Goal: Task Accomplishment & Management: Complete application form

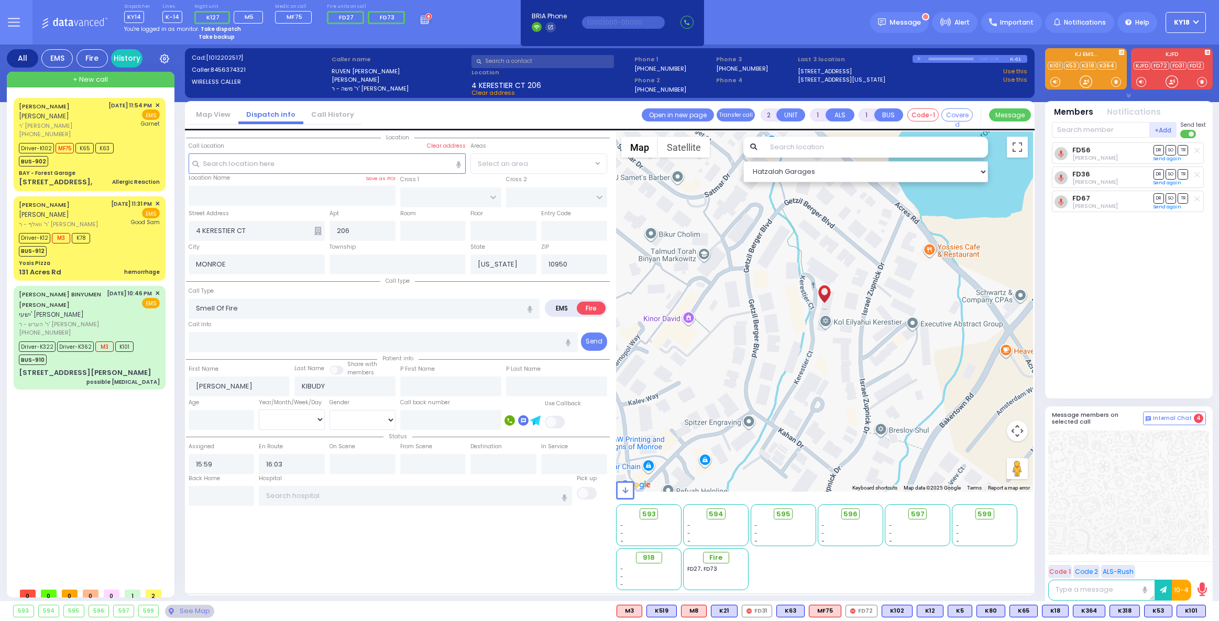
select select
click at [230, 30] on strong "Take dispatch" at bounding box center [221, 29] width 40 height 8
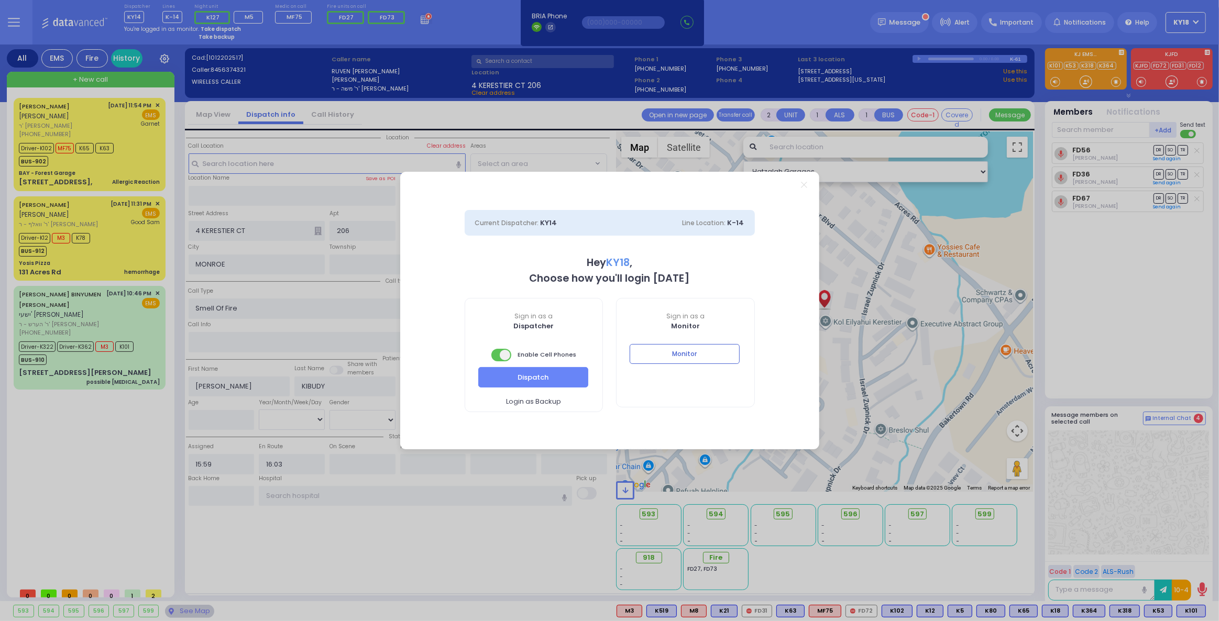
select select "4"
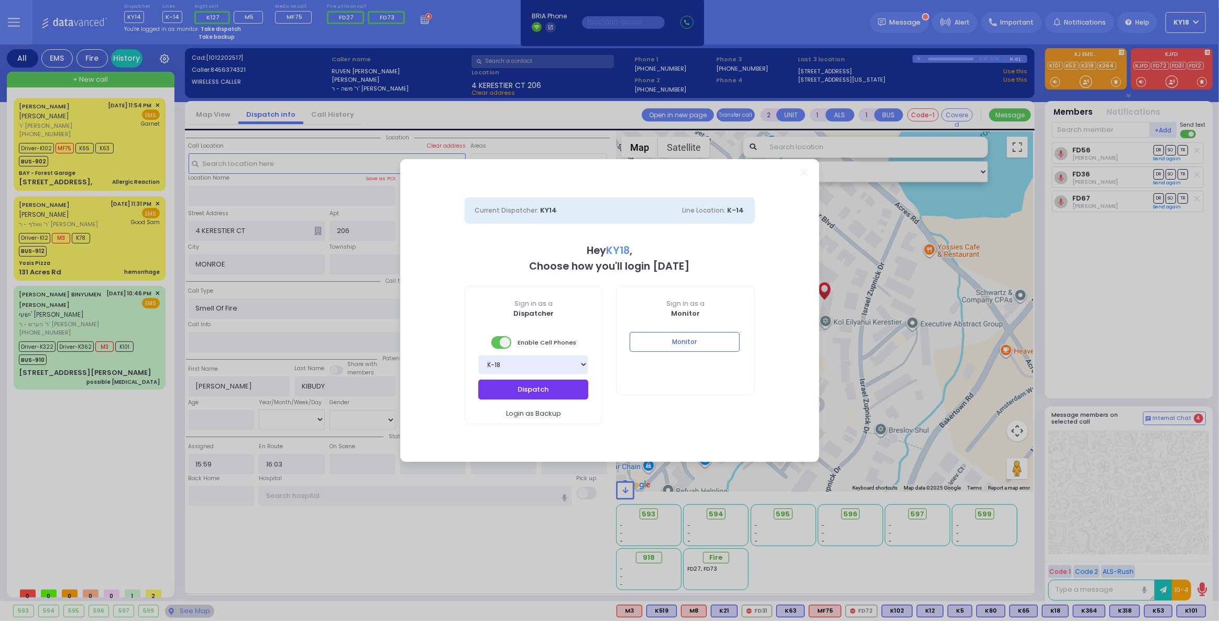
click at [523, 387] on button "Dispatch" at bounding box center [533, 390] width 110 height 20
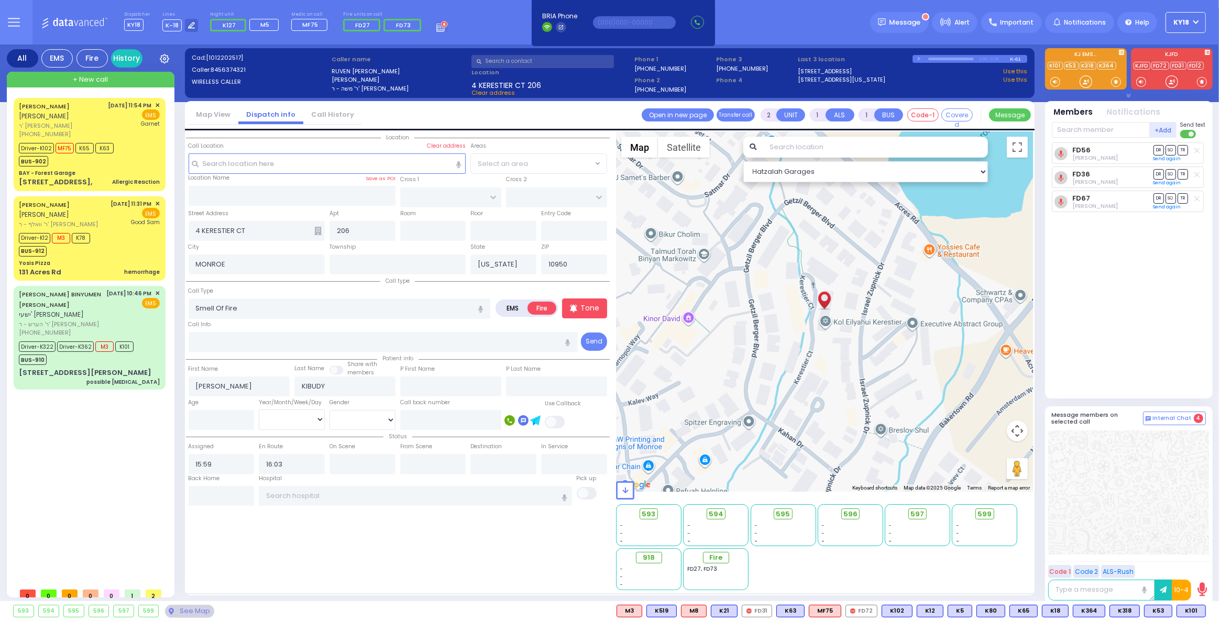
click at [1160, 347] on div "FD56 Elya Fuchs DR SO TR DR" at bounding box center [1129, 265] width 156 height 247
click at [104, 173] on div "BAY - Forest Garage" at bounding box center [89, 173] width 141 height 8
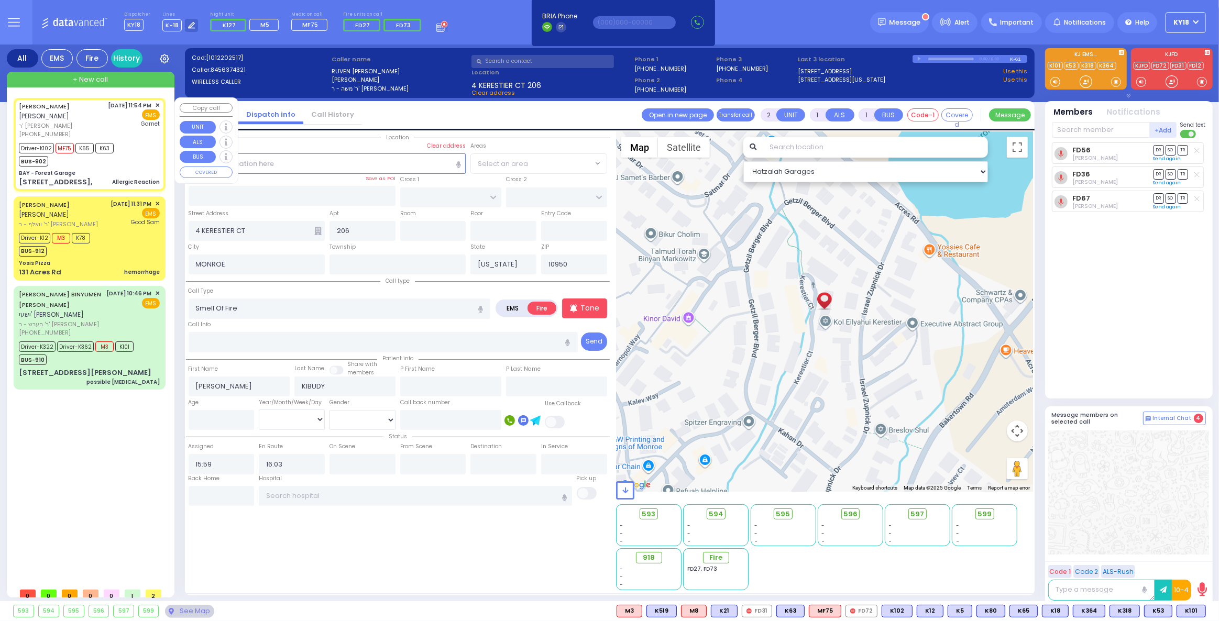
type input "6"
select select
type input "Allergic Reaction"
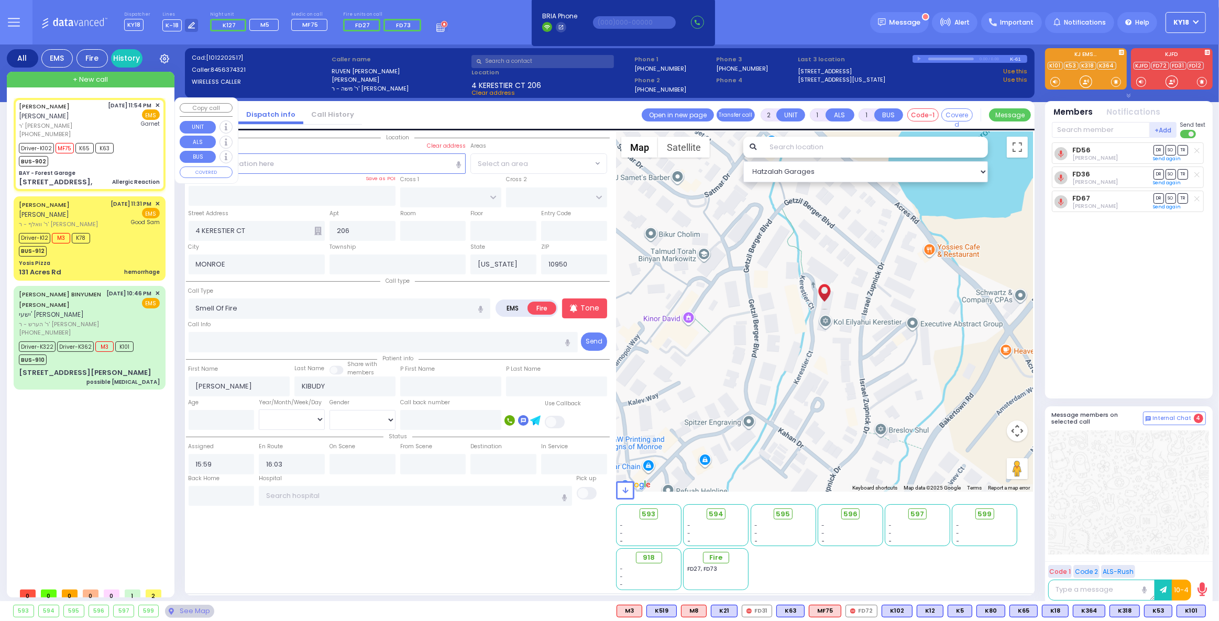
radio input "true"
type input "MORDCHE"
type input "WINKLER"
type input "Shaye"
type input "Winkler"
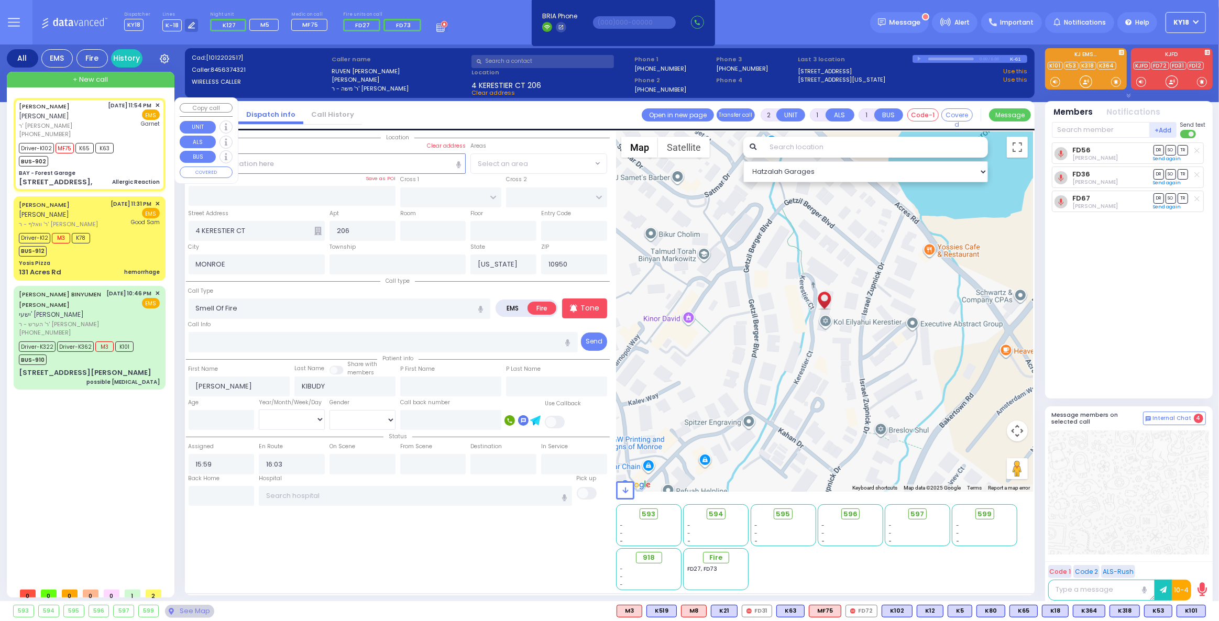
type input "21"
select select "Year"
select select "[DEMOGRAPHIC_DATA]"
type input "23:54"
type input "23:55"
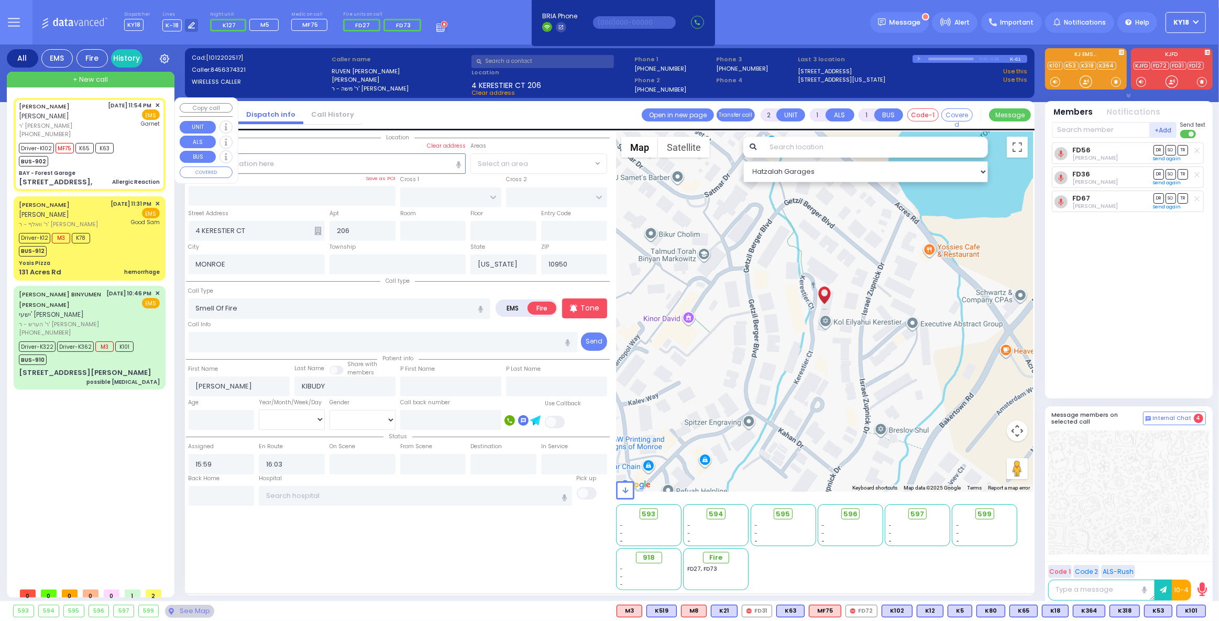
type input "23:56"
type input "00:12"
type input "00:28"
type input "01:33"
type input "Orange Regional Medical Center"
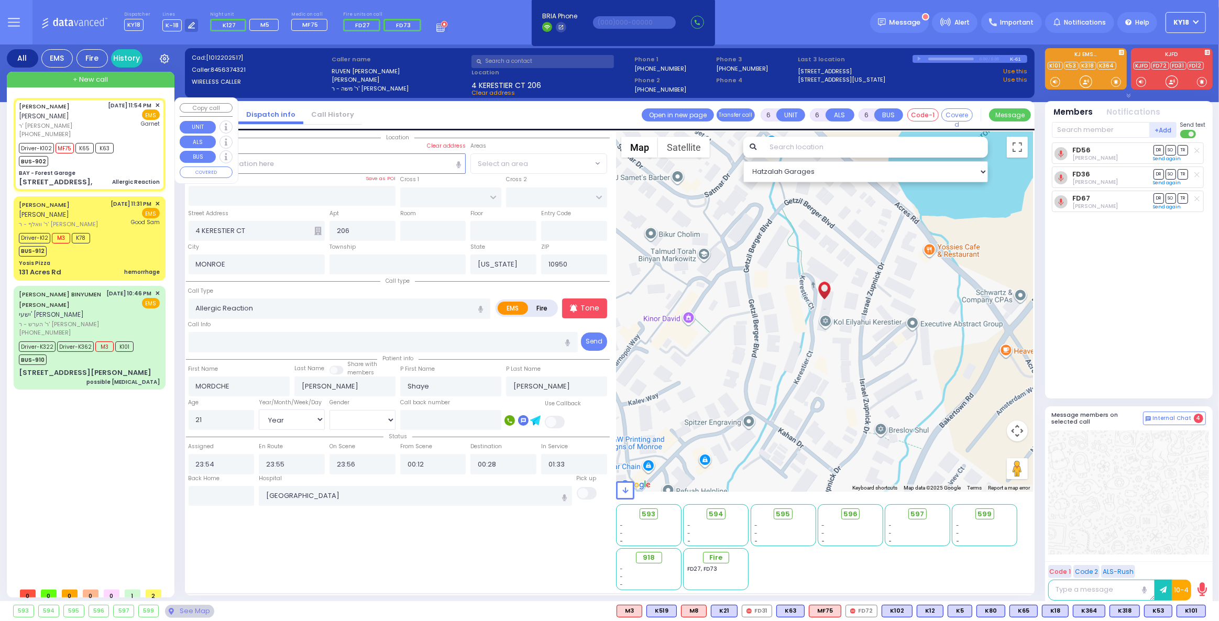
type input "BAY - Forest Garage"
type input "SANZ COURT"
type input "HAYES COURT"
type input "63 Forest Rd,"
type input "Monroe"
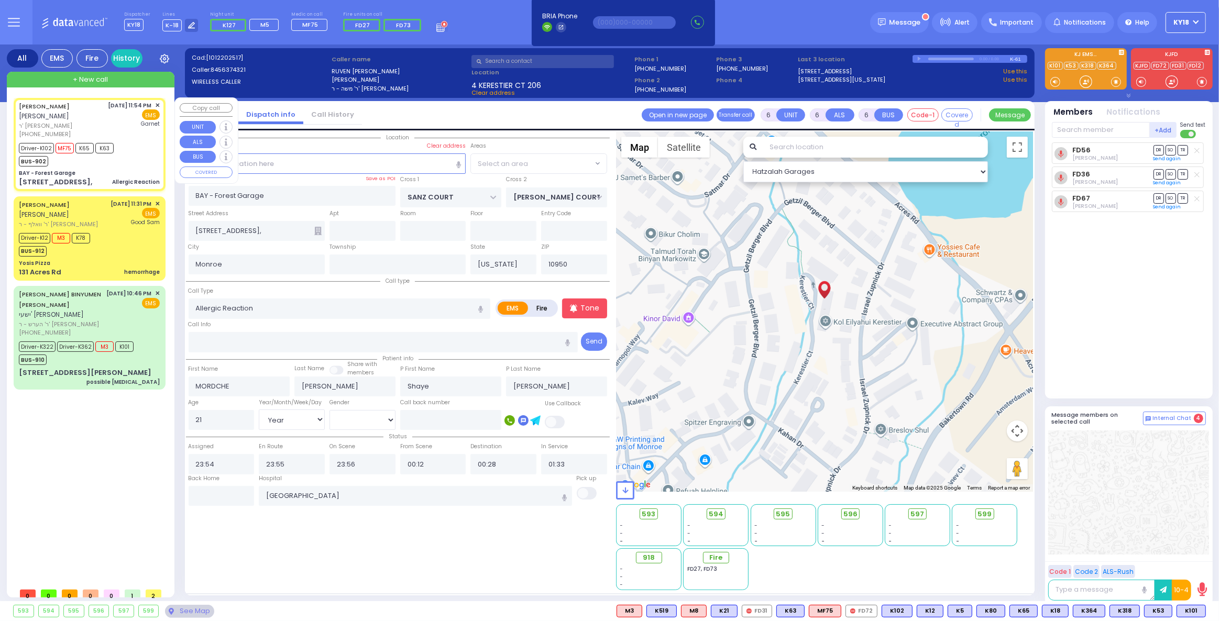
select select "Hatzalah Garages"
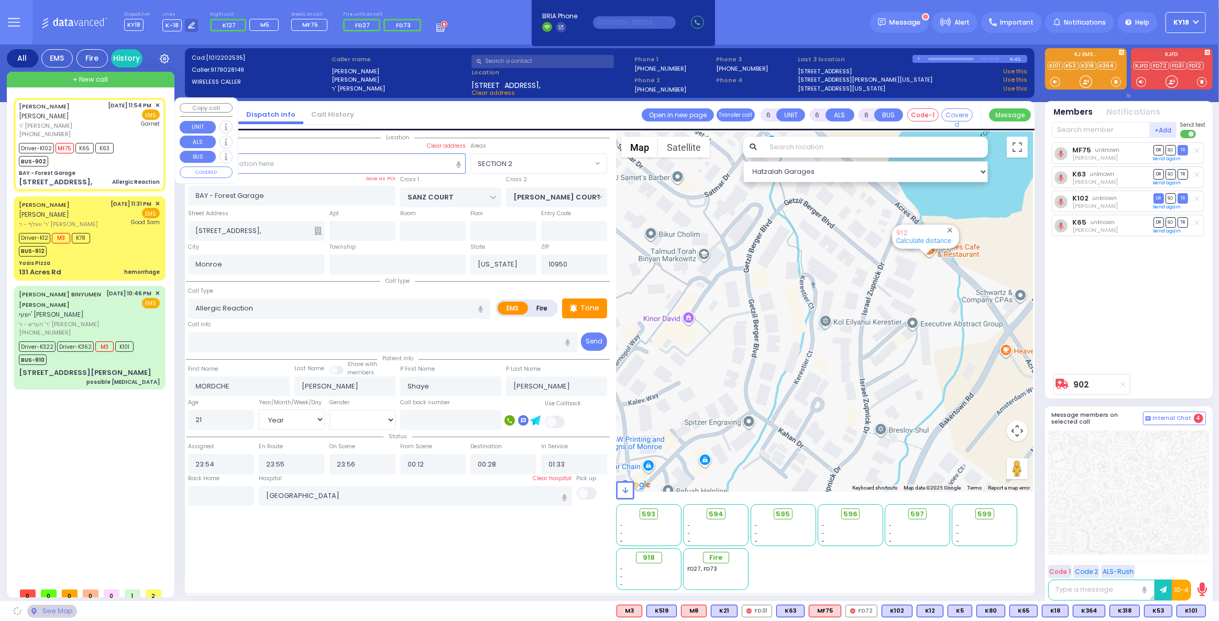
select select "SECTION 2"
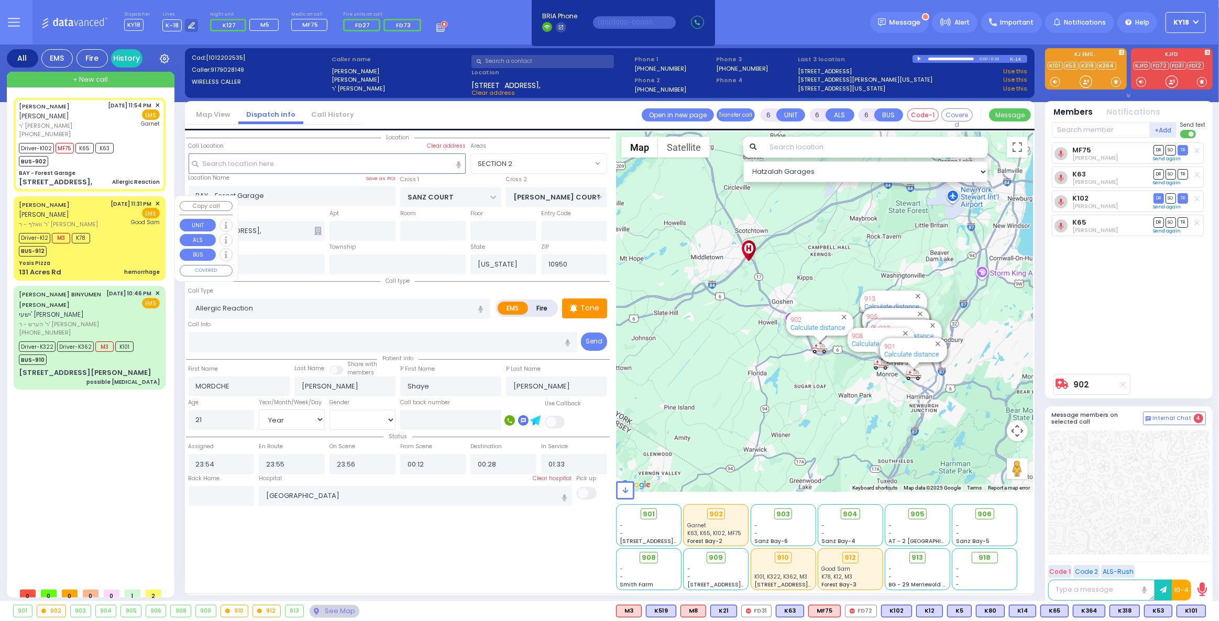
click at [115, 244] on div "Driver-K12 M3 K78 BUS-912" at bounding box center [89, 243] width 141 height 26
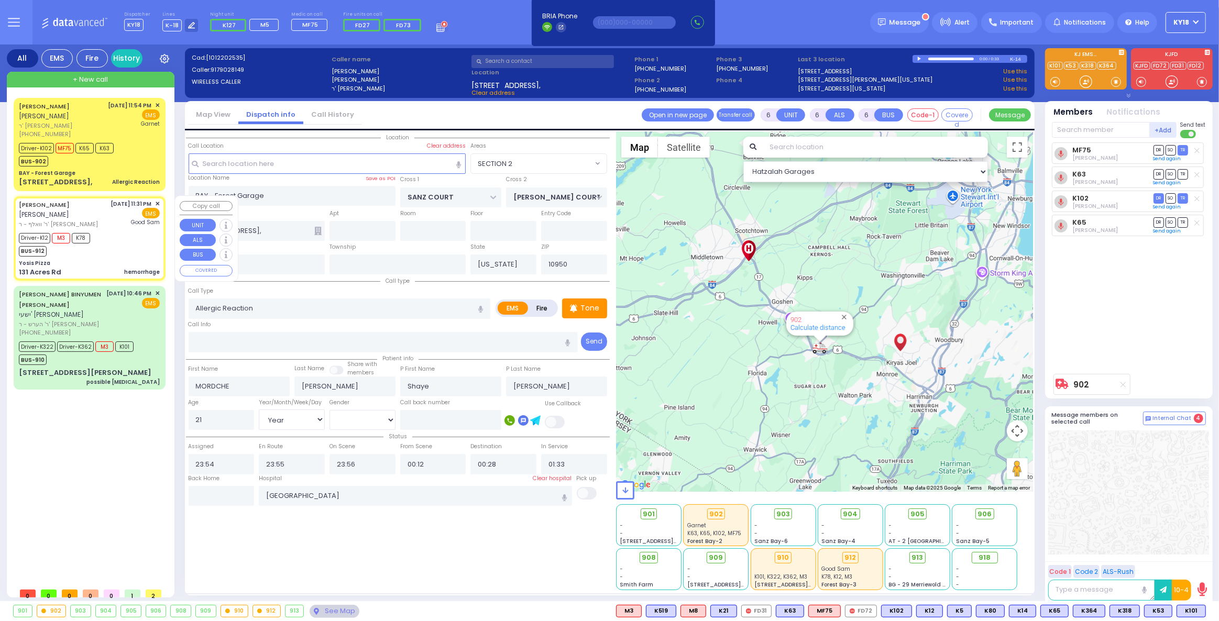
select select
type input "hemorrhage"
radio input "true"
type input "SHLOME JOEL"
type input "GOLDSTEIN"
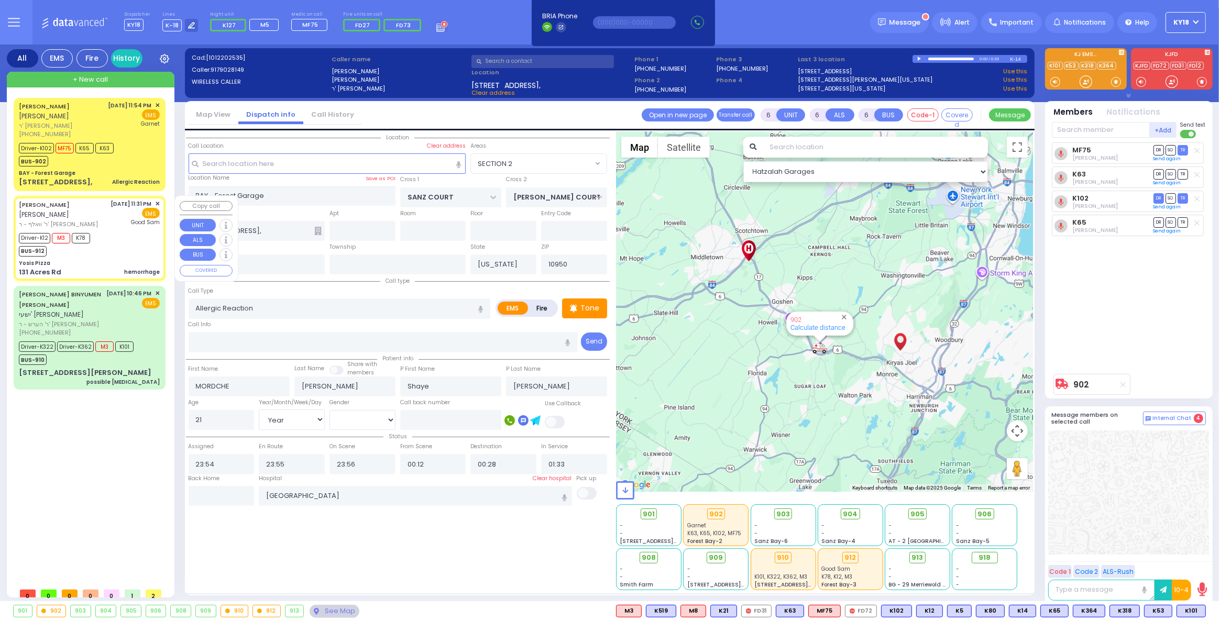
type input "Masha"
type input "Goldstein"
type input "40"
select select "Year"
select select "[DEMOGRAPHIC_DATA]"
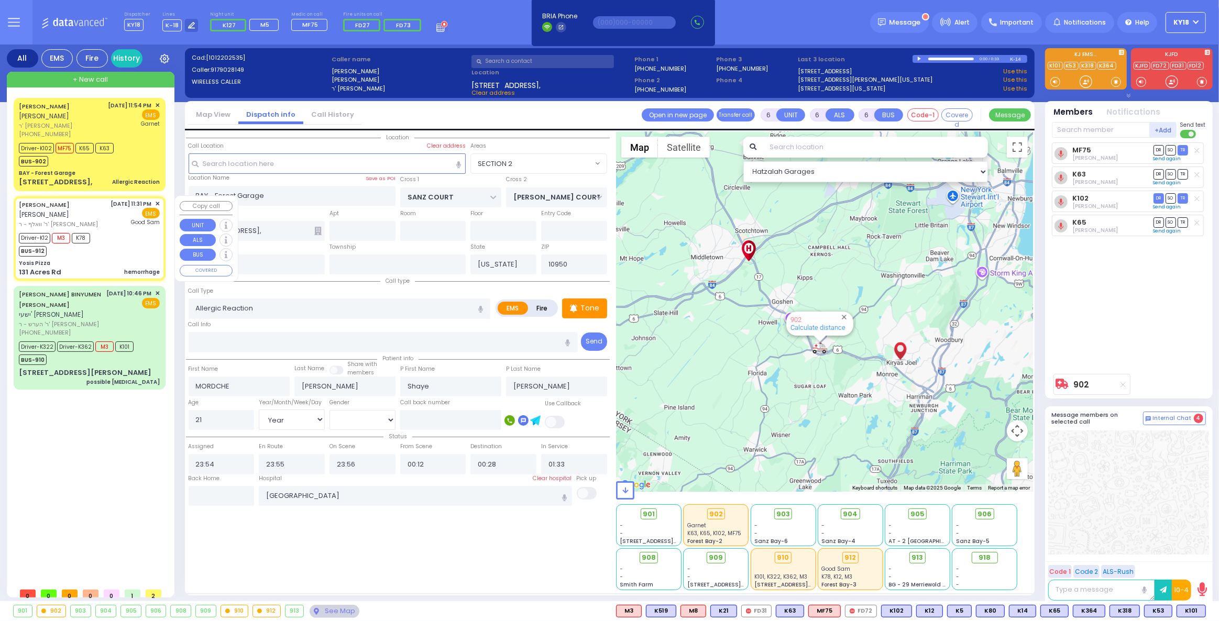
type input "23:31"
type input "23:35"
type input "23:38"
type input "23:46"
type input "Good Samaritan Hospital"
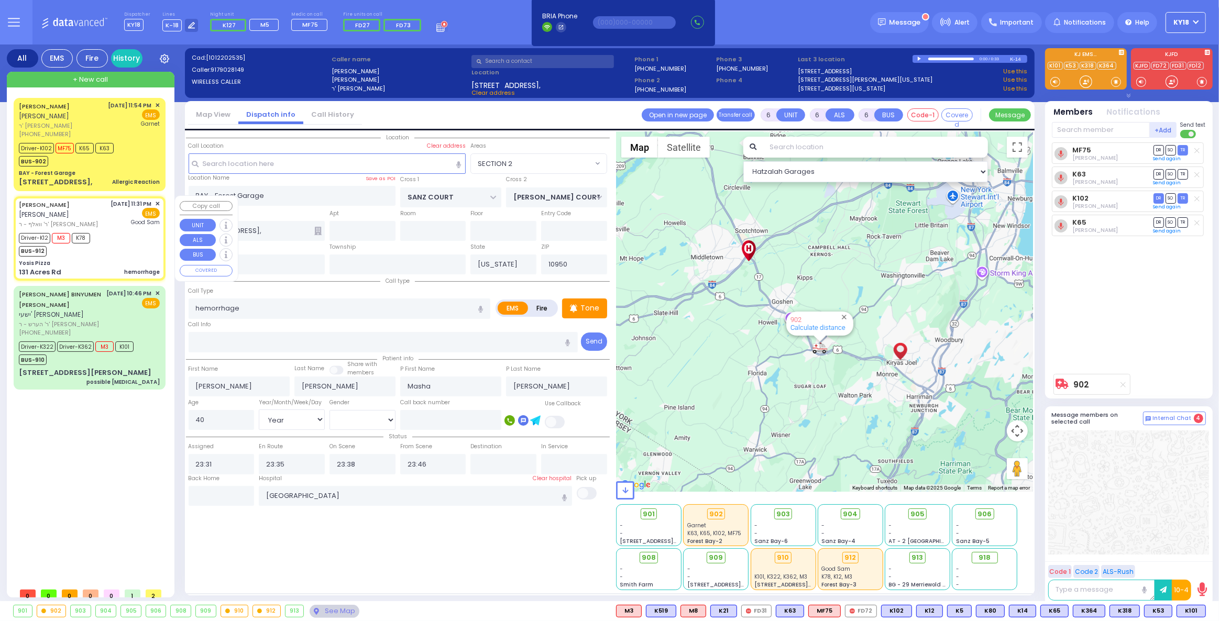
select select "Hatzalah Garages"
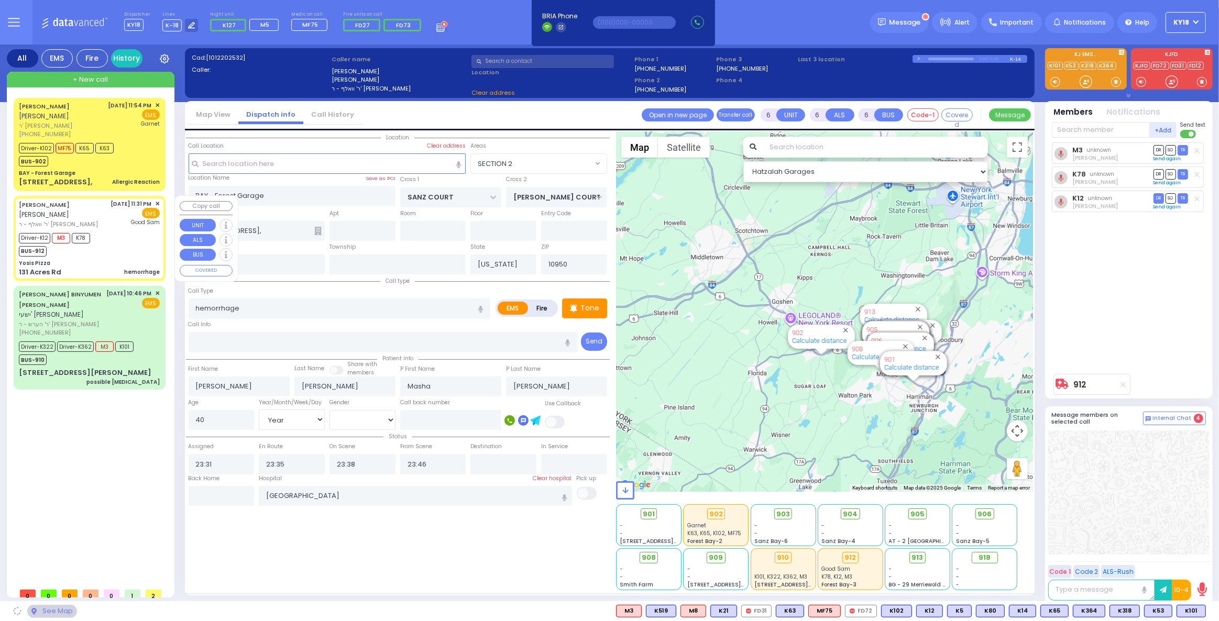
type input "Yosis Pizza"
type input "[PERSON_NAME] DR"
type input "AMSTERDAM WAY"
type input "131 Acres Rd"
type input "Kiryas Joel"
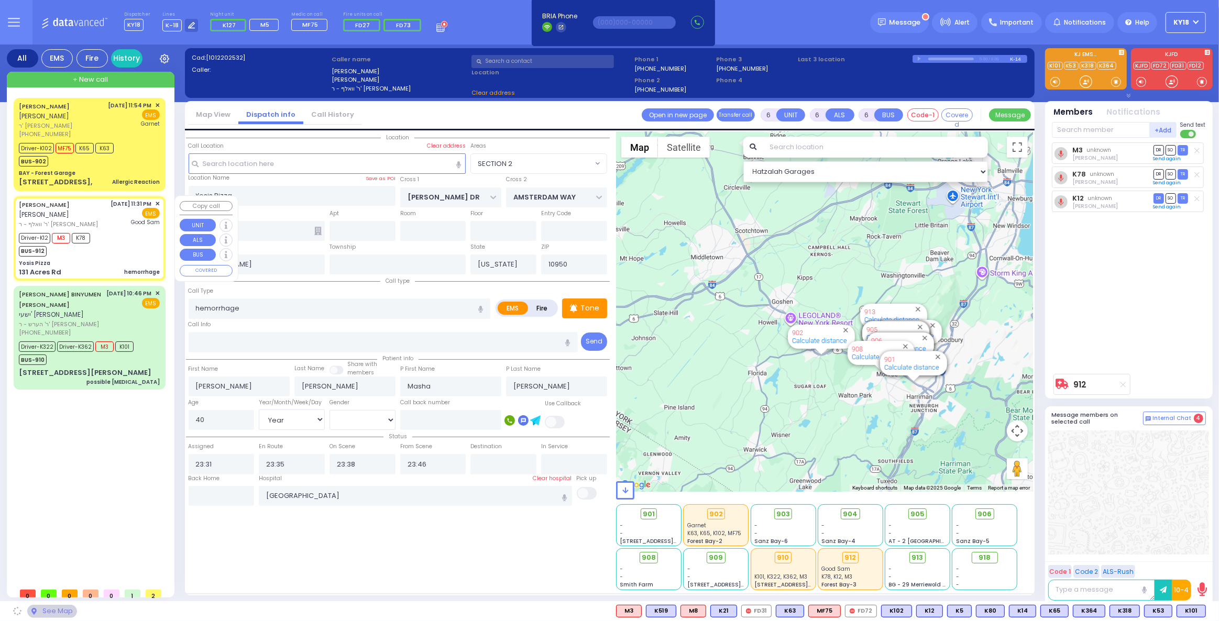
select select "SECTION 4"
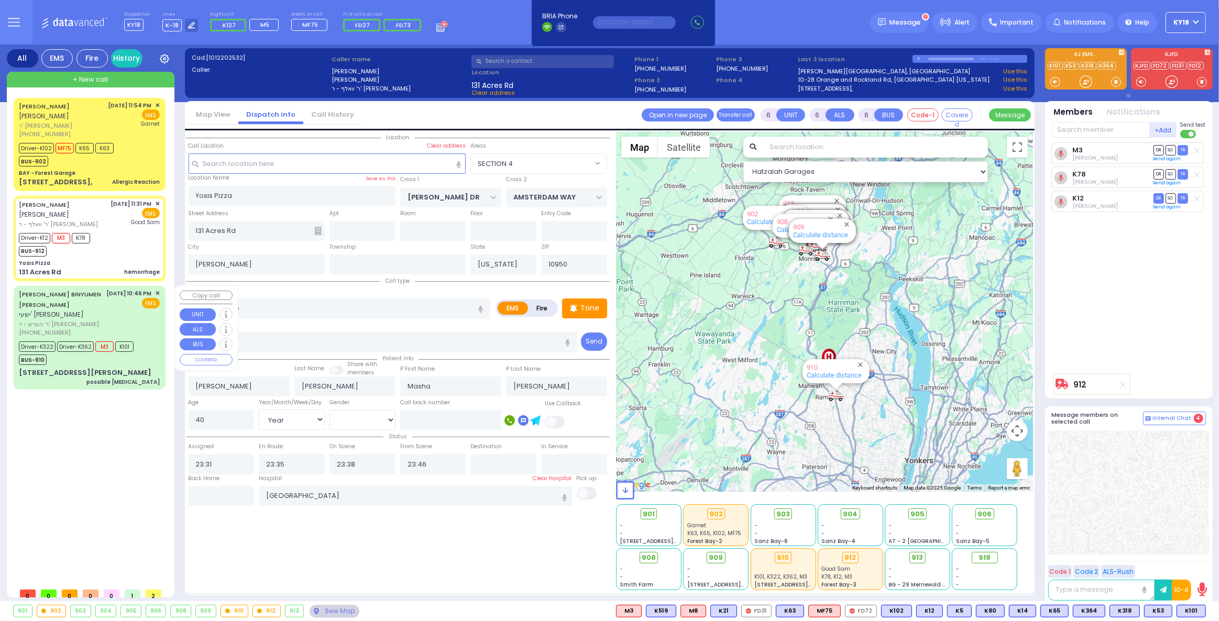
click at [107, 309] on div "10/12/2025 10:46 PM ✕ EMS" at bounding box center [133, 313] width 53 height 48
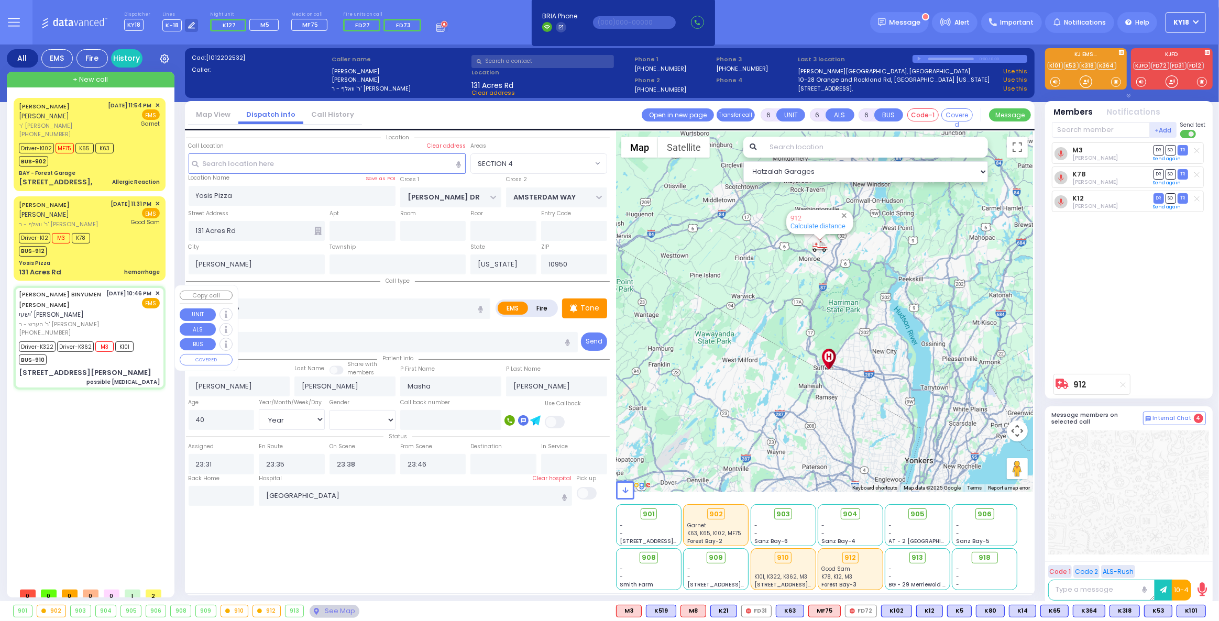
select select
type input "possible cellulitis"
radio input "true"
type input "YESHAYA BINYUMEN"
type input "SPILLMAN"
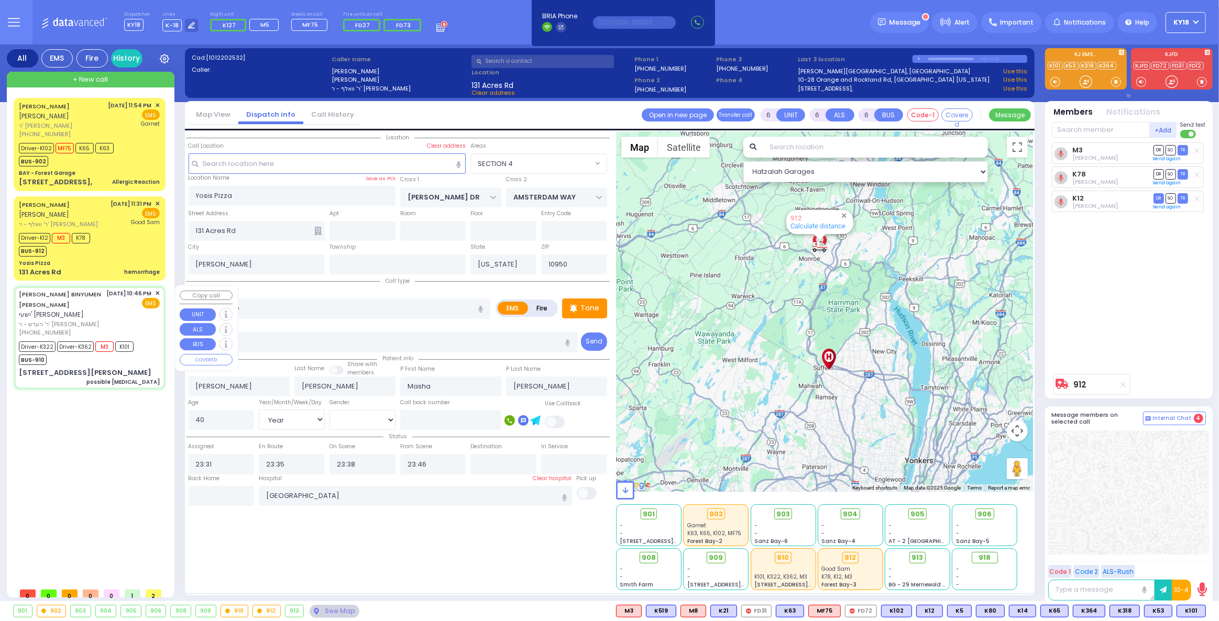
type input "Alexander"
type input "Schwartz"
type input "78"
select select "Year"
select select "[DEMOGRAPHIC_DATA]"
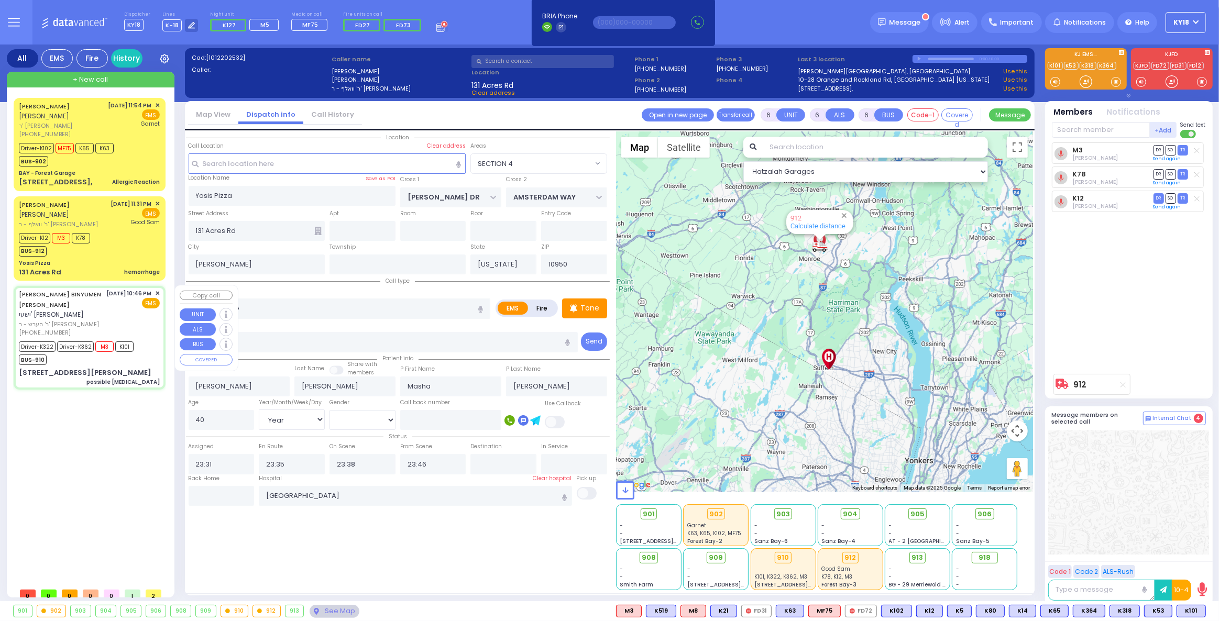
type input "22:46"
type input "22:48"
type input "22:49"
type input "22:55"
type input "Mount Sinai Hospital (East Harlem) 5 East 98th Street New York City"
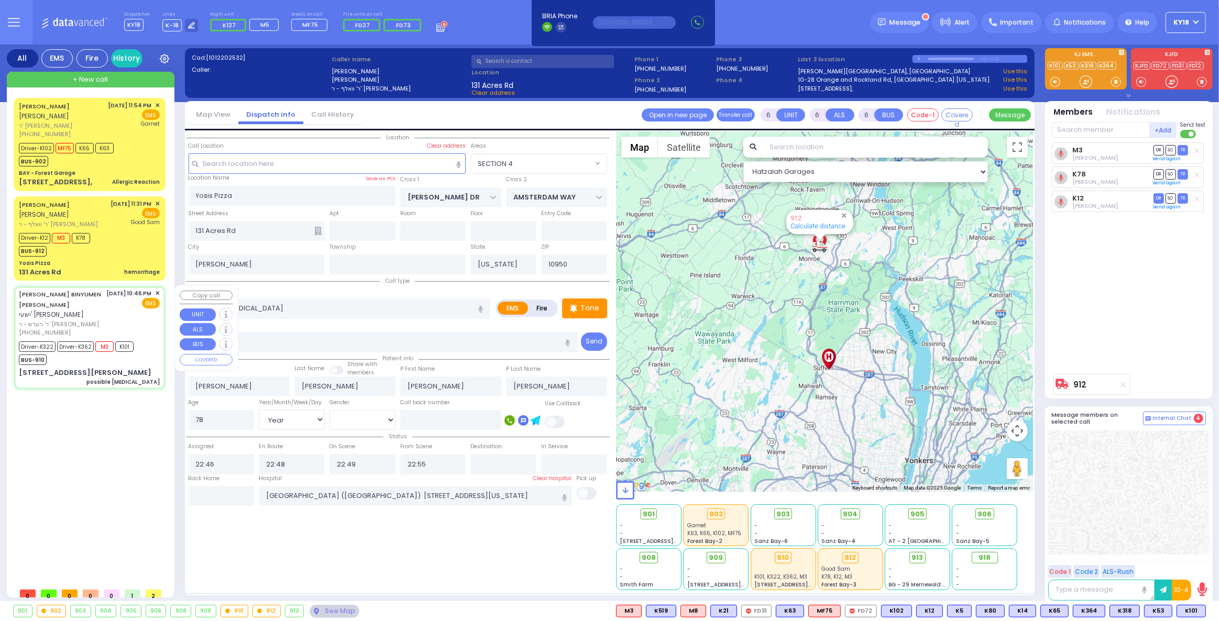
type input "PRAG BLVD"
type input "2 YOEL KLEIN BLVD"
type input "202"
type input "Monroe"
select select "SECTION 6"
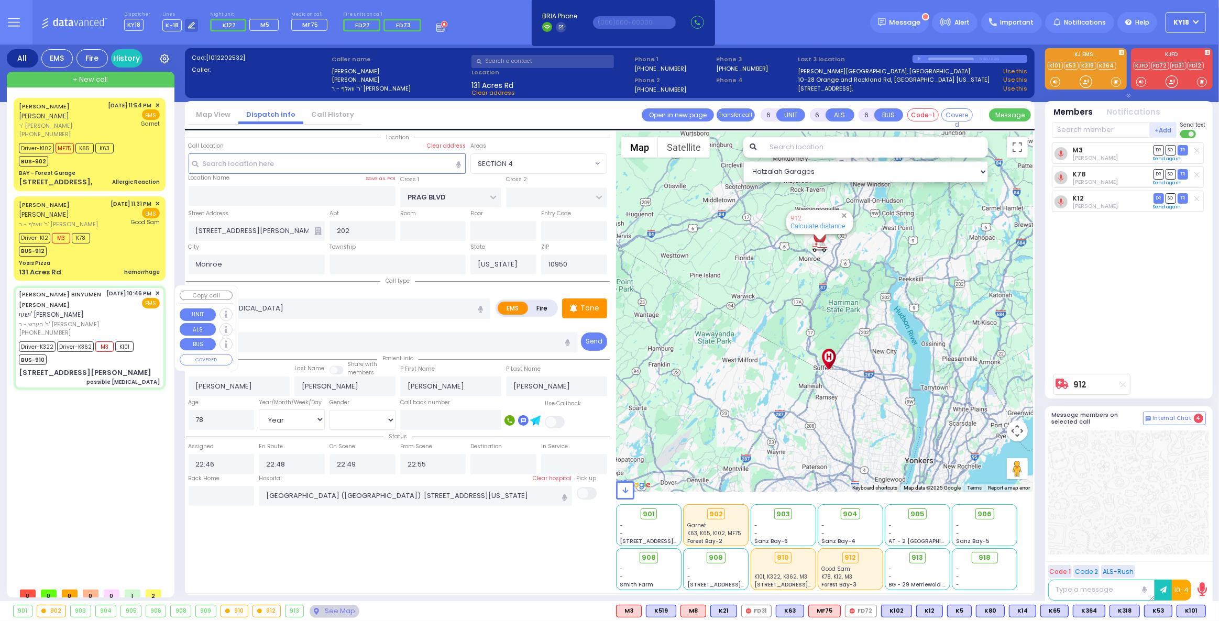
select select "Hatzalah Garages"
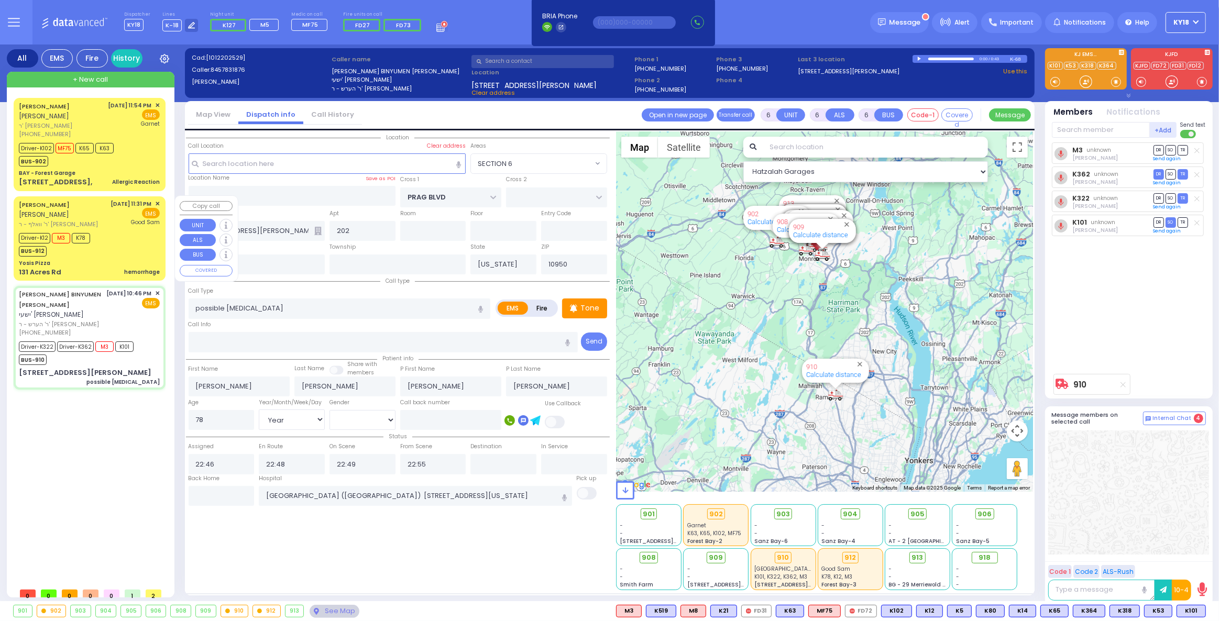
click at [130, 238] on div "Driver-K12 M3 K78 BUS-912" at bounding box center [89, 243] width 141 height 26
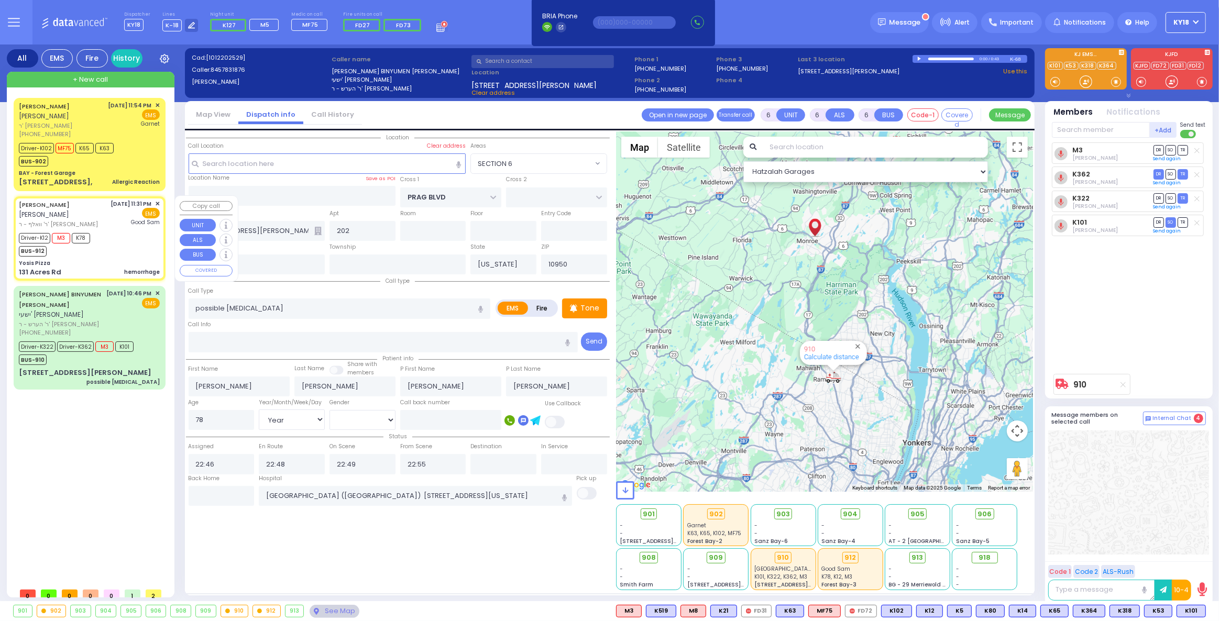
select select
type input "hemorrhage"
radio input "true"
type input "SHLOME JOEL"
type input "GOLDSTEIN"
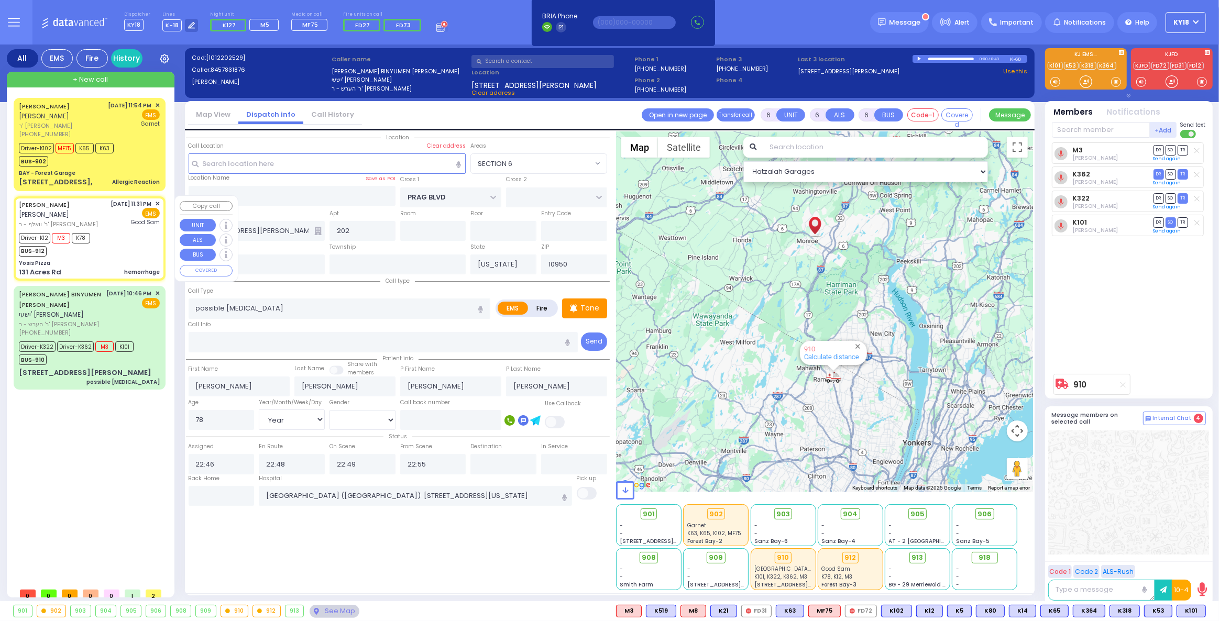
type input "Masha"
type input "Goldstein"
type input "40"
select select "Year"
select select "[DEMOGRAPHIC_DATA]"
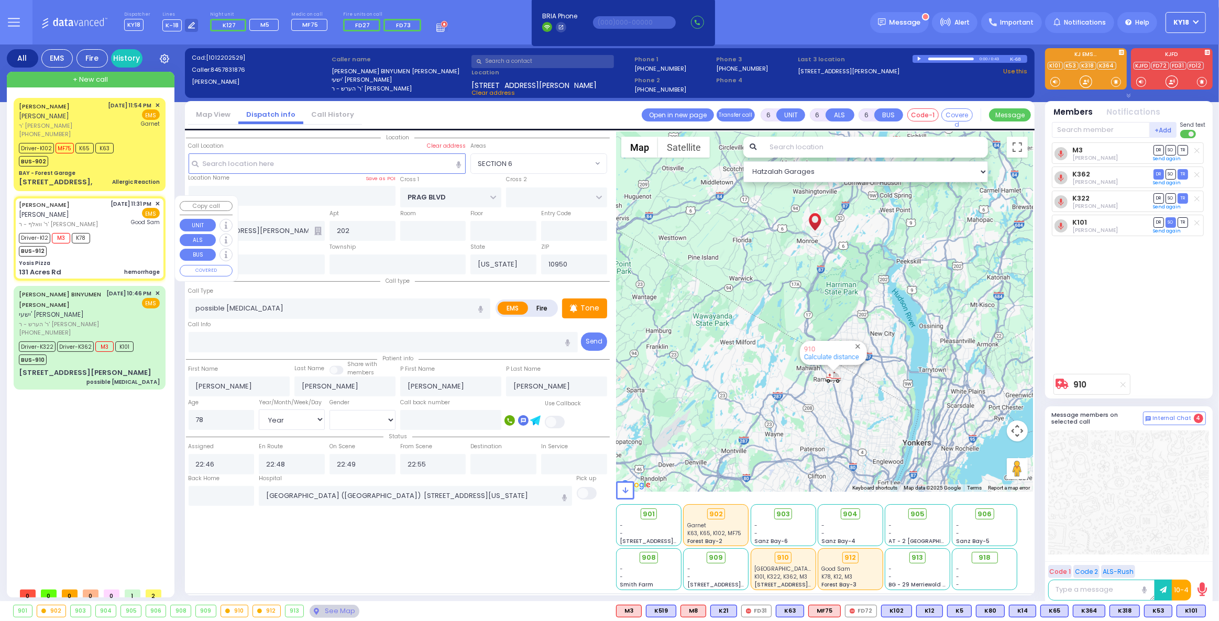
type input "23:31"
type input "23:35"
type input "23:38"
type input "23:46"
type input "Good Samaritan Hospital"
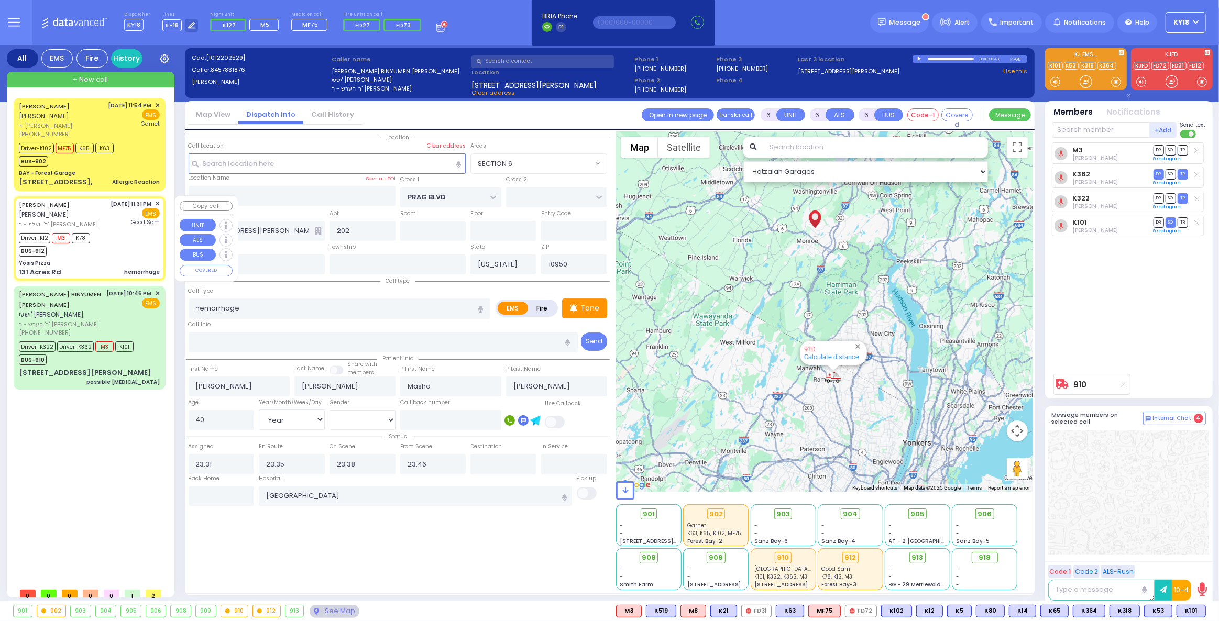
select select "Hatzalah Garages"
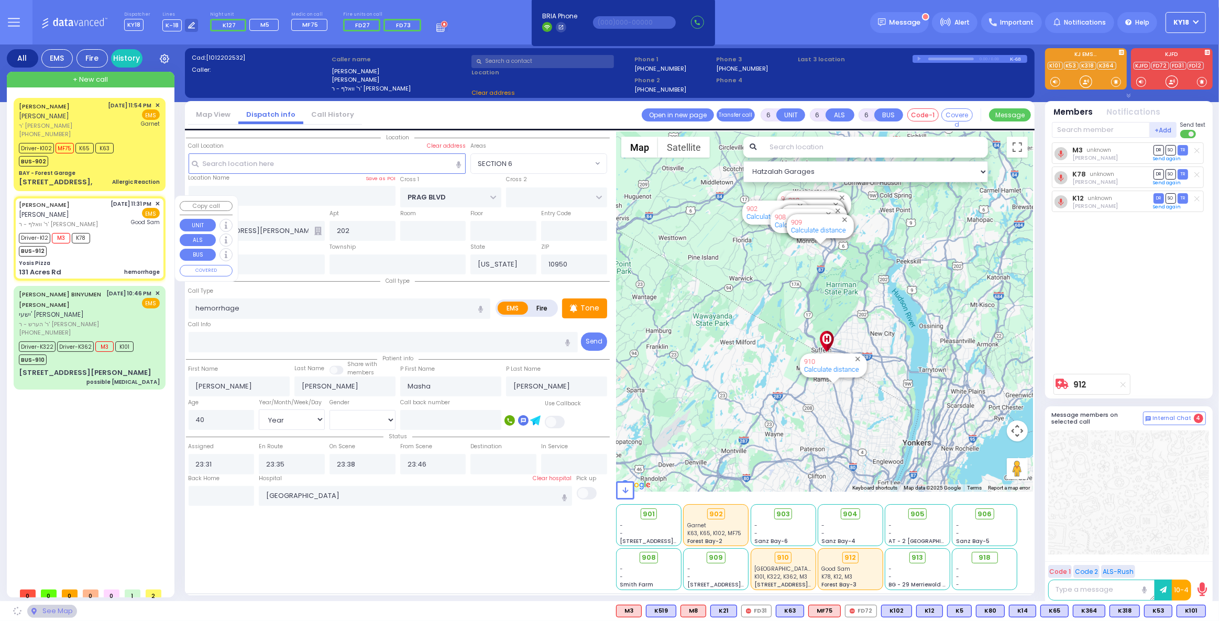
type input "Yosis Pizza"
type input "[PERSON_NAME] DR"
type input "AMSTERDAM WAY"
type input "131 Acres Rd"
type input "Kiryas Joel"
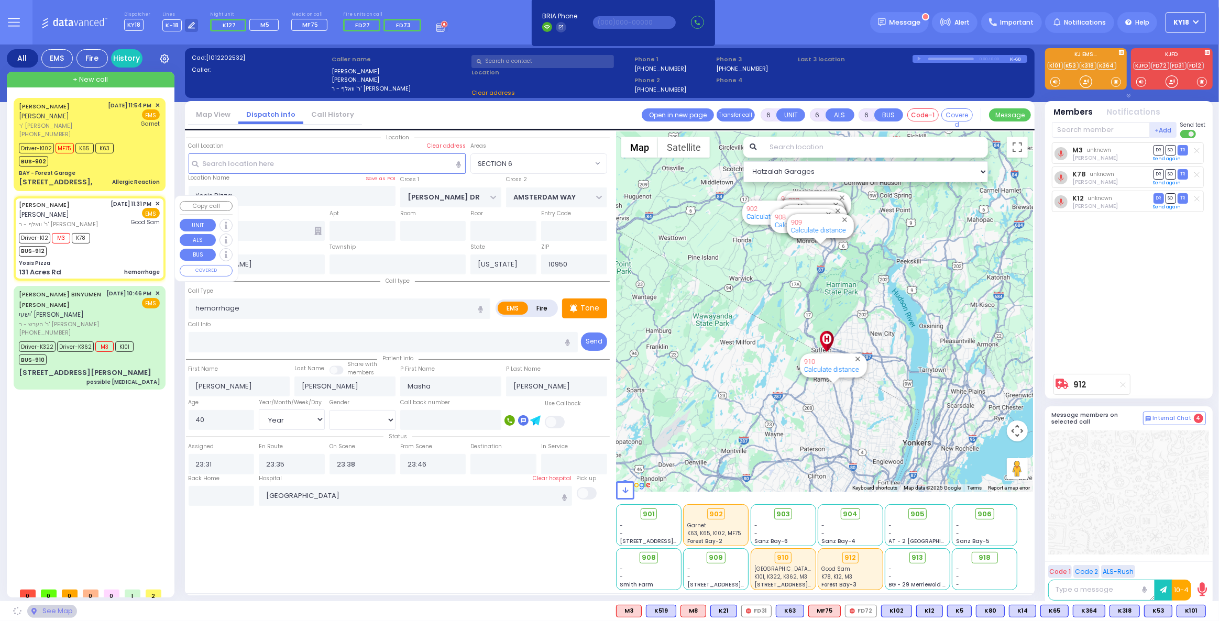
select select "SECTION 4"
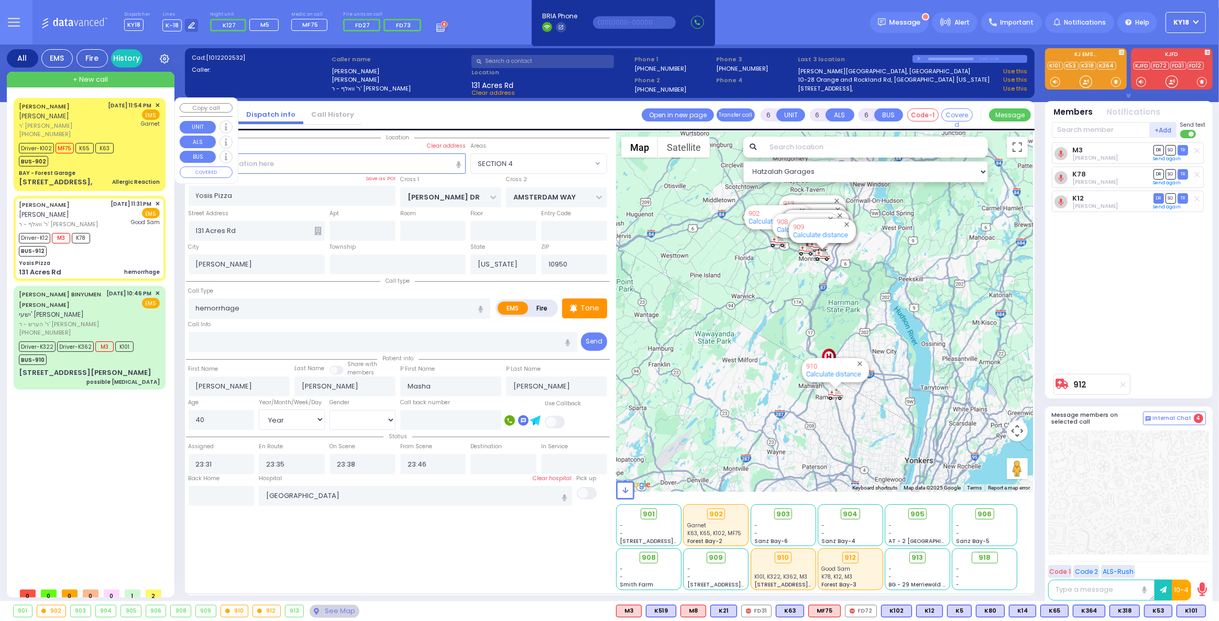
click at [153, 166] on div "Driver-K102 MF75 K65 K63 BUS-902" at bounding box center [89, 153] width 141 height 26
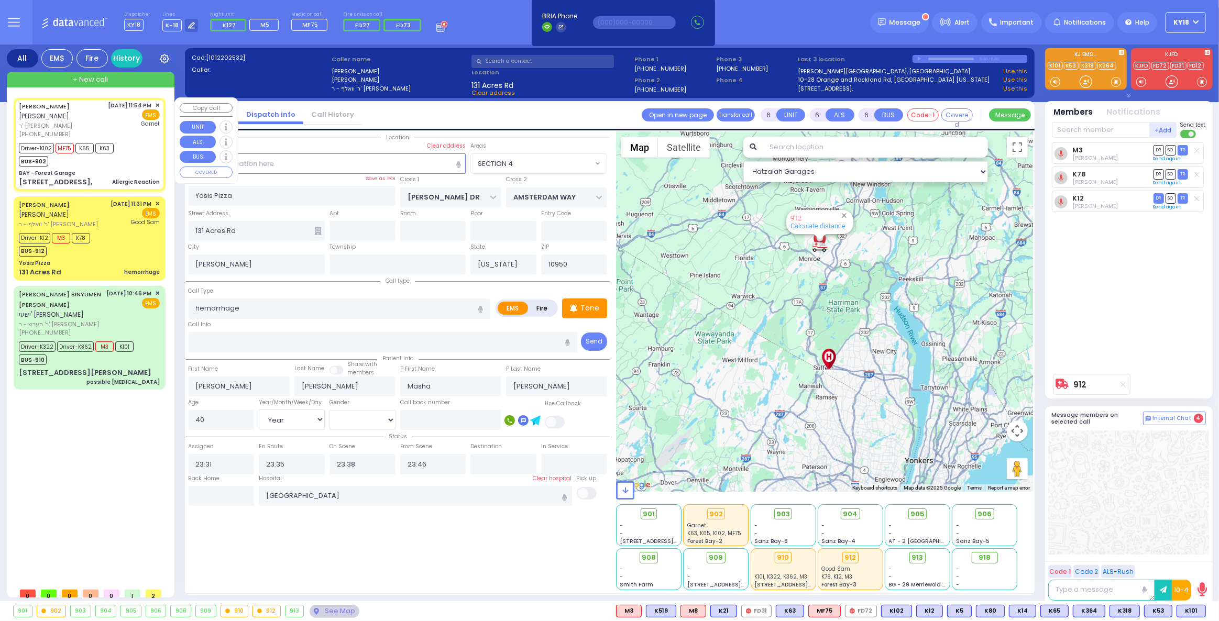
select select
type input "Allergic Reaction"
radio input "true"
type input "MORDCHE"
type input "WINKLER"
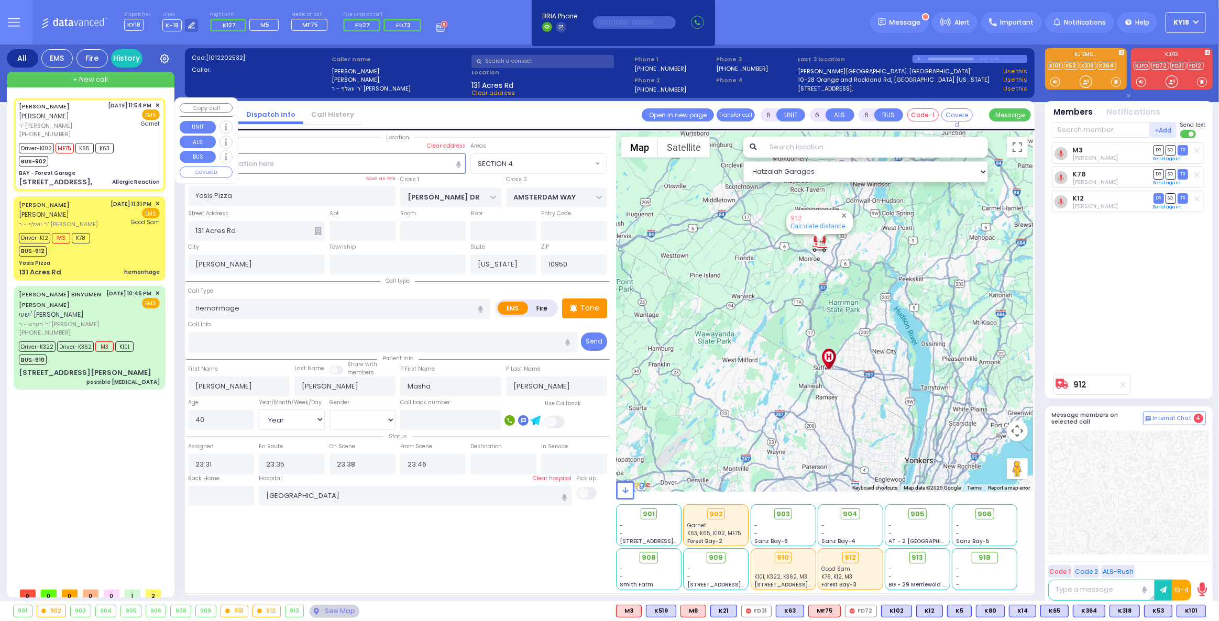
type input "Shaye"
type input "Winkler"
type input "21"
select select "Year"
select select "[DEMOGRAPHIC_DATA]"
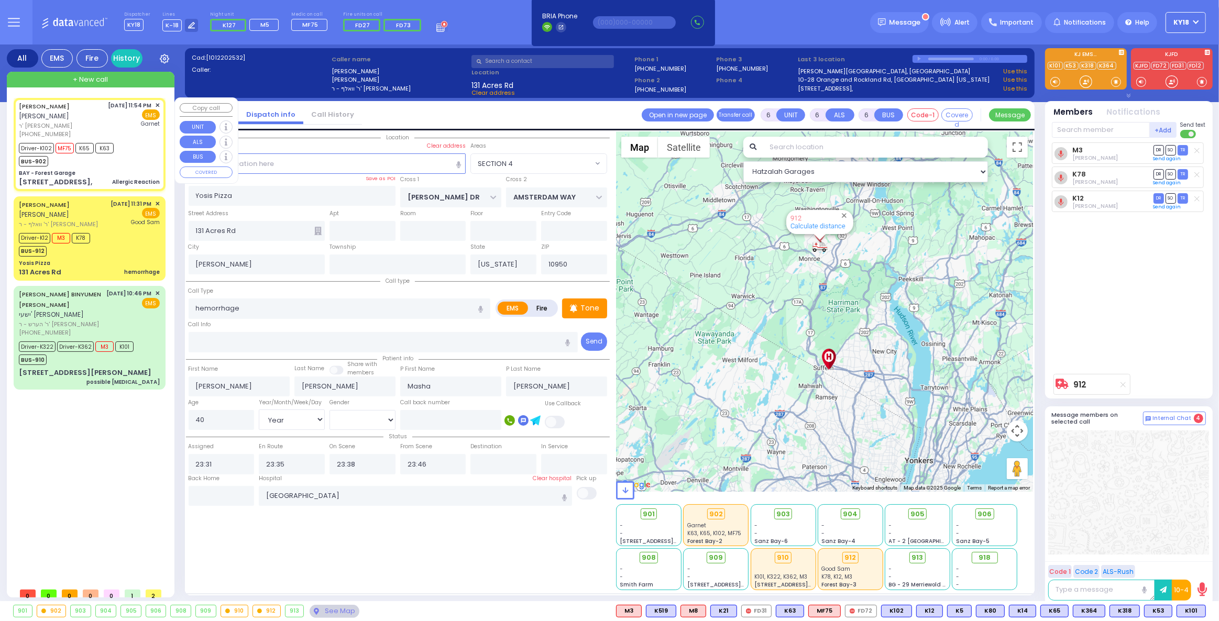
type input "23:54"
type input "23:55"
type input "23:56"
type input "00:12"
type input "00:28"
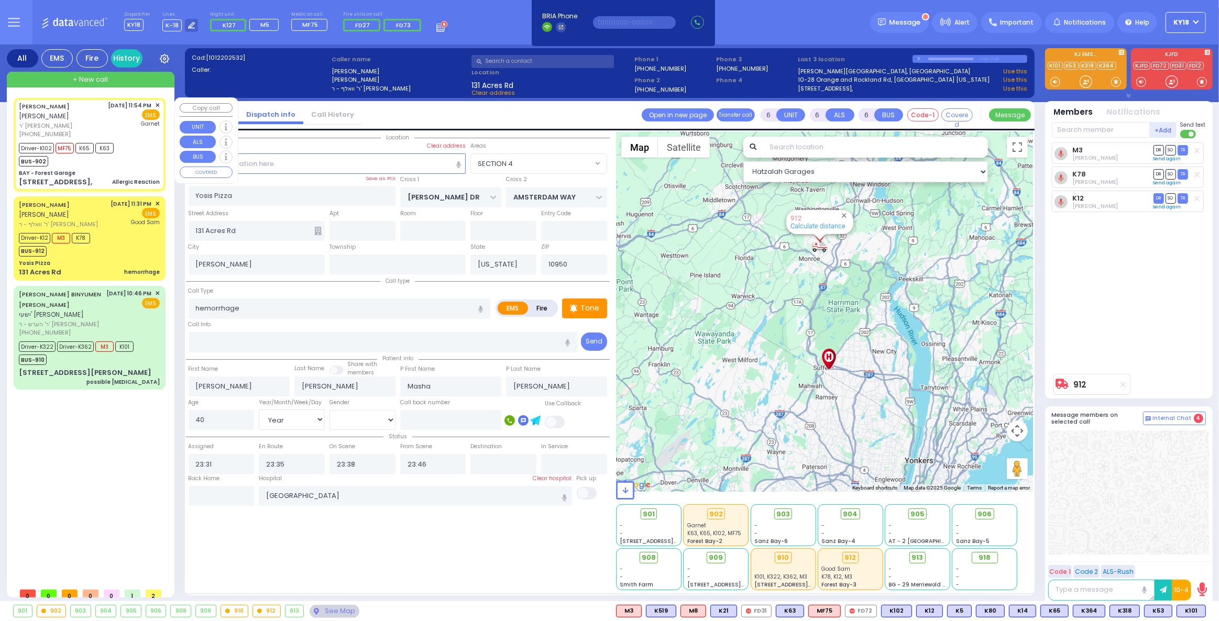
type input "01:33"
type input "Orange Regional Medical Center"
type input "BAY - Forest Garage"
type input "SANZ COURT"
type input "HAYES COURT"
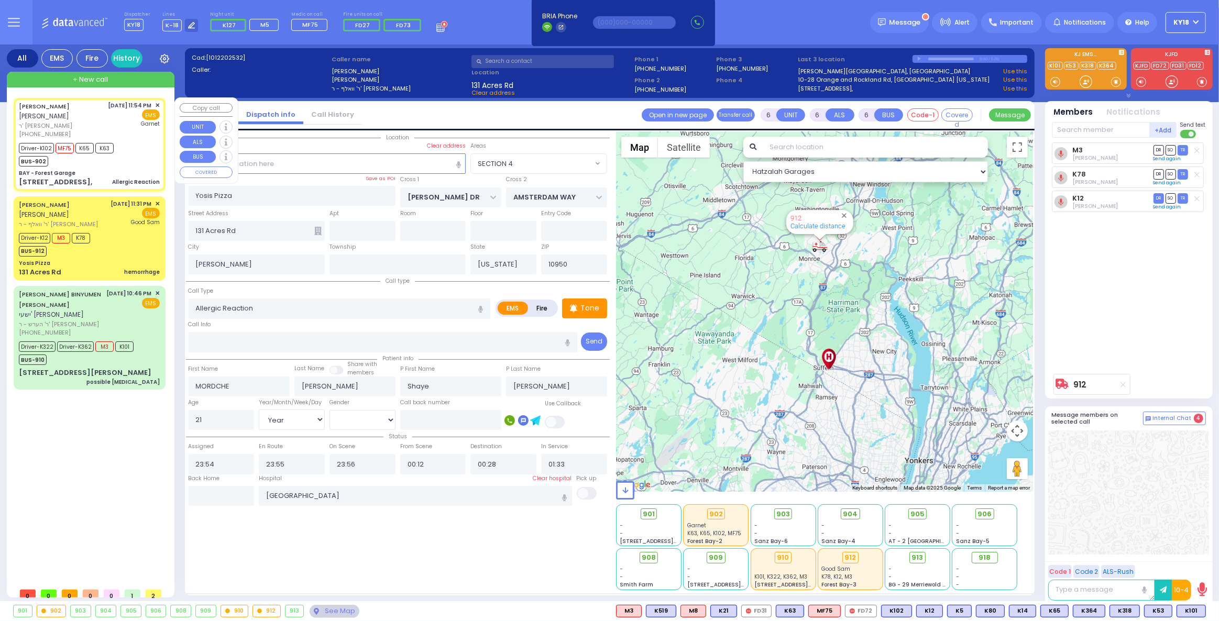
type input "63 Forest Rd,"
type input "Monroe"
select select "Hatzalah Garages"
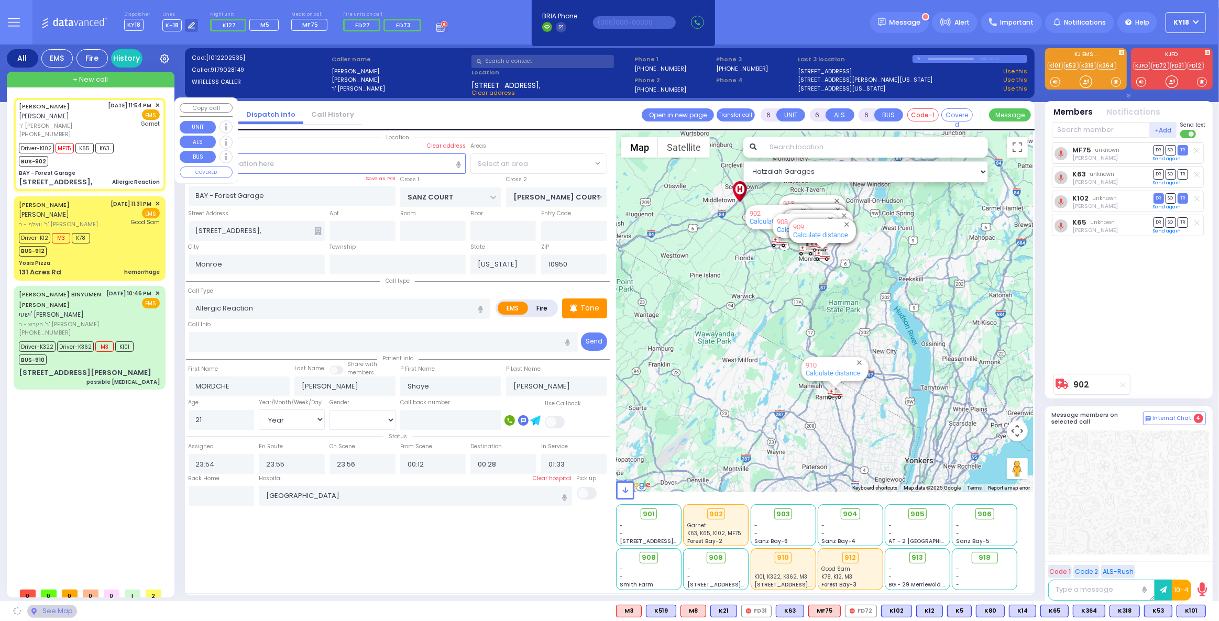
select select "SECTION 2"
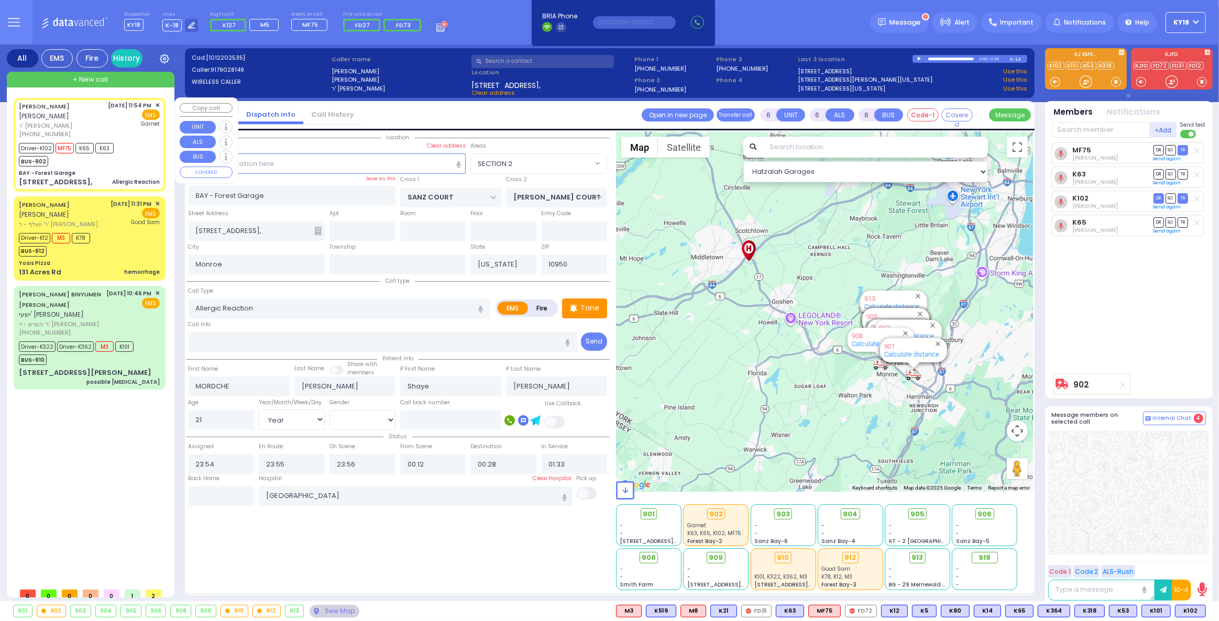
click at [99, 174] on div "BAY - Forest Garage" at bounding box center [89, 173] width 141 height 8
select select
radio input "true"
select select "Year"
select select "[DEMOGRAPHIC_DATA]"
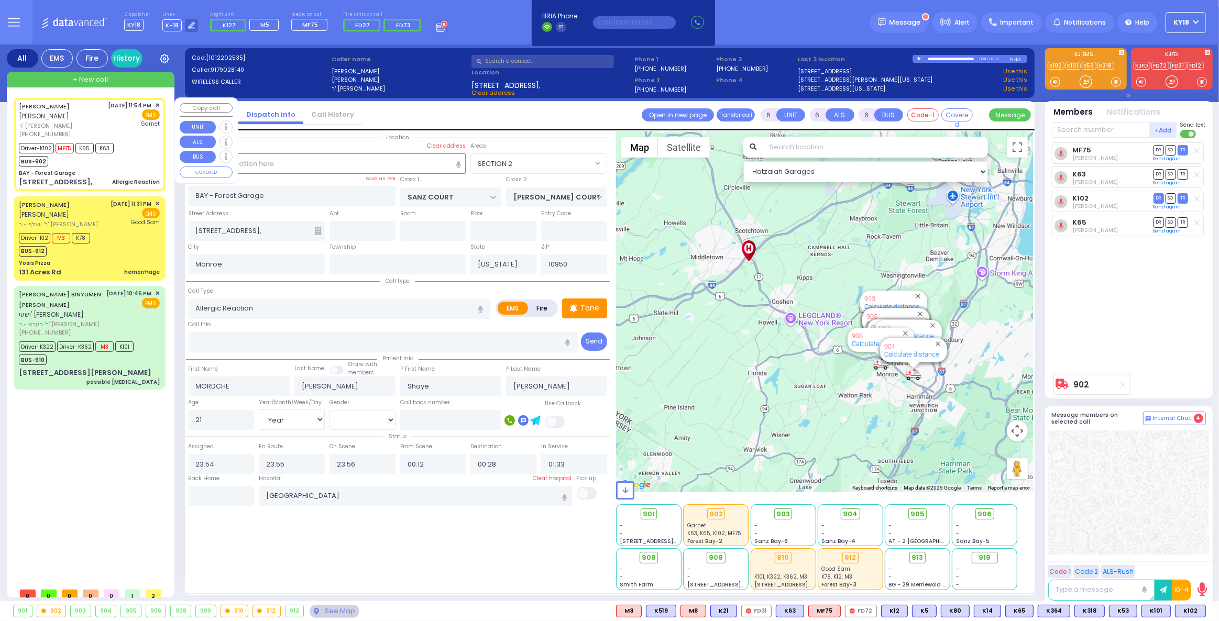
select select "Hatzalah Garages"
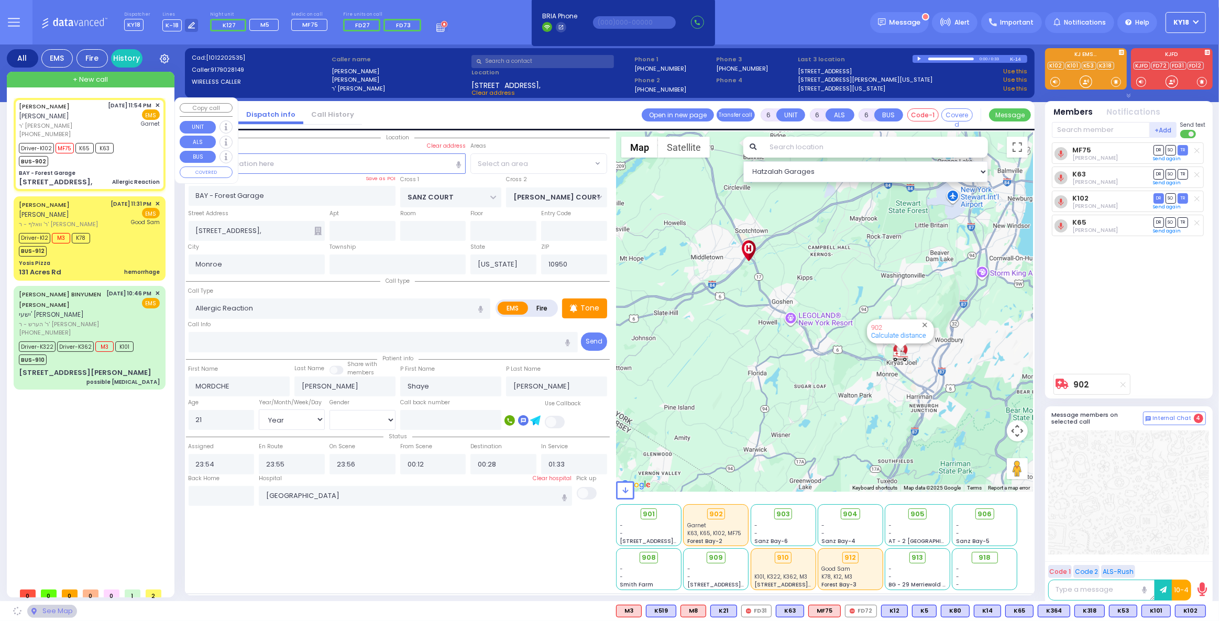
select select "SECTION 2"
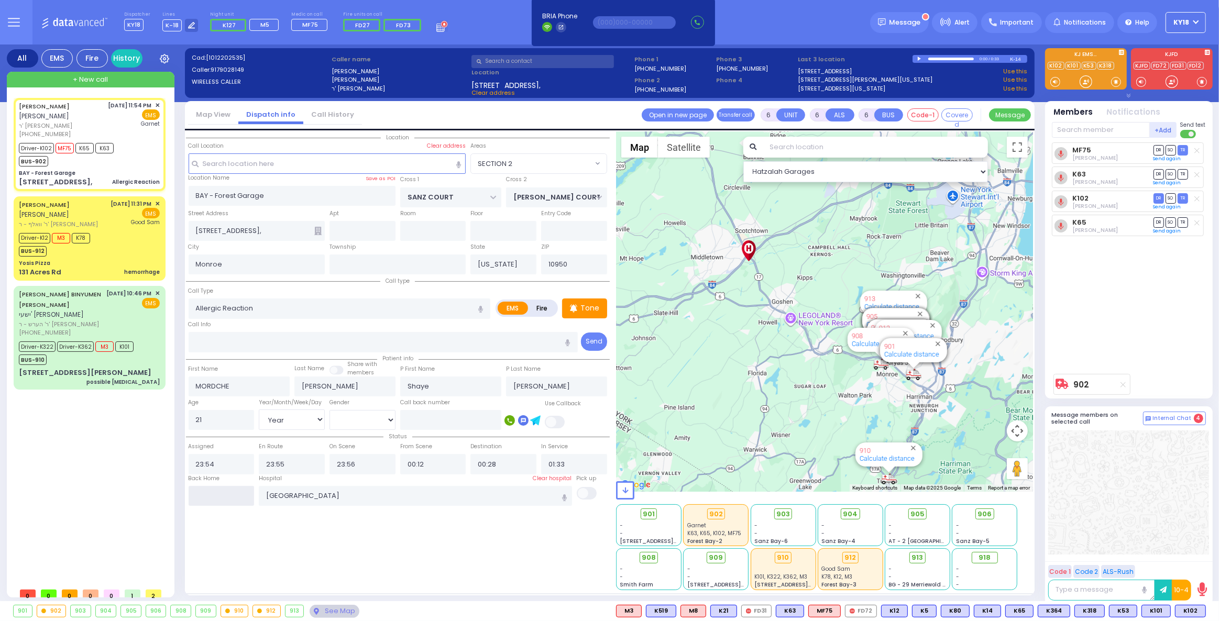
click at [198, 491] on input "text" at bounding box center [222, 496] width 66 height 20
type input "01:08"
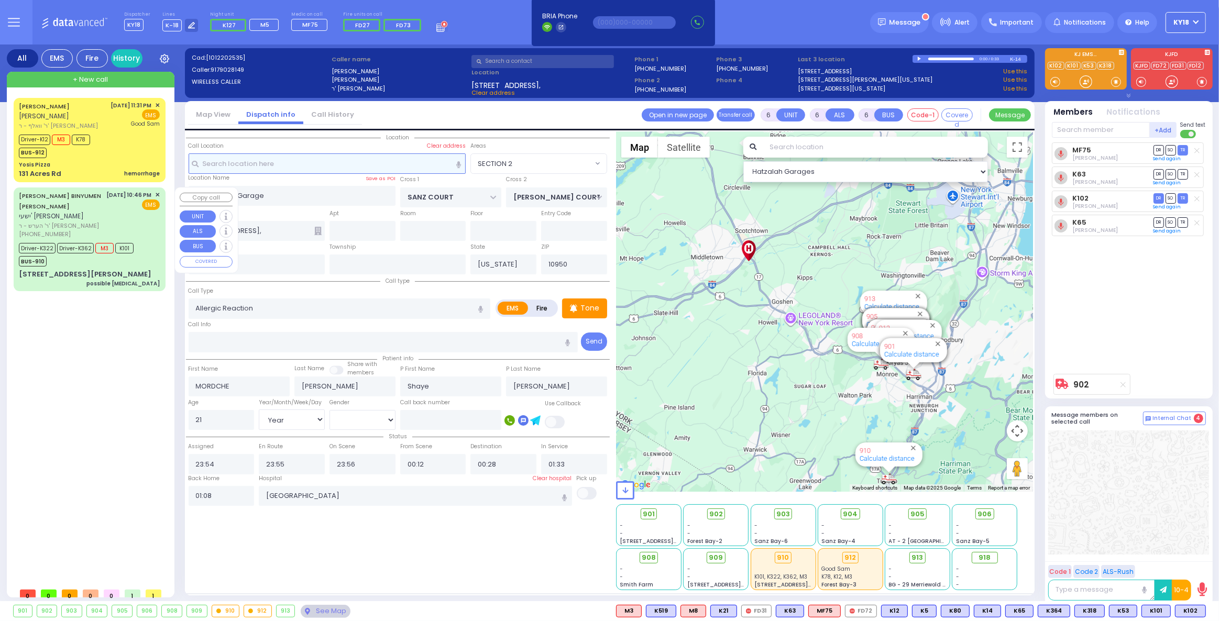
select select
radio input "true"
select select
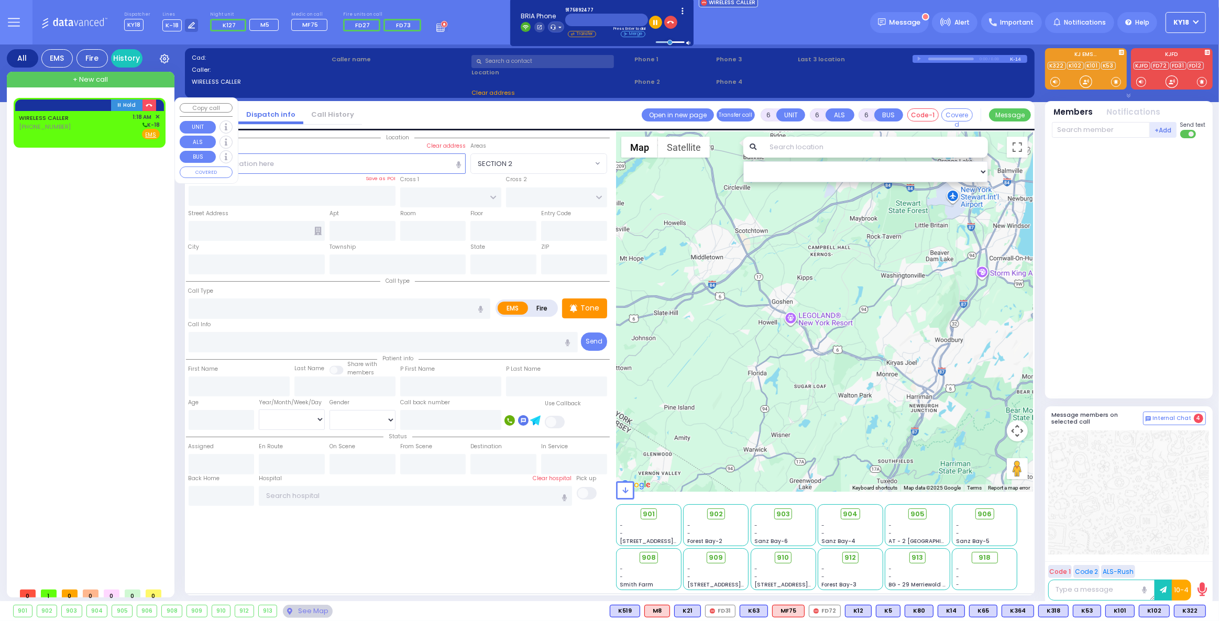
click at [103, 140] on div "WIRELESS CALLER (917) 589-2477 1:18 AM ✕ K-18 EMS" at bounding box center [90, 128] width 148 height 35
type input "2"
type input "1"
select select
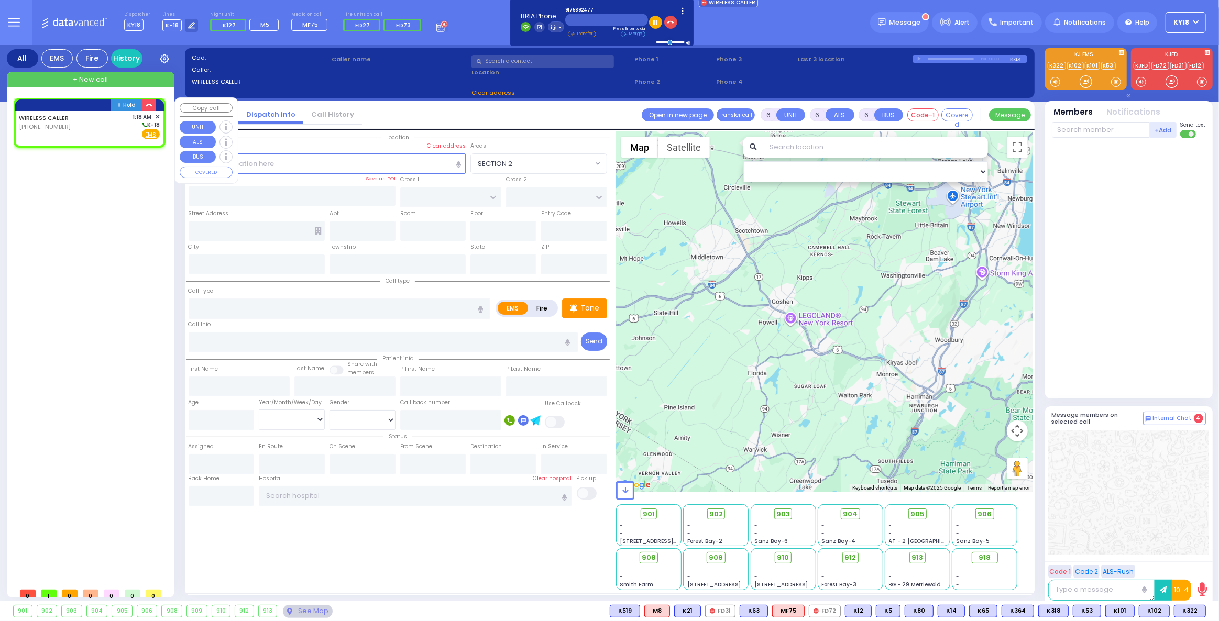
radio input "true"
select select
type input "01:18"
select select "Hatzalah Garages"
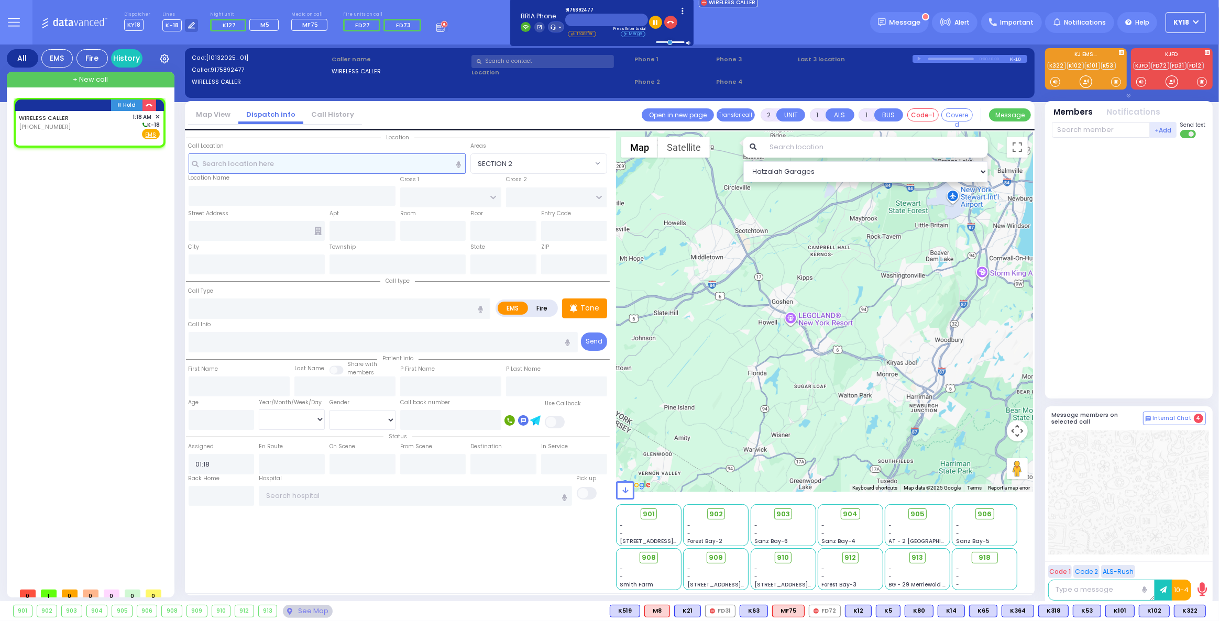
click at [342, 160] on input "text" at bounding box center [328, 163] width 278 height 20
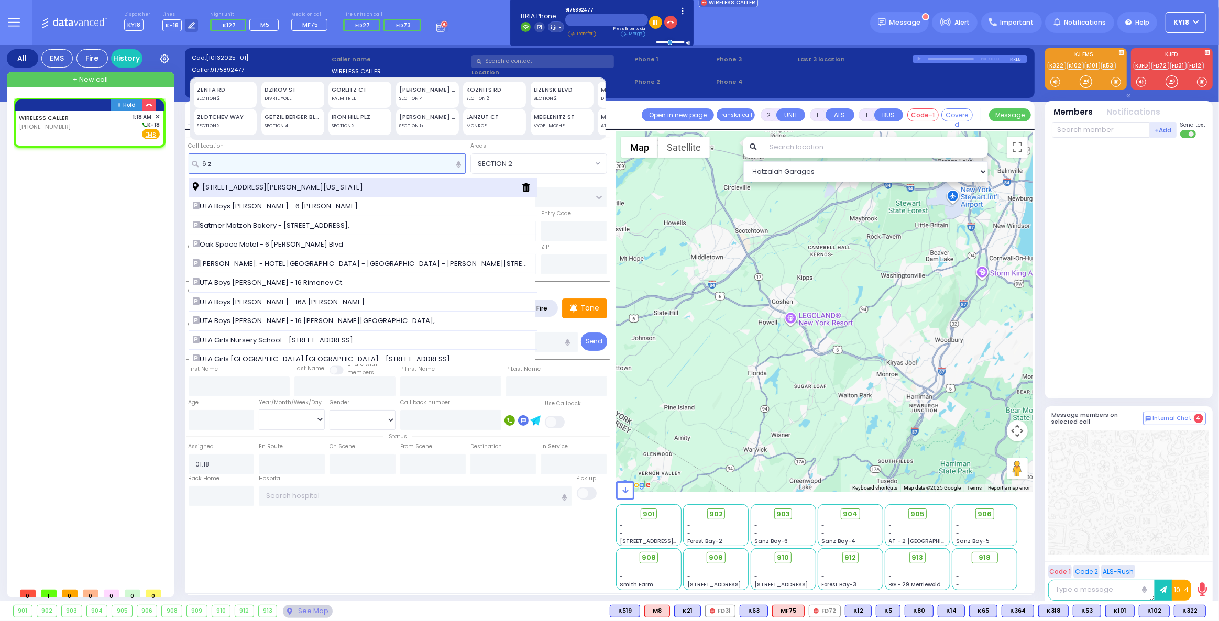
type input "6 z"
click at [330, 181] on div "[STREET_ADDRESS][PERSON_NAME][US_STATE]" at bounding box center [363, 187] width 349 height 19
click at [310, 179] on div "[STREET_ADDRESS][PERSON_NAME][US_STATE]" at bounding box center [363, 187] width 349 height 19
click at [300, 182] on span "[STREET_ADDRESS][PERSON_NAME][US_STATE]" at bounding box center [280, 187] width 174 height 10
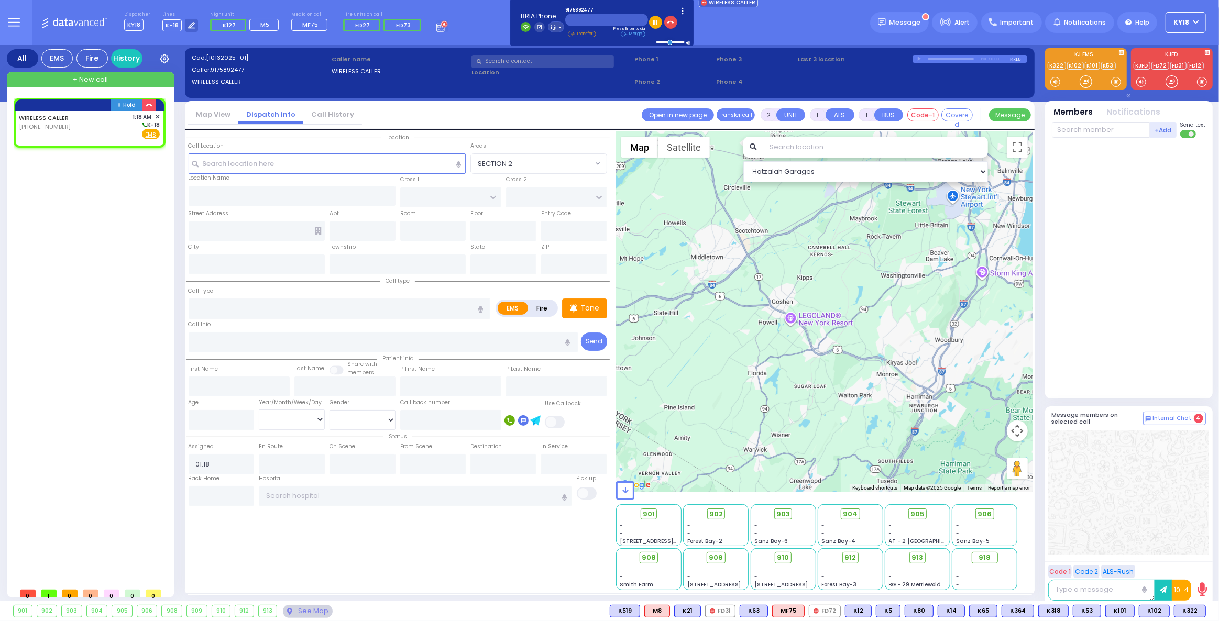
click at [300, 182] on div "Location Name Save as POI" at bounding box center [292, 180] width 207 height 12
select select
radio input "true"
select select
select select "Hatzalah Garages"
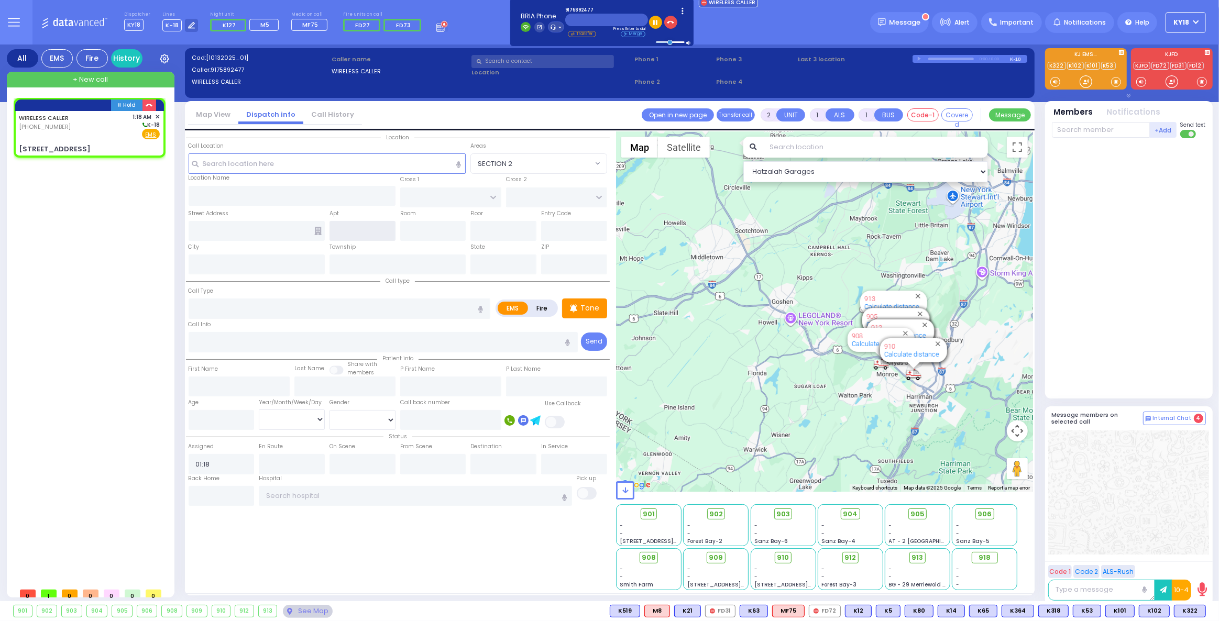
type input "ZENTA RD"
type input "[PERSON_NAME] BLVD"
type input "6 Zenta Road"
type input "Kiryas Joel"
type input "[US_STATE]"
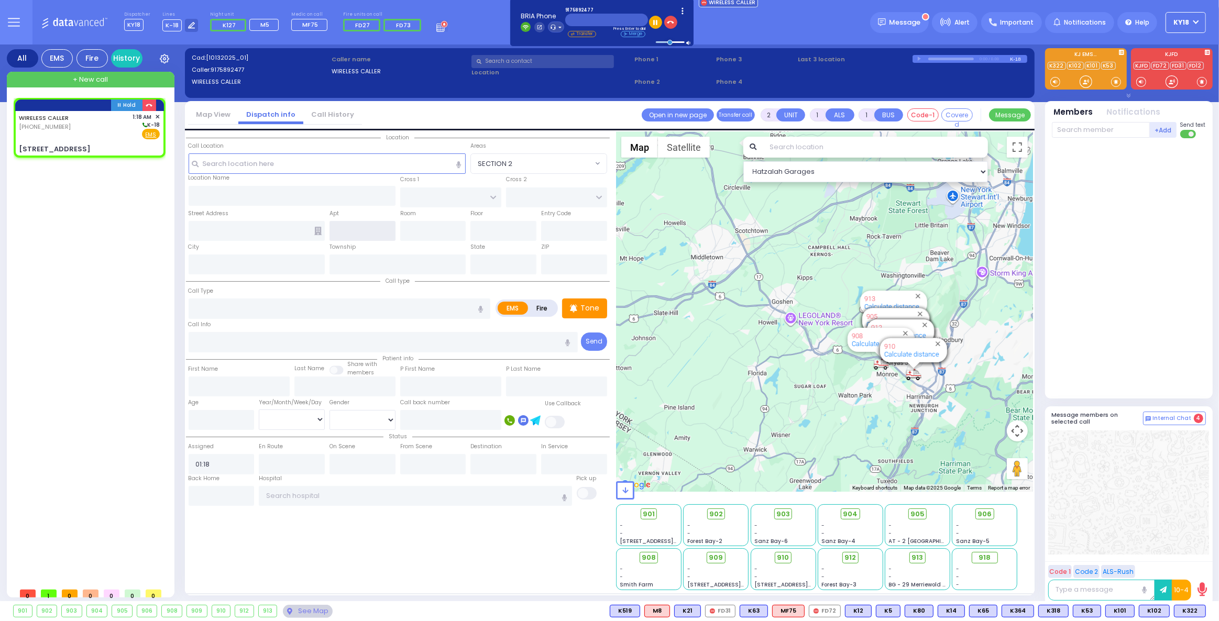
type input "10950"
select select "SECTION 2"
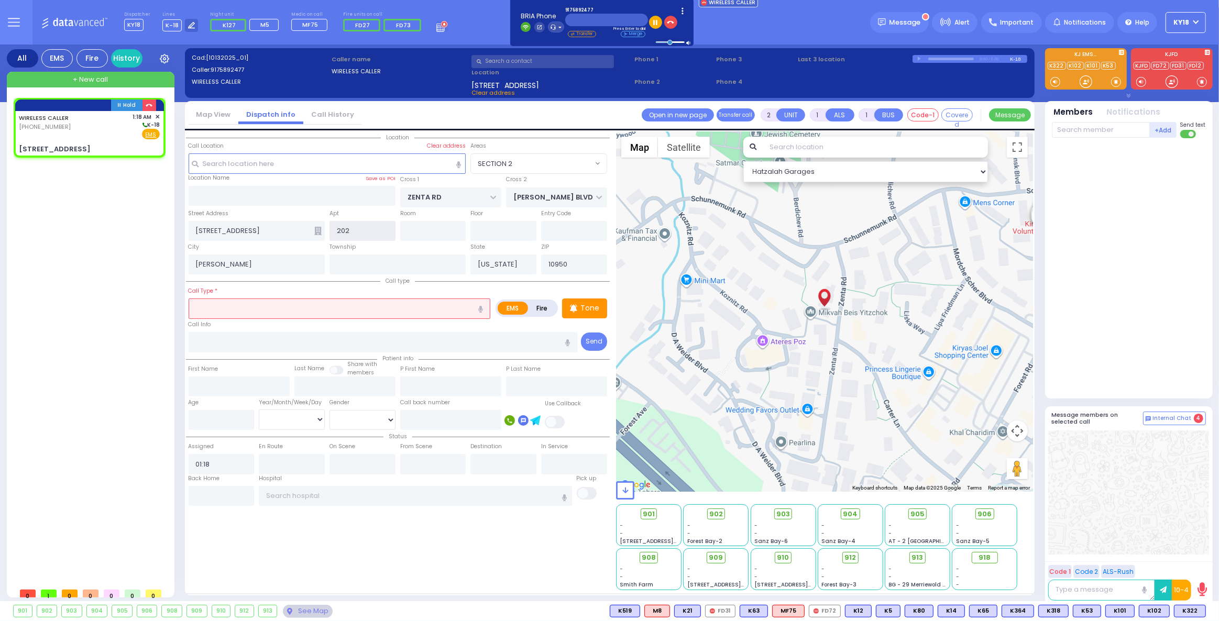
type input "202"
click at [320, 229] on icon at bounding box center [317, 231] width 7 height 8
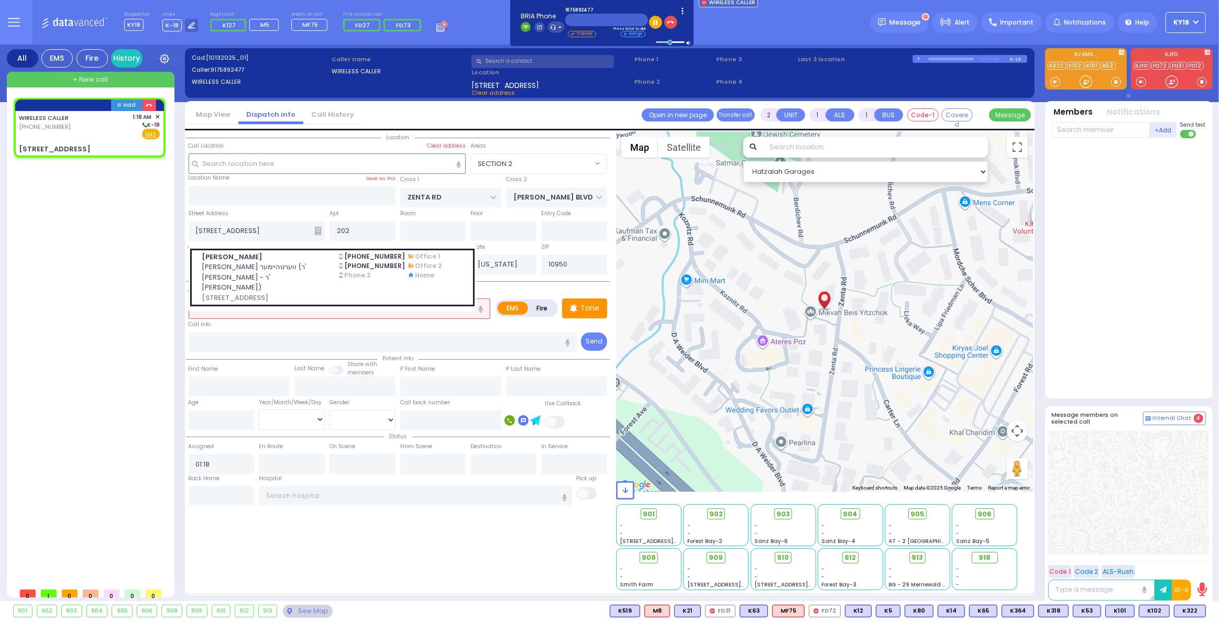
select select
radio input "true"
select select
select select "Hatzalah Garages"
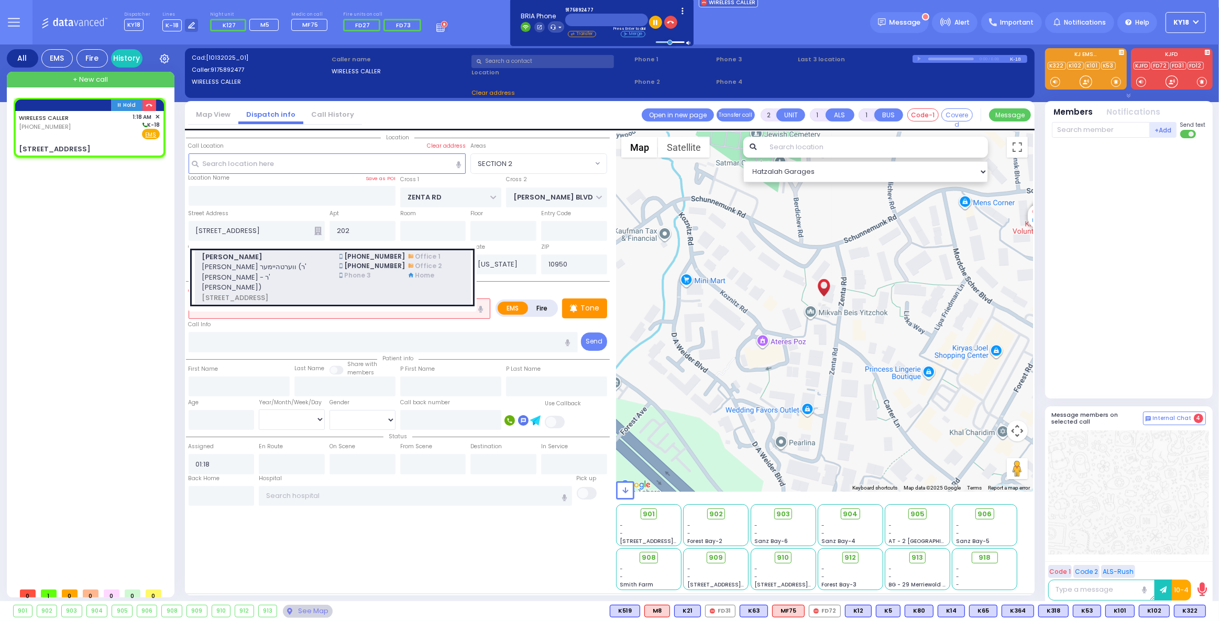
select select "SECTION 2"
click at [304, 260] on span "[PERSON_NAME]" at bounding box center [264, 257] width 125 height 10
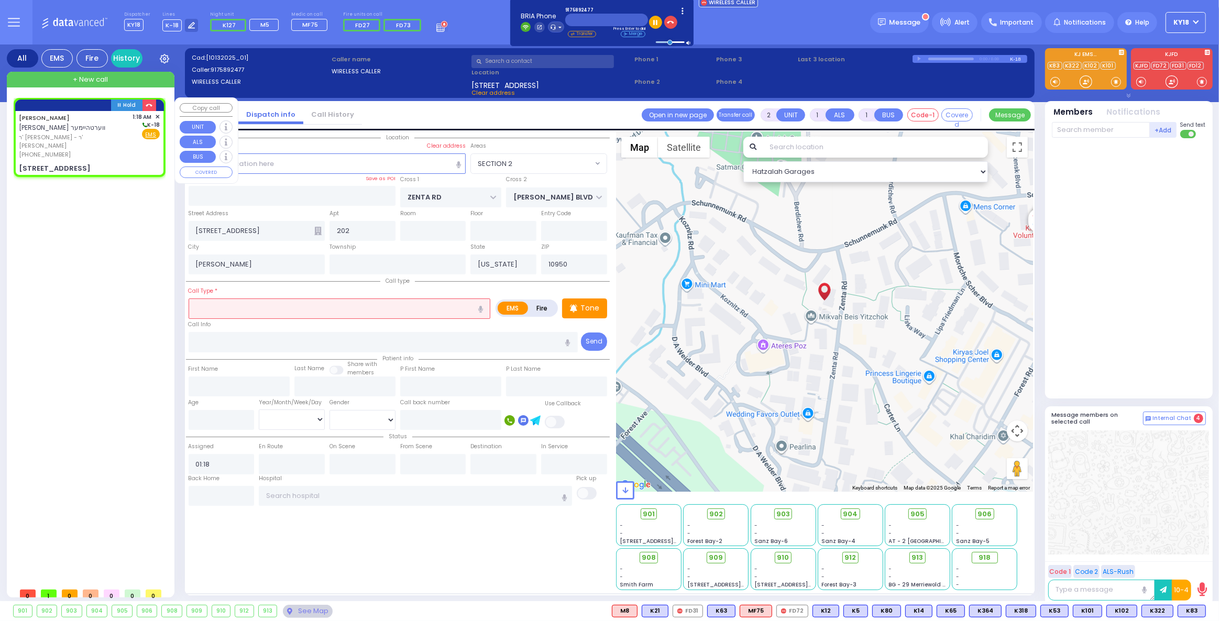
select select
radio input "true"
type input "[PERSON_NAME]"
select select
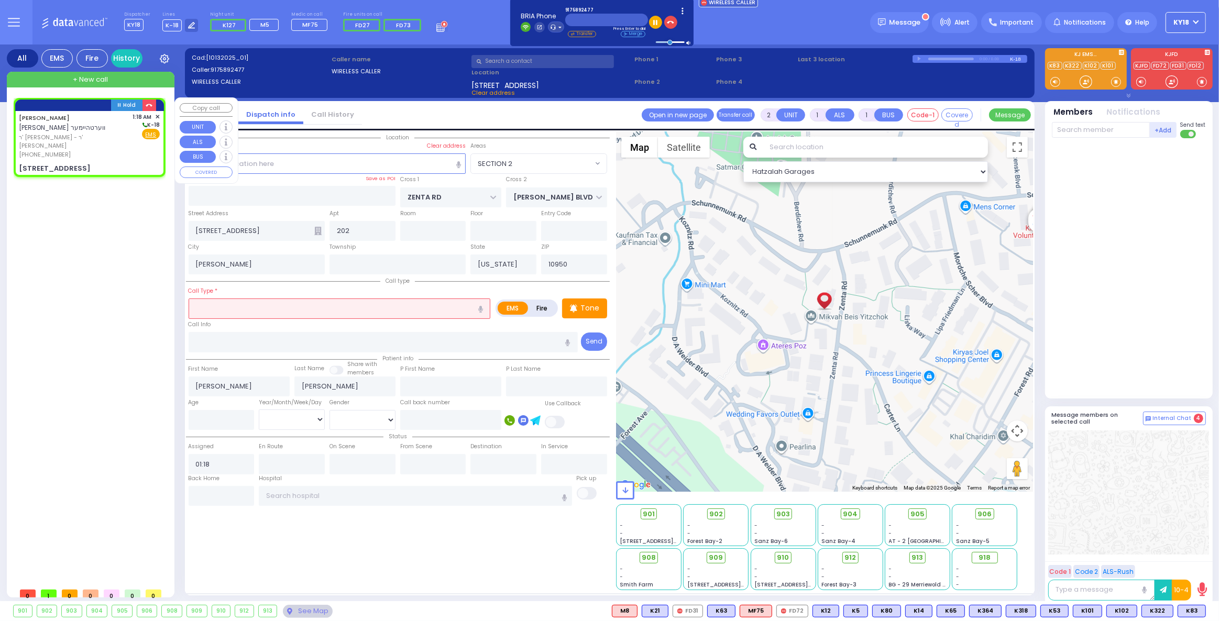
select select "Hatzalah Garages"
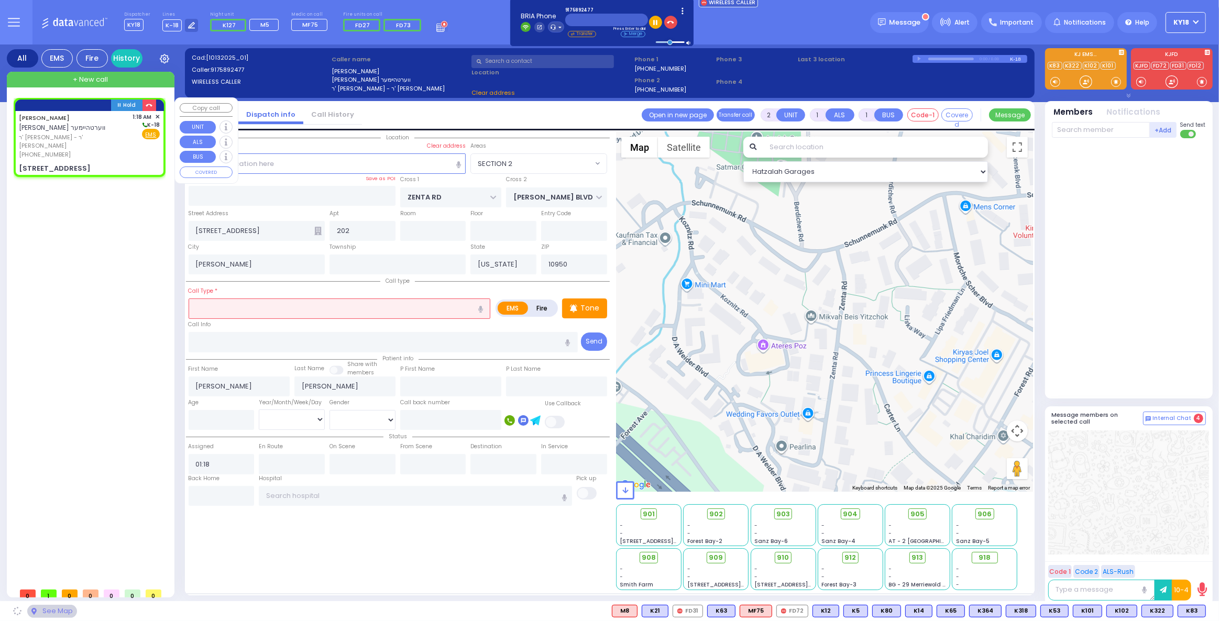
click at [105, 139] on span "ר' [PERSON_NAME] - ר' [PERSON_NAME]" at bounding box center [74, 141] width 110 height 17
select select
radio input "true"
select select
select select "Hatzalah Garages"
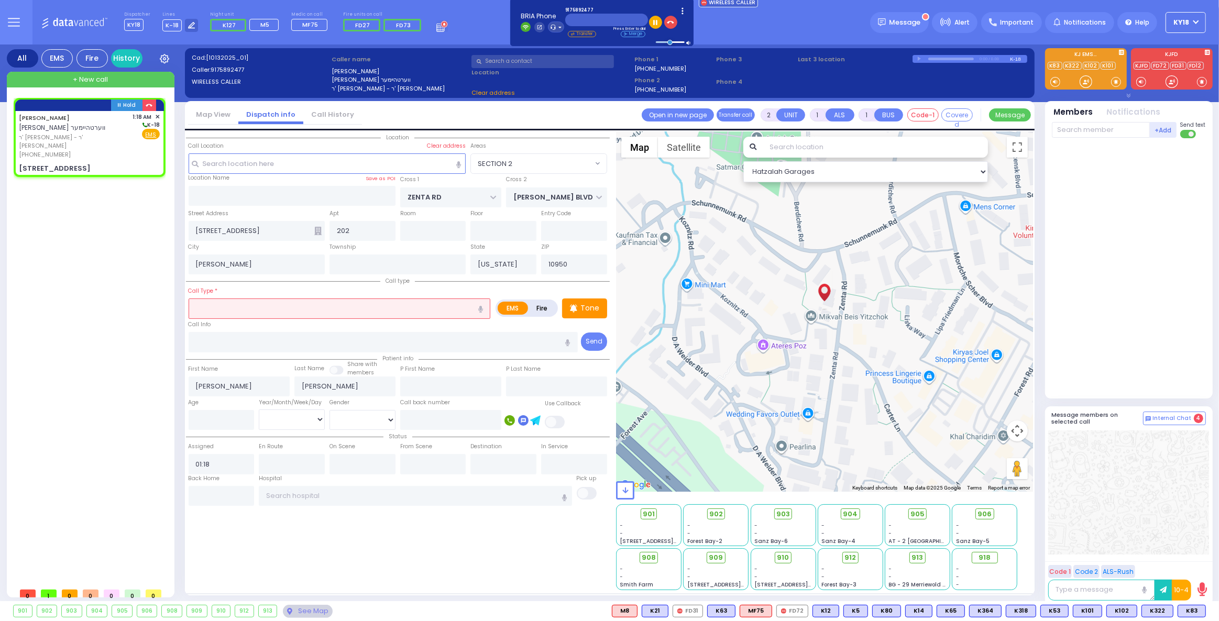
type input "[STREET_ADDRESS]"
type input "Monroe"
select select "SECTION 2"
click at [243, 312] on input "text" at bounding box center [340, 308] width 302 height 20
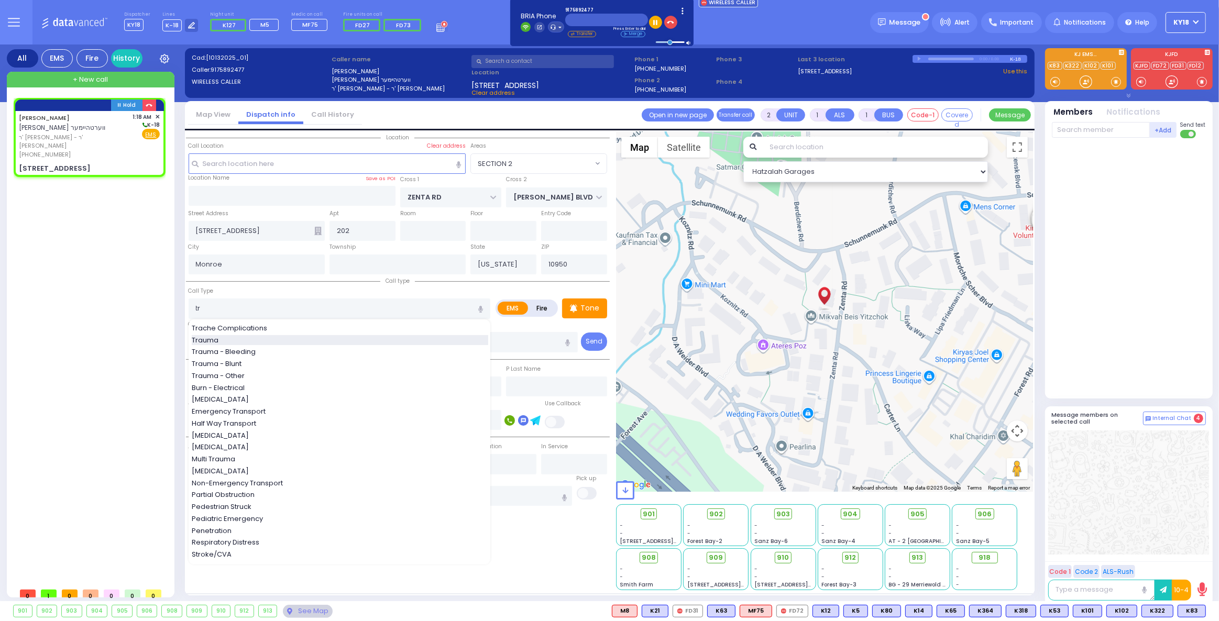
click at [242, 339] on div "Trauma" at bounding box center [340, 340] width 296 height 10
type input "Trauma"
type input "0"
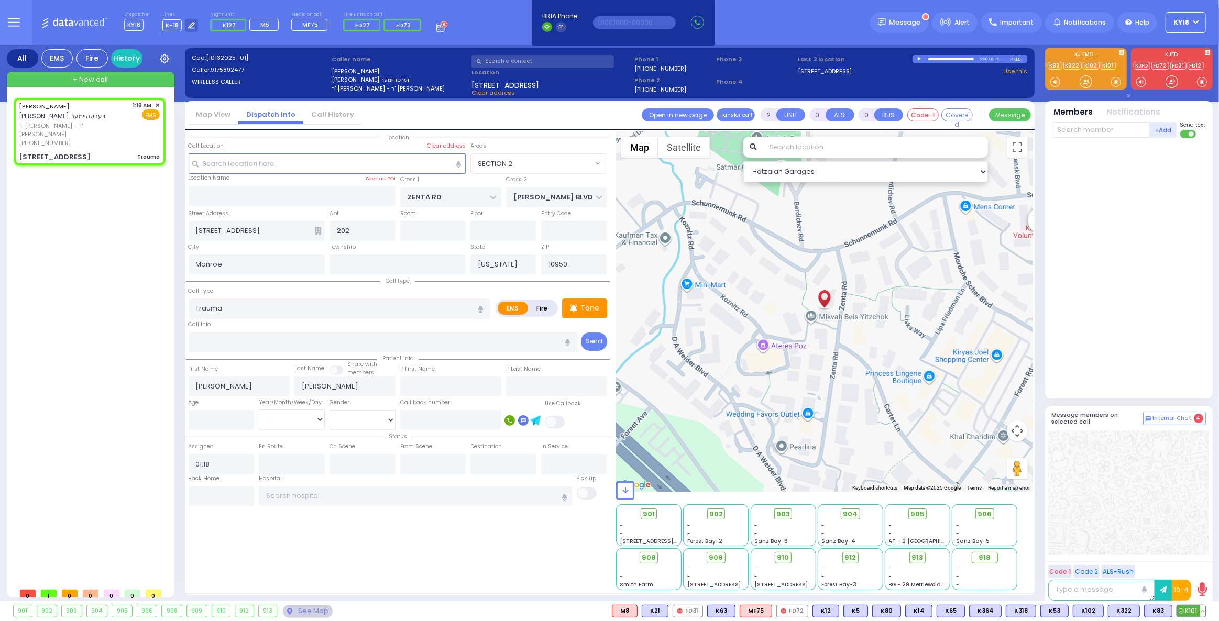
click at [1190, 613] on span "K101" at bounding box center [1191, 611] width 28 height 12
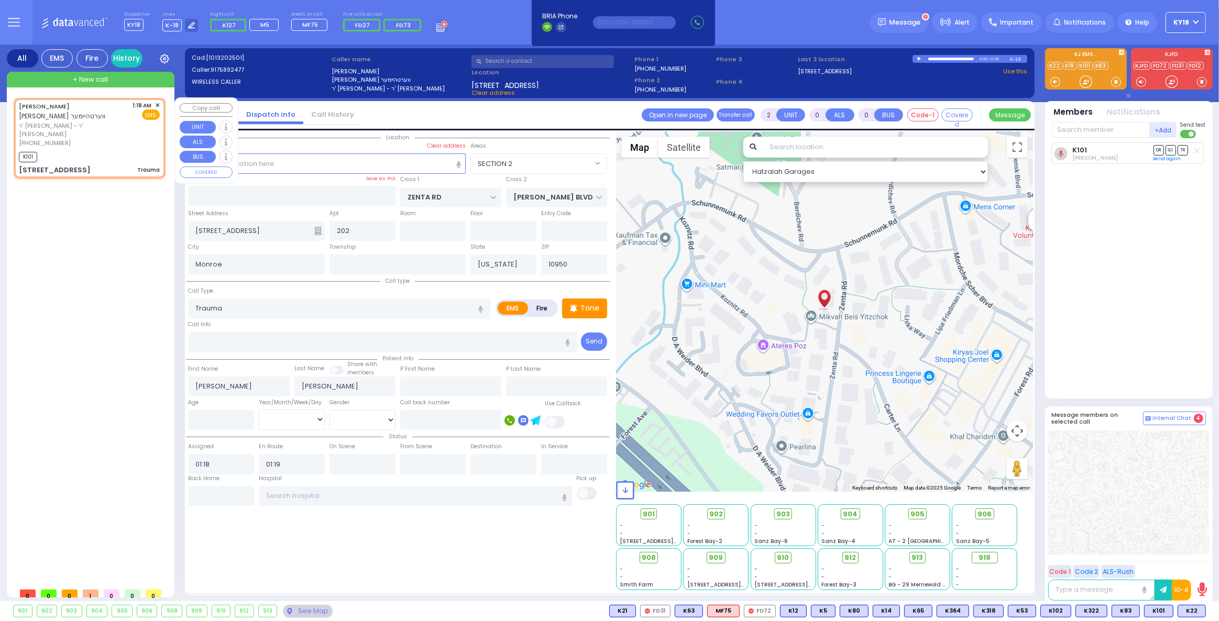
click at [85, 128] on span "ר' [PERSON_NAME] - ר' [PERSON_NAME]" at bounding box center [74, 129] width 110 height 17
click at [1188, 613] on span "K22" at bounding box center [1191, 611] width 27 height 12
click at [1106, 131] on input "text" at bounding box center [1100, 130] width 98 height 16
click at [1205, 613] on div "K101 K101" at bounding box center [1190, 611] width 29 height 13
click at [1203, 610] on button at bounding box center [1202, 611] width 5 height 12
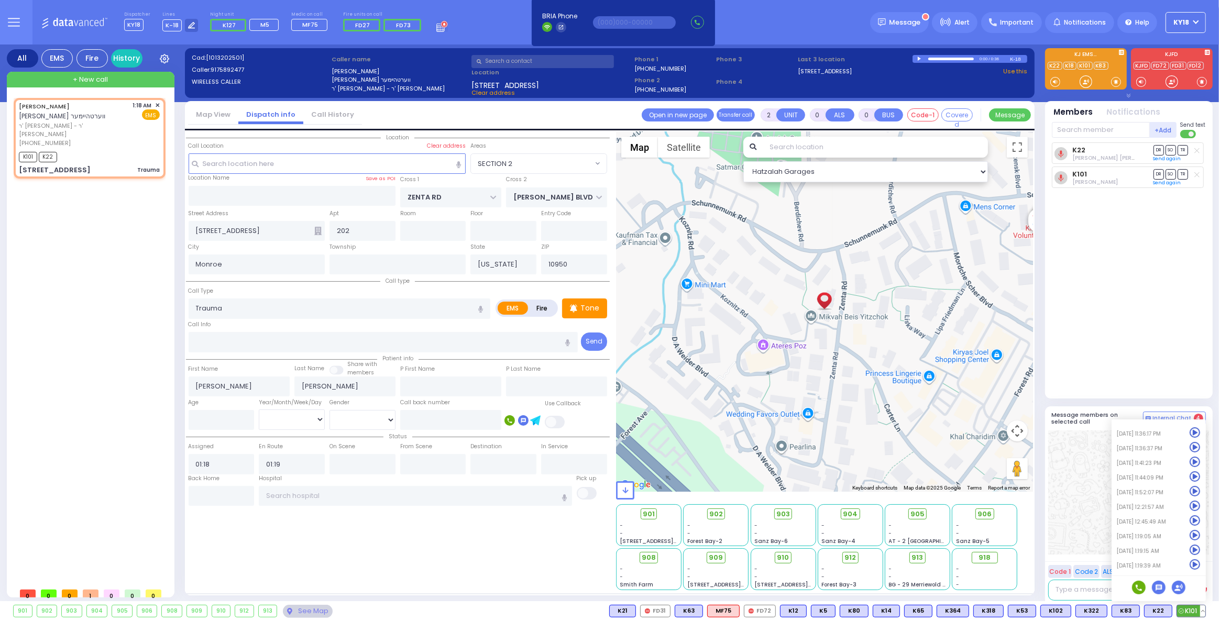
click at [1200, 565] on icon at bounding box center [1194, 564] width 11 height 11
click at [1123, 344] on div "K22 Shulem Mier Torim DR SO TR Sending text DR" at bounding box center [1129, 265] width 156 height 247
click at [1084, 132] on input "text" at bounding box center [1100, 130] width 98 height 16
click at [1092, 146] on div "K519" at bounding box center [1086, 151] width 52 height 10
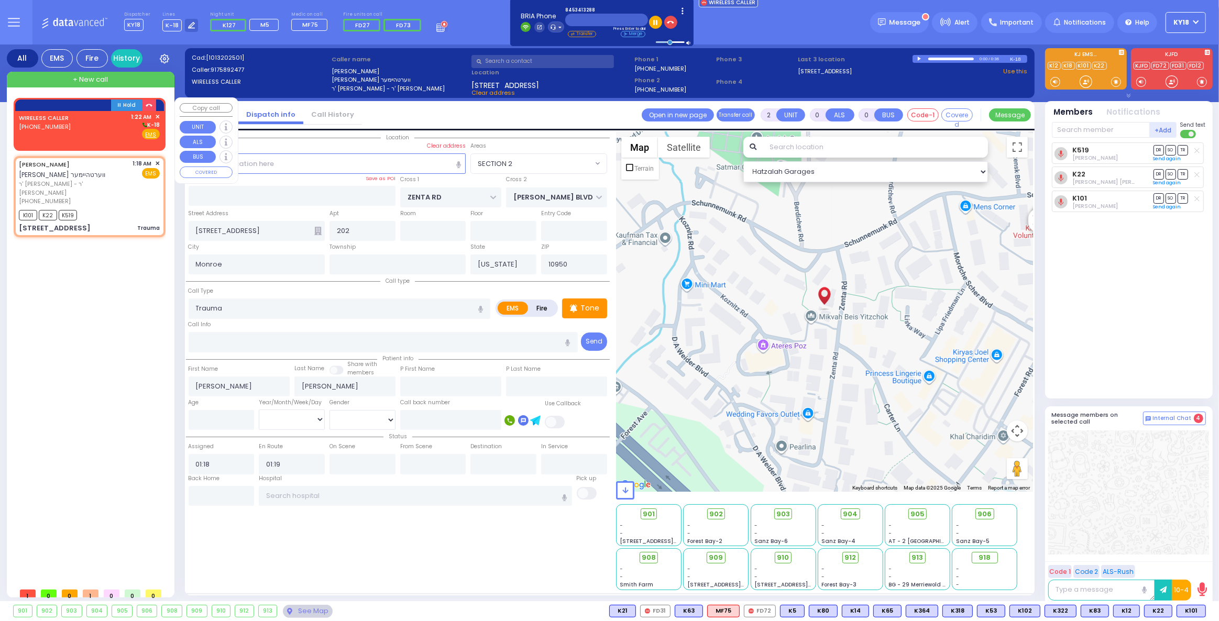
click at [94, 136] on div "WIRELESS CALLER (845) 341-3288 1:22 AM ✕ K-18" at bounding box center [89, 126] width 141 height 27
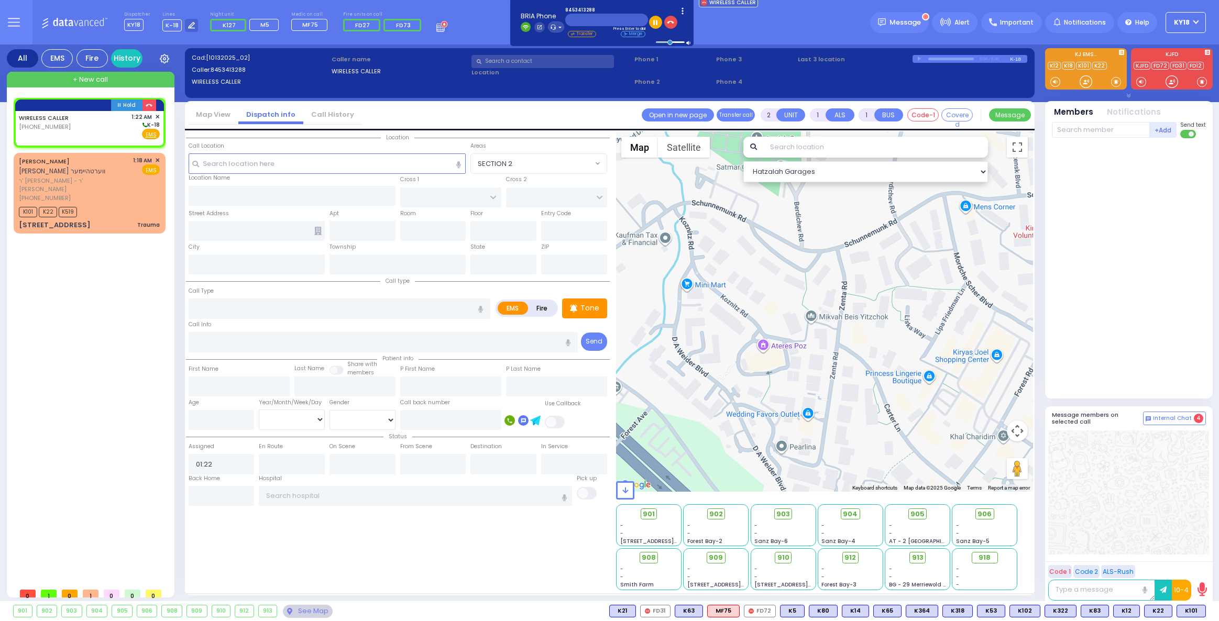
select select
click at [138, 135] on span "Fire" at bounding box center [134, 134] width 16 height 10
select select
radio input "false"
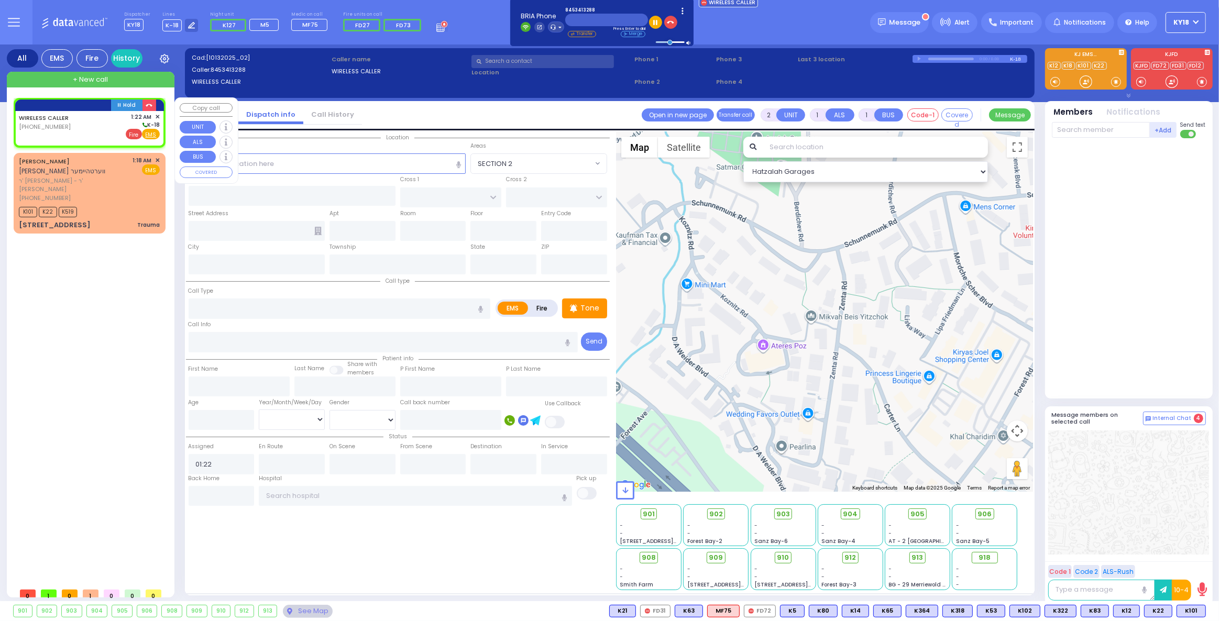
radio input "true"
select select
select select "Hatzalah Garages"
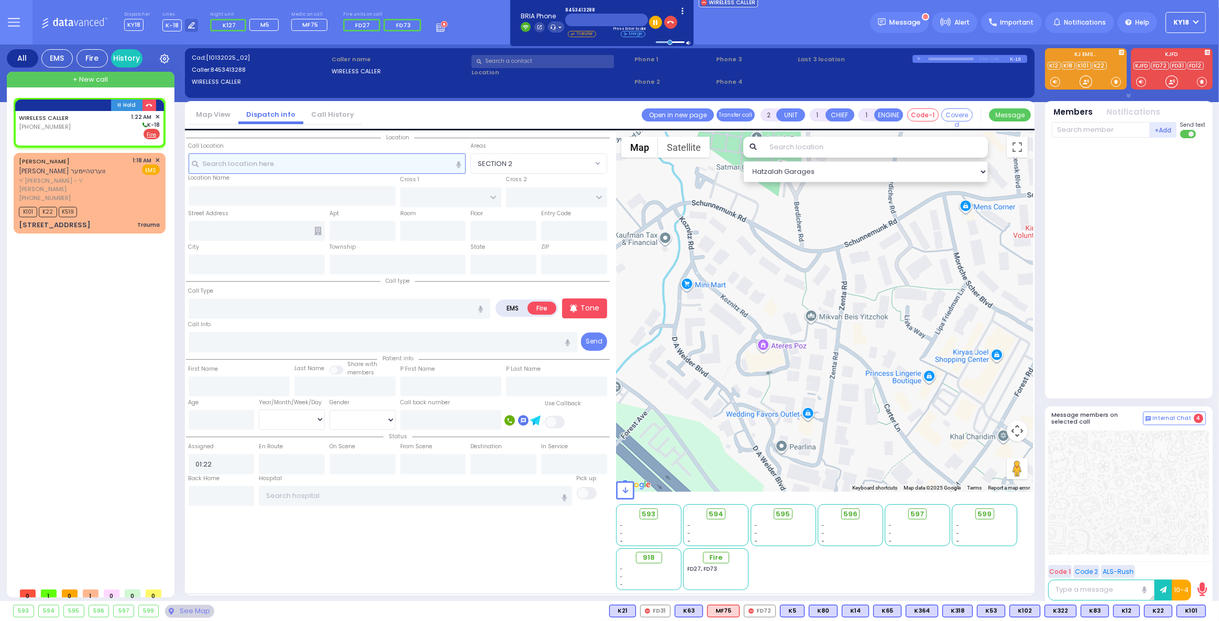
click at [293, 163] on input "text" at bounding box center [328, 163] width 278 height 20
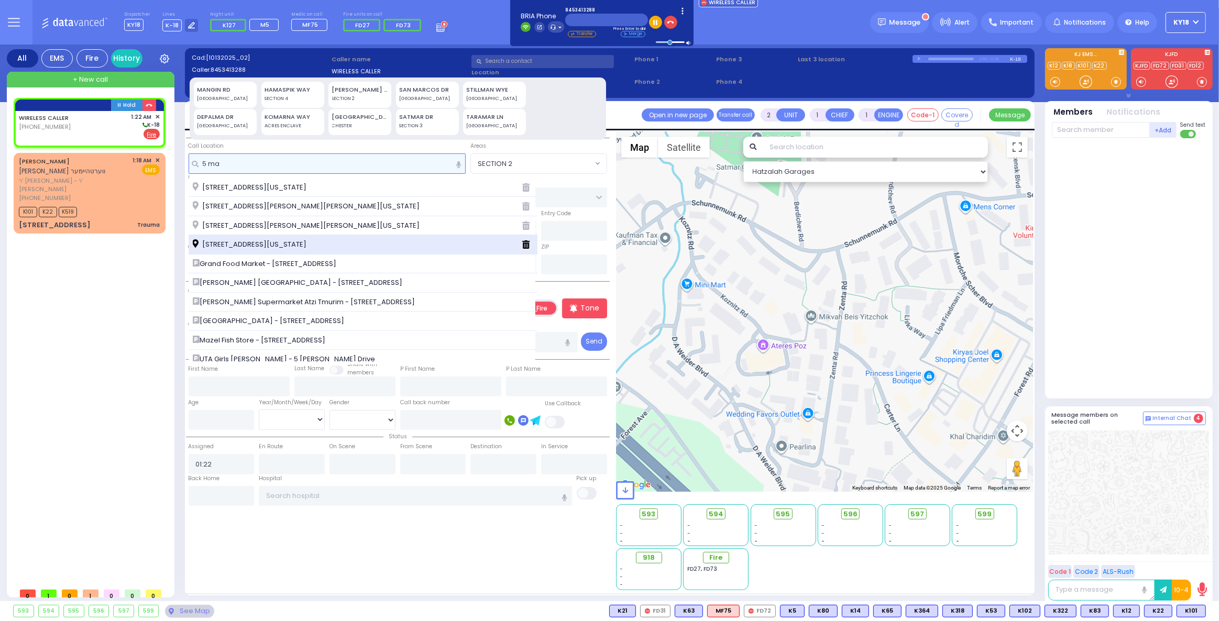
type input "5 ma"
click at [295, 240] on span "[STREET_ADDRESS][US_STATE]" at bounding box center [251, 244] width 117 height 10
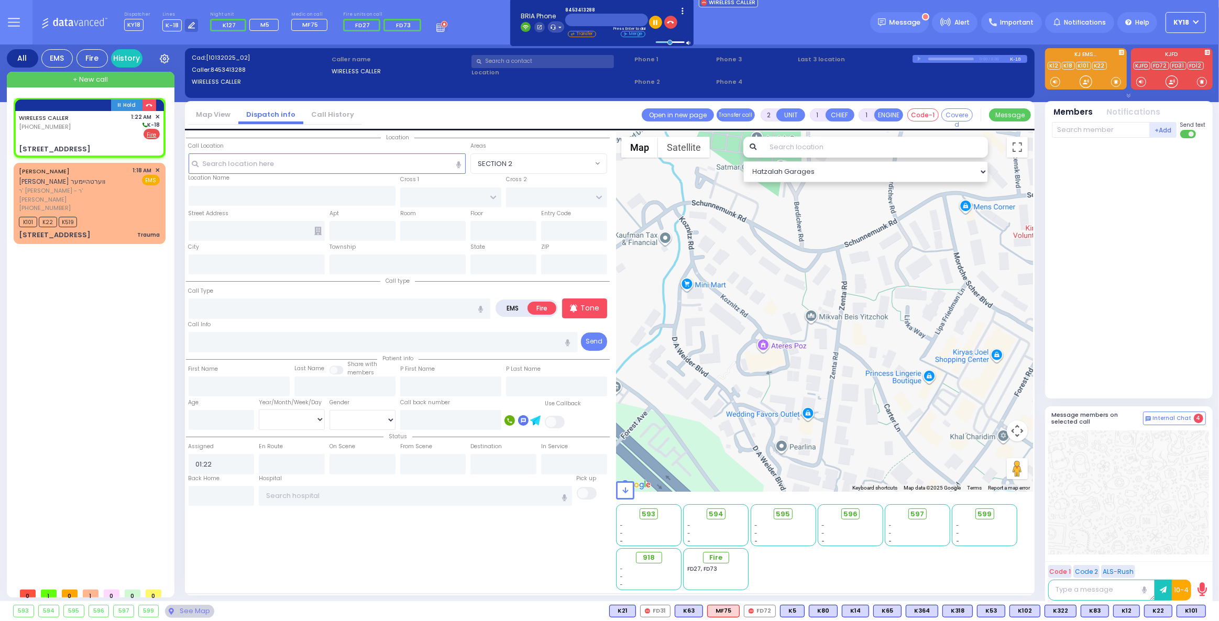
select select
radio input "true"
select select
select select "Hatzalah Garages"
type input "[PERSON_NAME][GEOGRAPHIC_DATA]"
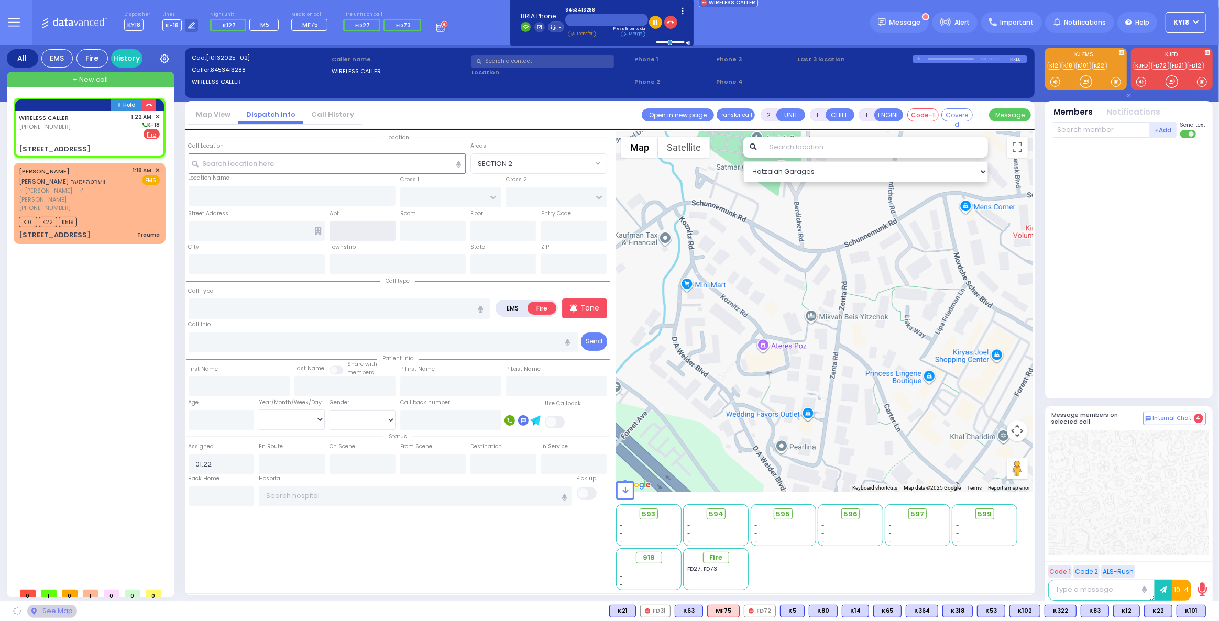
type input "CHUST RD"
type input "[STREET_ADDRESS]"
type input "Monroe"
type input "[US_STATE]"
type input "10950"
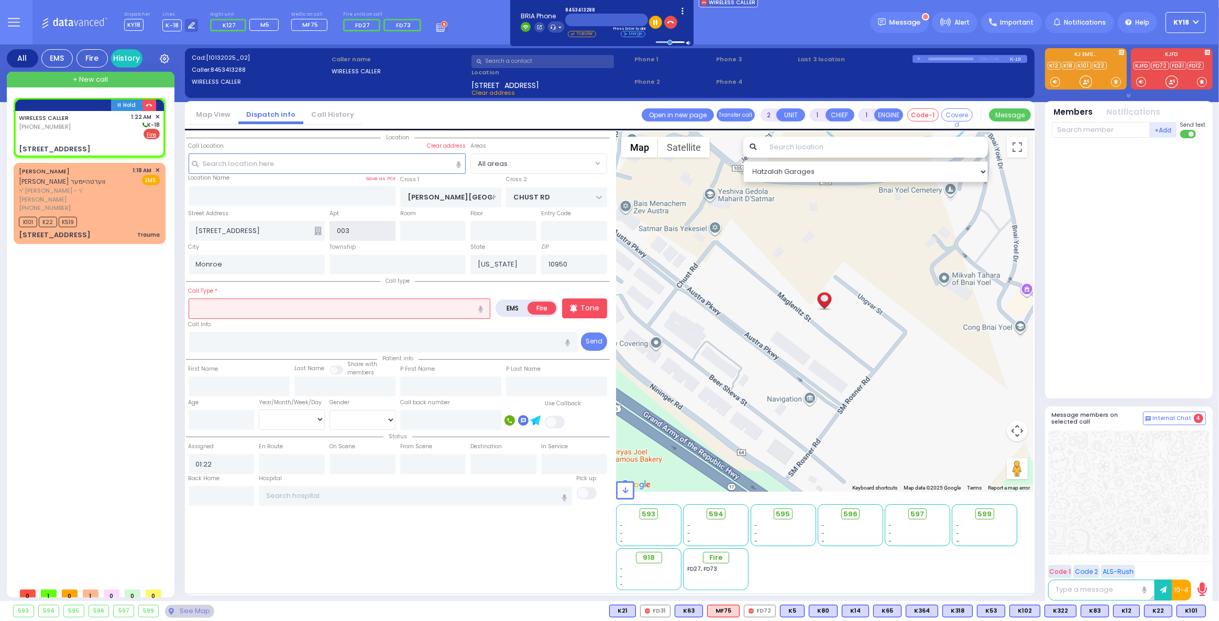
type input "003"
click at [293, 301] on input "text" at bounding box center [340, 308] width 302 height 20
select select
radio input "true"
select select
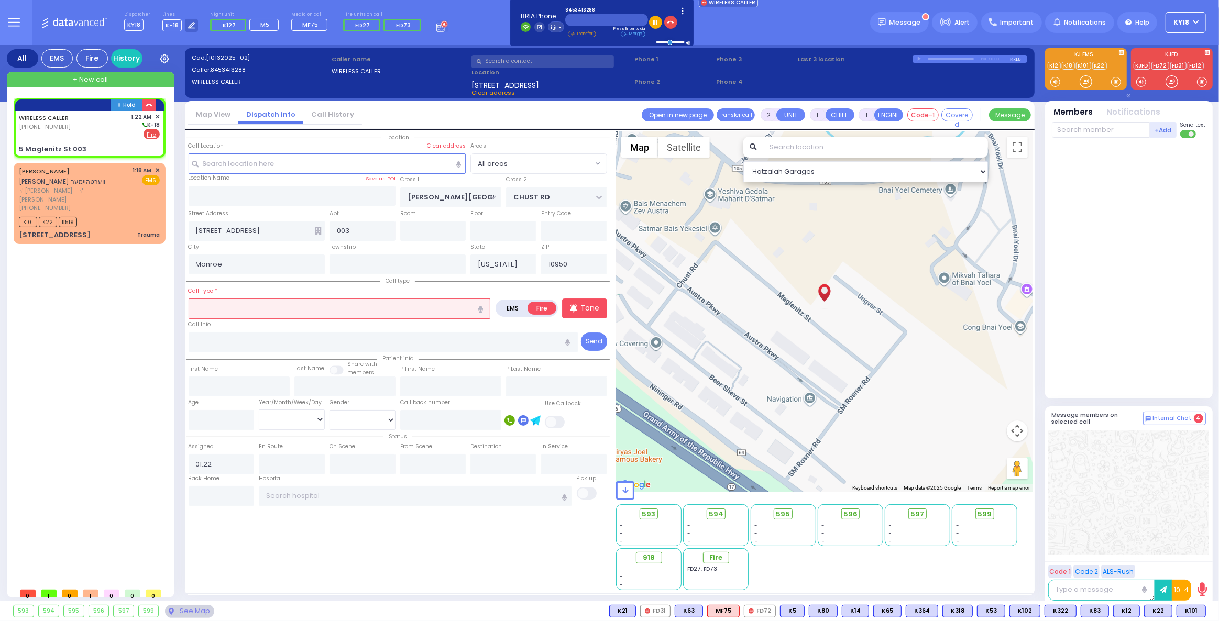
select select "Hatzalah Garages"
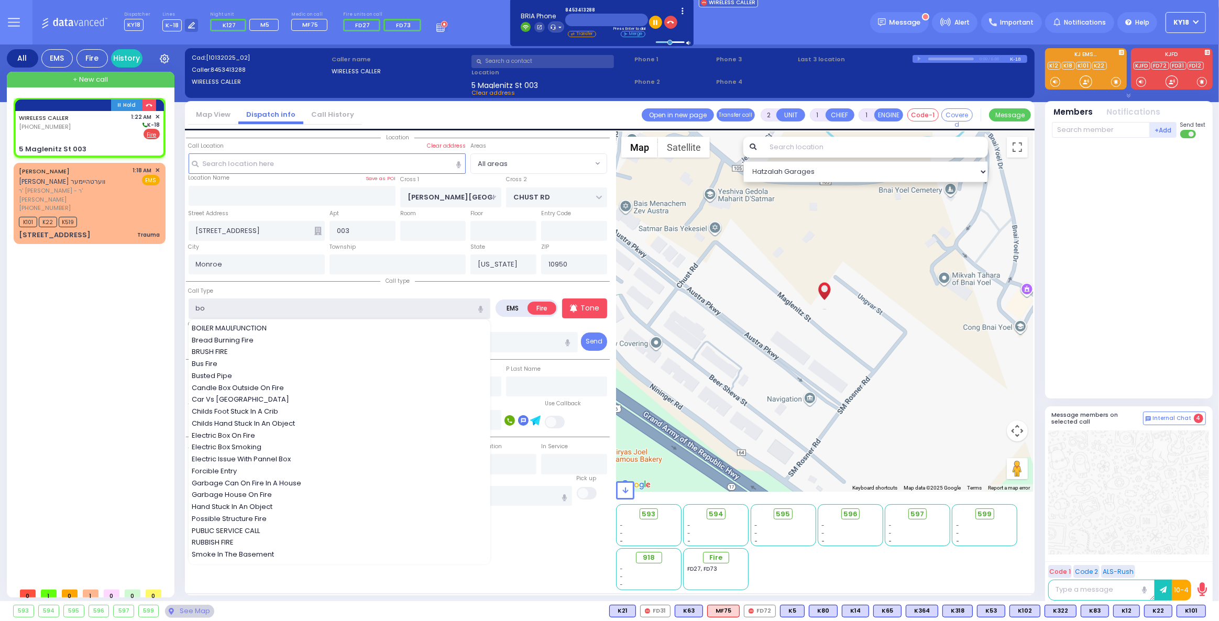
type input "boi"
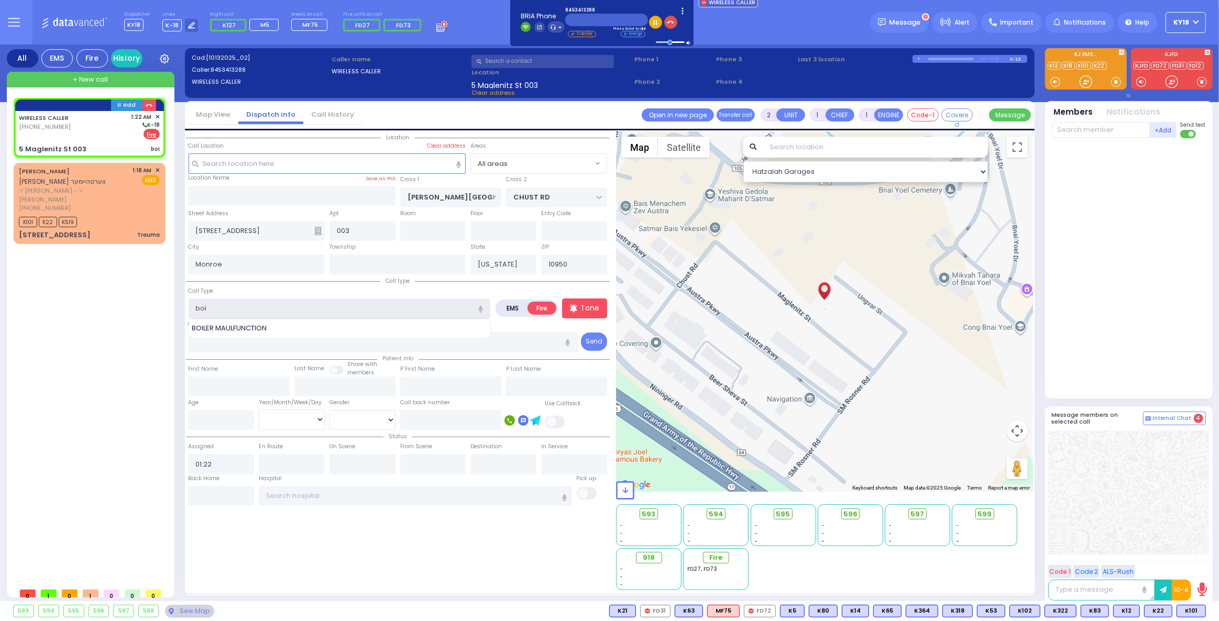
select select
radio input "true"
select select
select select "Hatzalah Garages"
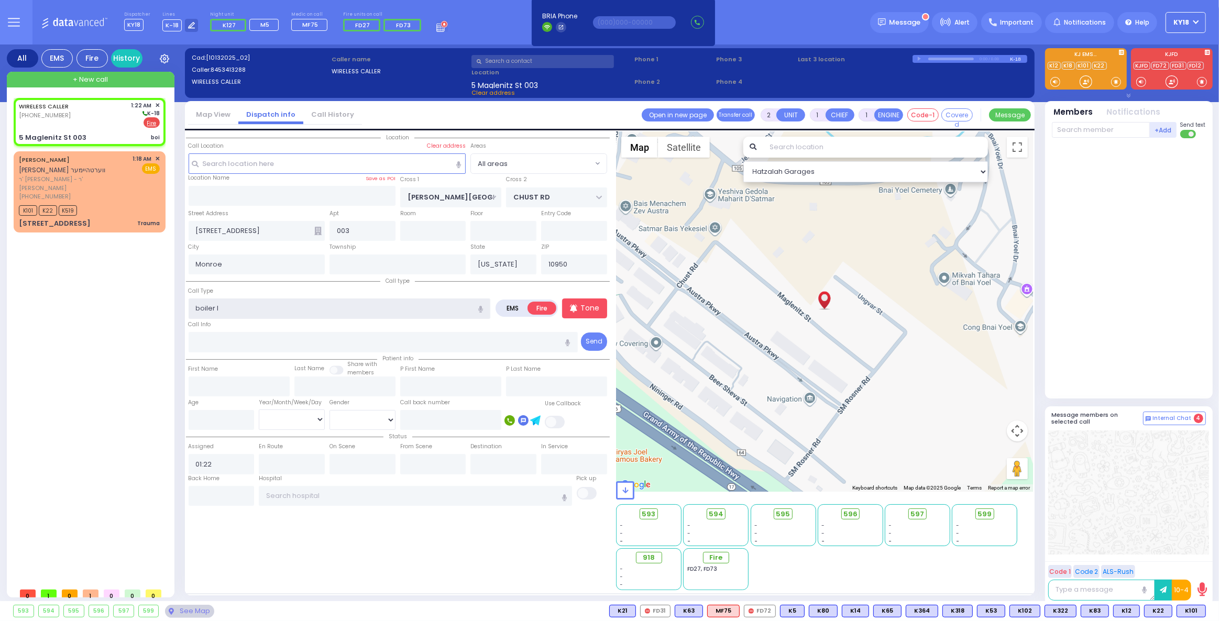
type input "boiler le"
select select
radio input "true"
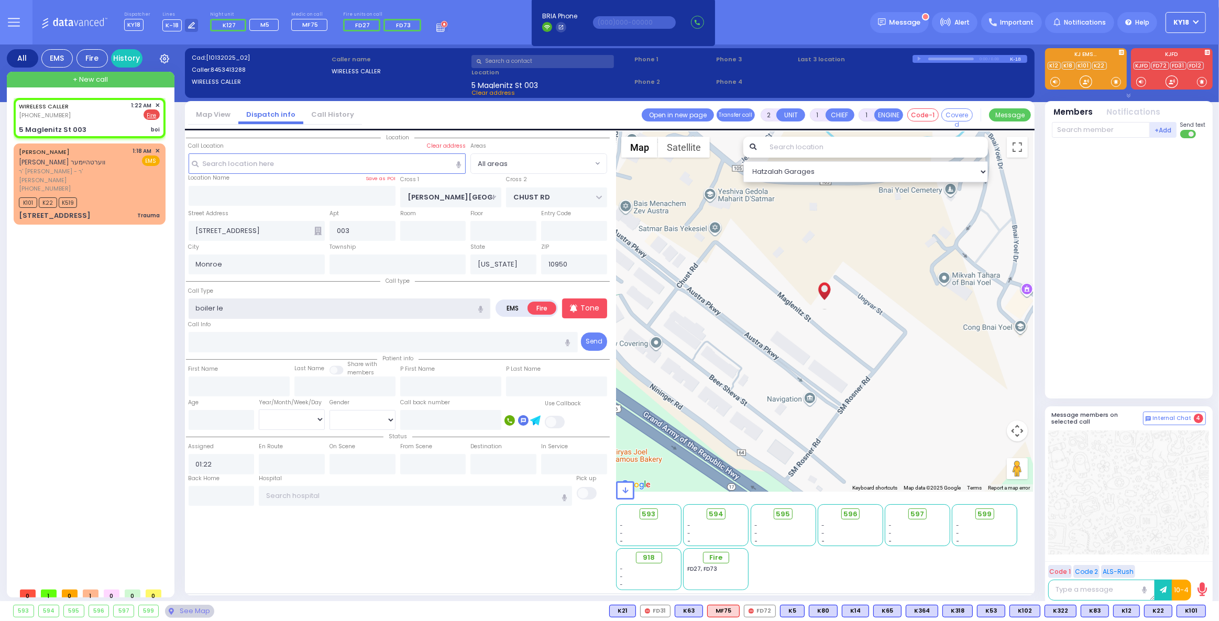
select select
select select "Hatzalah Garages"
type input "boiler leaking"
select select
radio input "true"
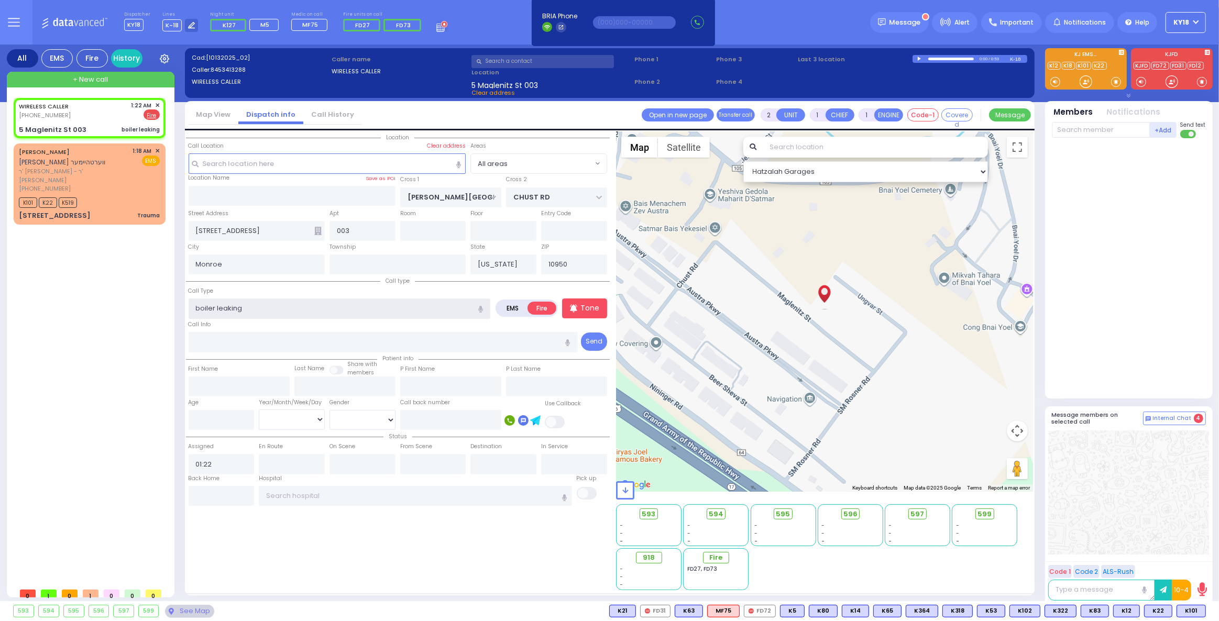
select select
select select "Hatzalah Garages"
type input "boiler leaking"
click at [98, 119] on div "WIRELESS CALLER [PHONE_NUMBER] 1:22 AM ✕ EMS Fire" at bounding box center [89, 110] width 141 height 19
select select
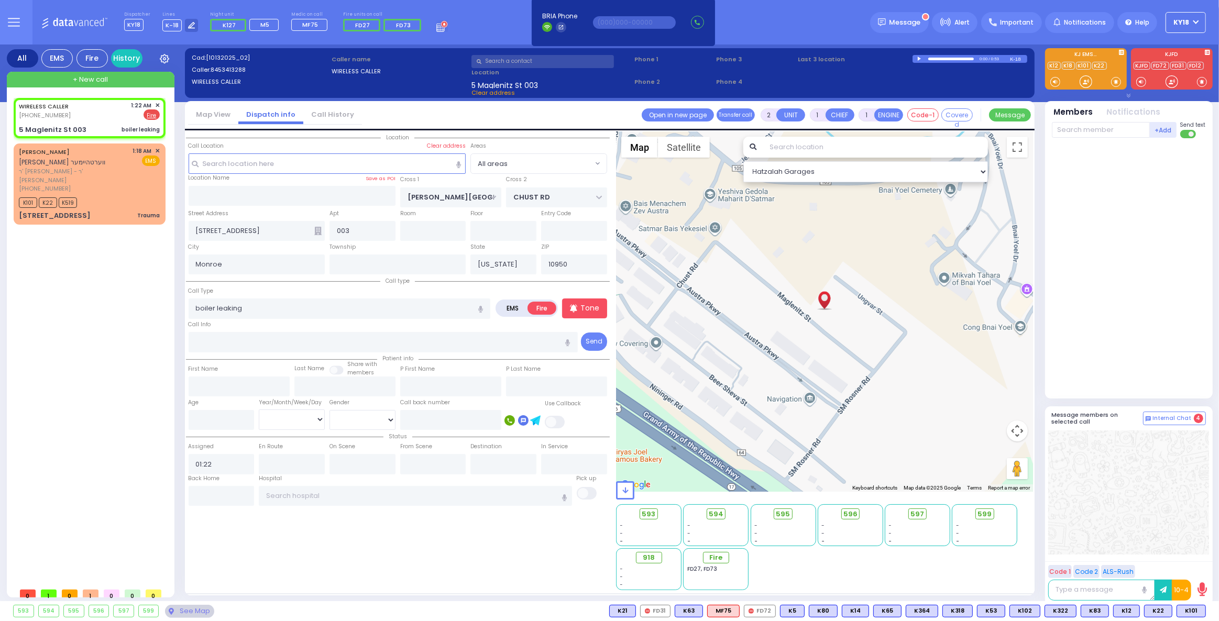
radio input "true"
select select
select select "Hatzalah Garages"
select select
radio input "true"
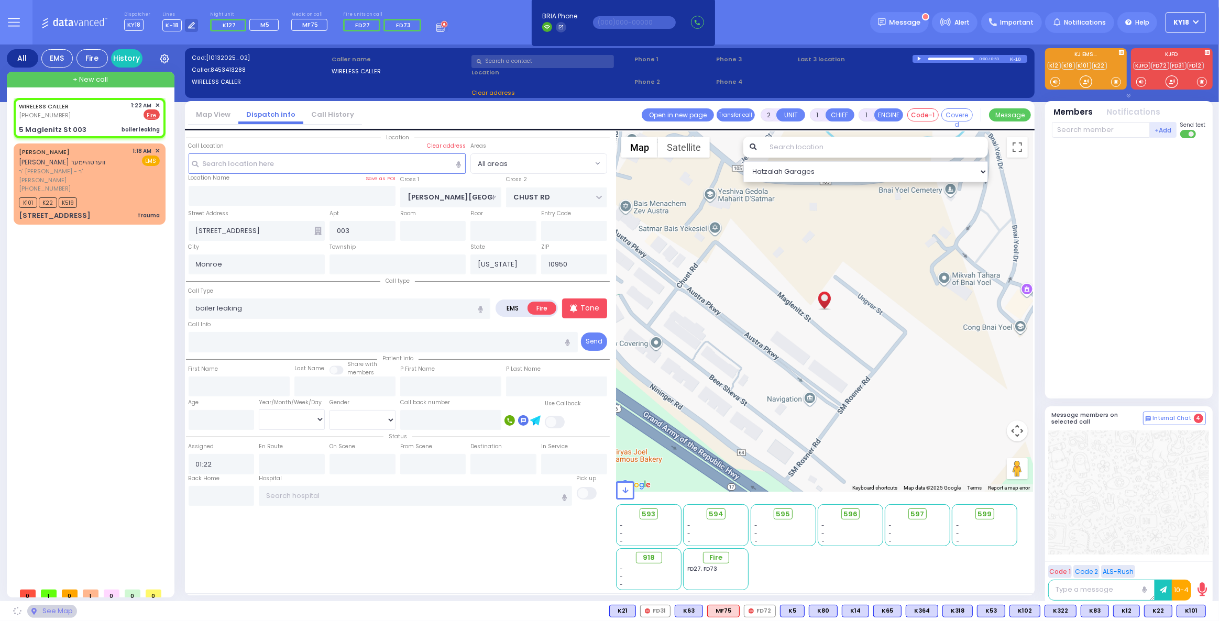
select select
select select "Hatzalah Garages"
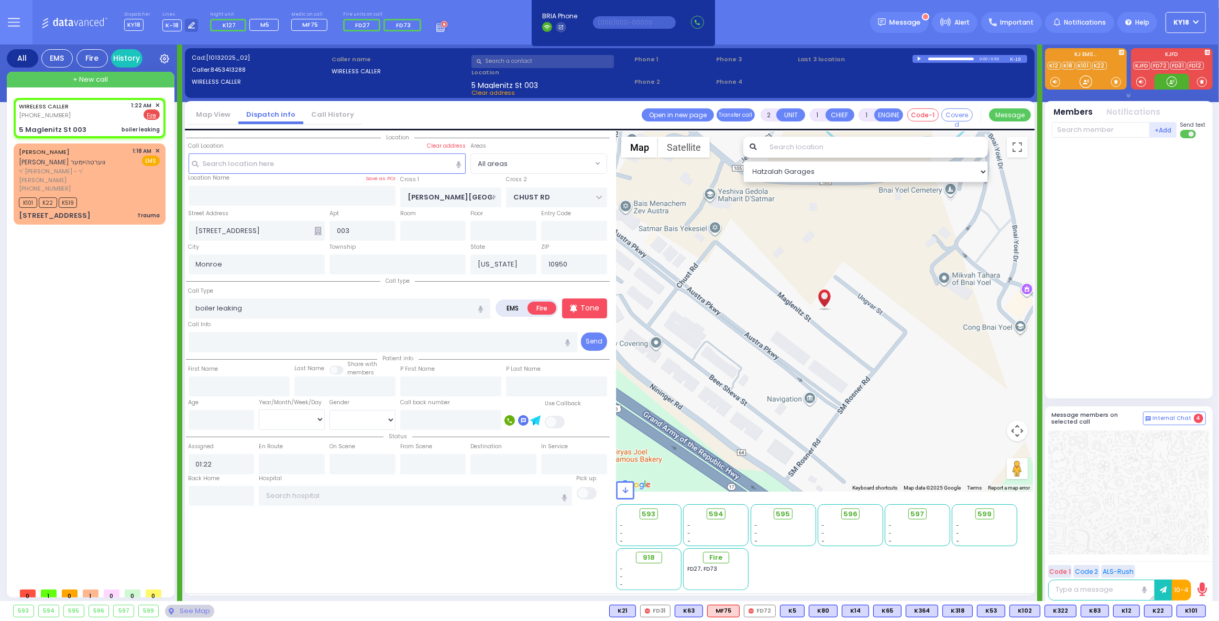
click at [1175, 82] on div at bounding box center [1171, 81] width 10 height 10
click at [1177, 84] on div at bounding box center [1171, 81] width 10 height 10
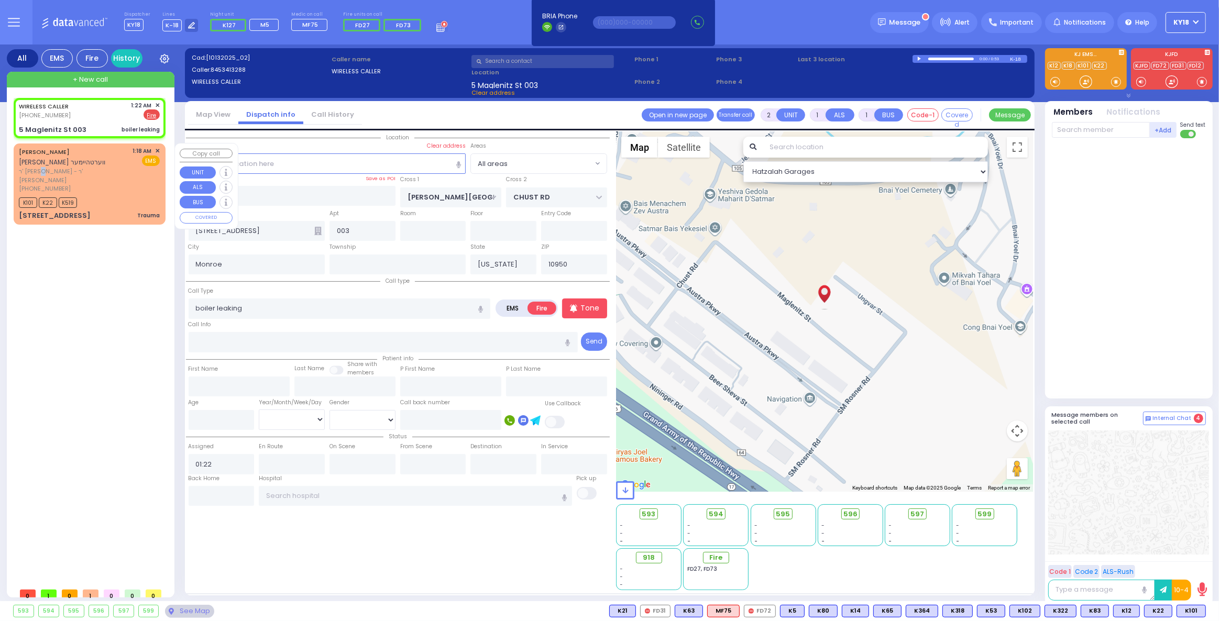
click at [92, 173] on span "ר' [PERSON_NAME] - ר' [PERSON_NAME]" at bounding box center [74, 175] width 110 height 17
type input "0"
select select
type input "Trauma"
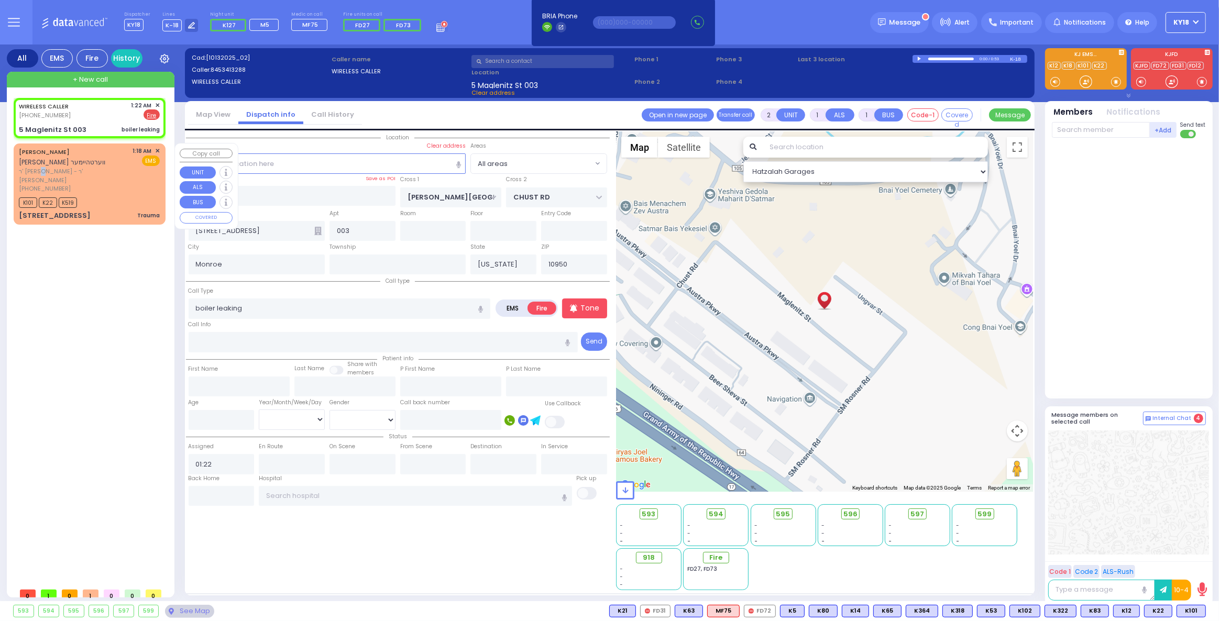
radio input "true"
type input "[PERSON_NAME]"
select select
type input "01:18"
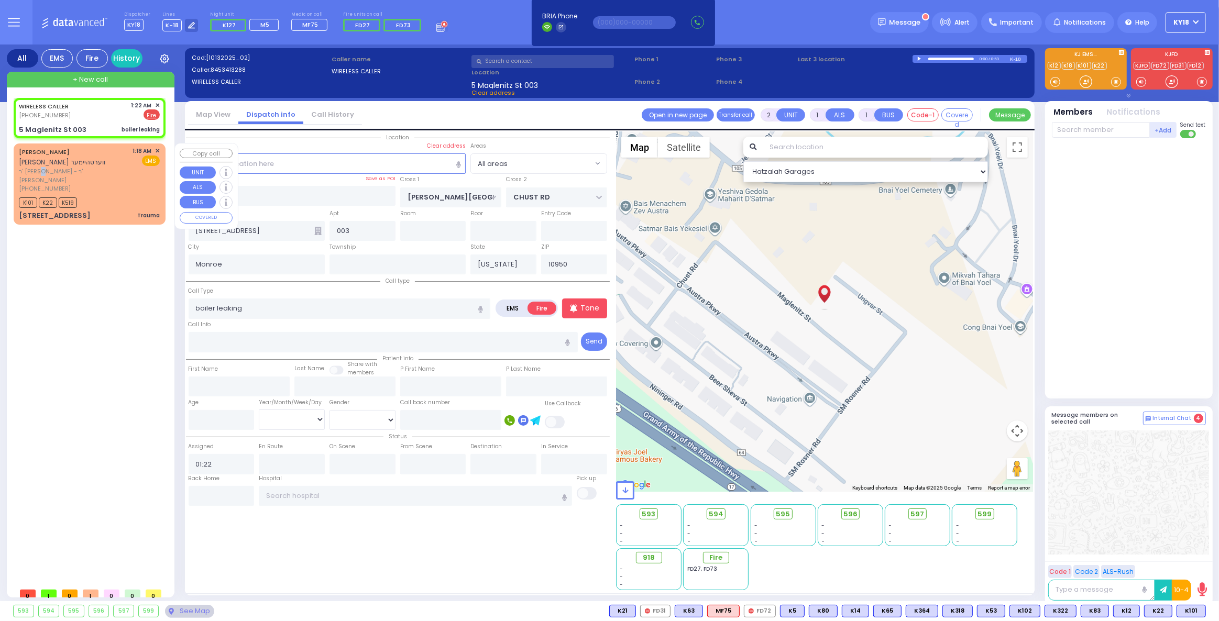
type input "01:19"
select select "Hatzalah Garages"
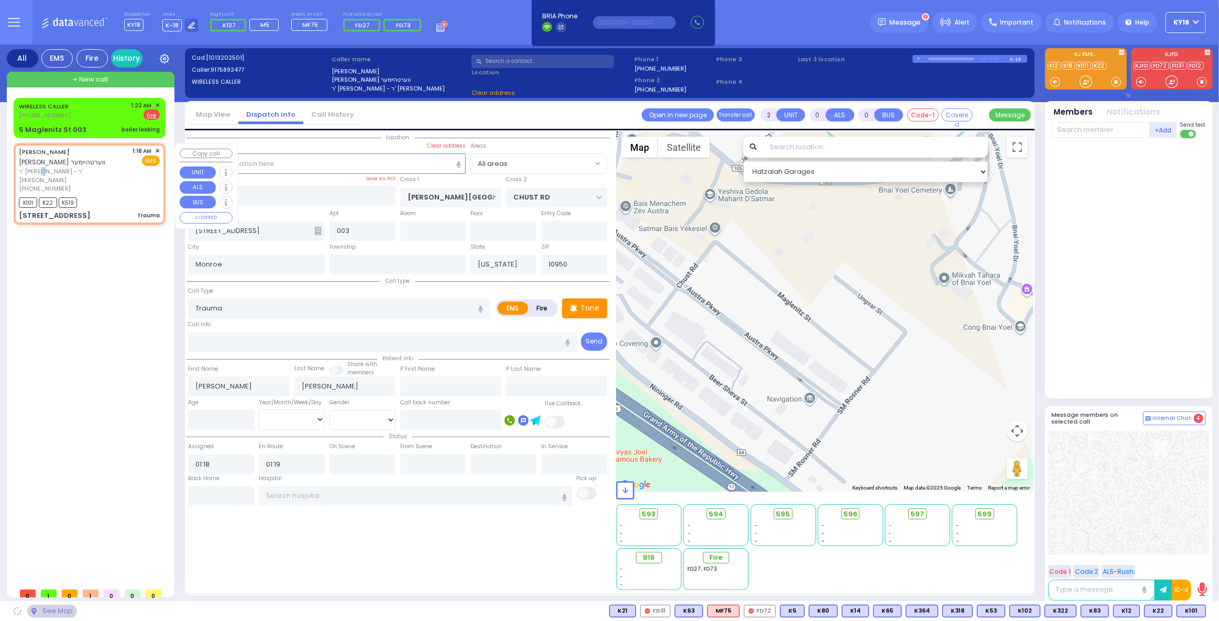
type input "ZENTA RD"
type input "[PERSON_NAME] BLVD"
type input "[STREET_ADDRESS]"
type input "202"
select select "SECTION 2"
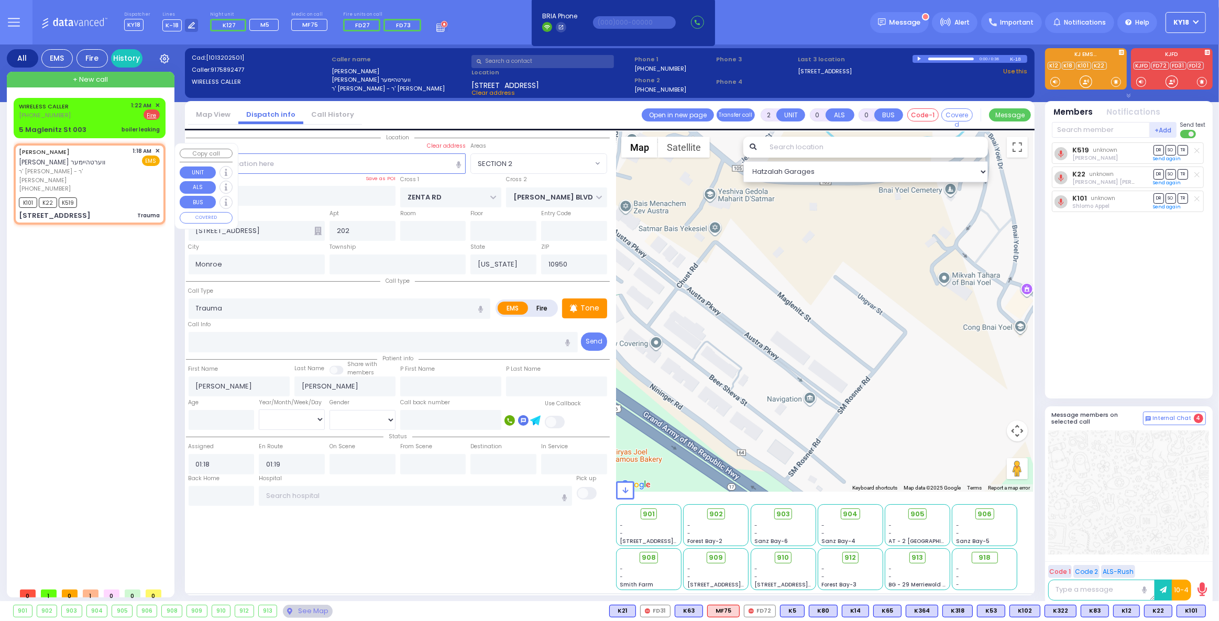
click at [158, 150] on span "✕" at bounding box center [157, 151] width 5 height 9
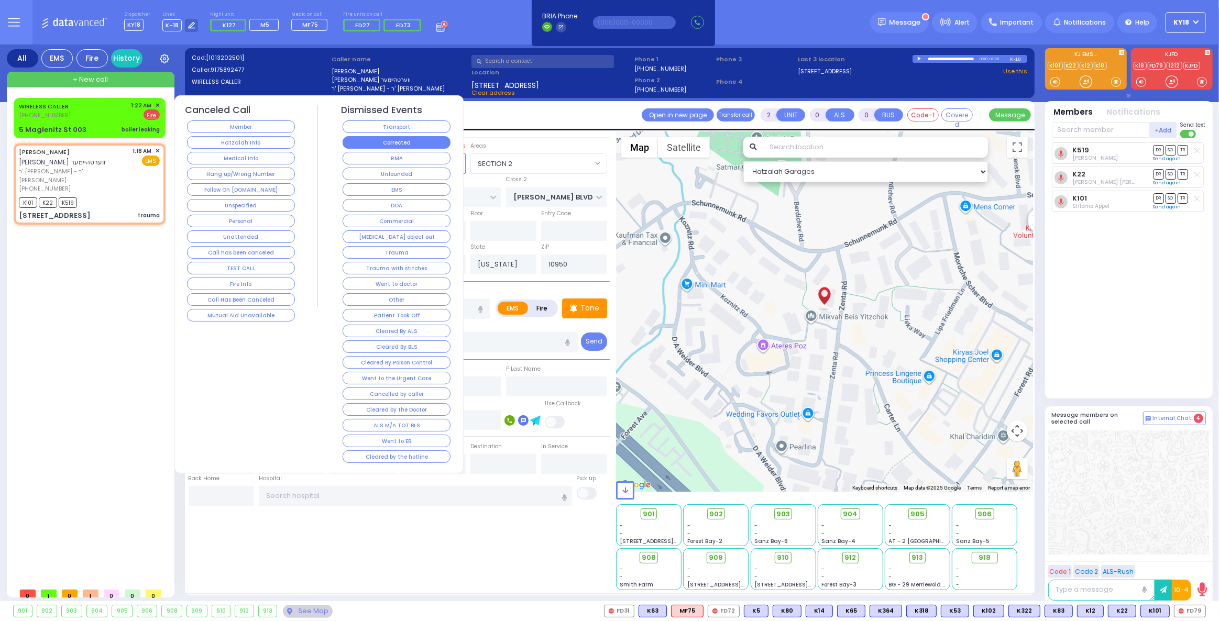
click at [371, 145] on button "Corrected" at bounding box center [396, 142] width 108 height 13
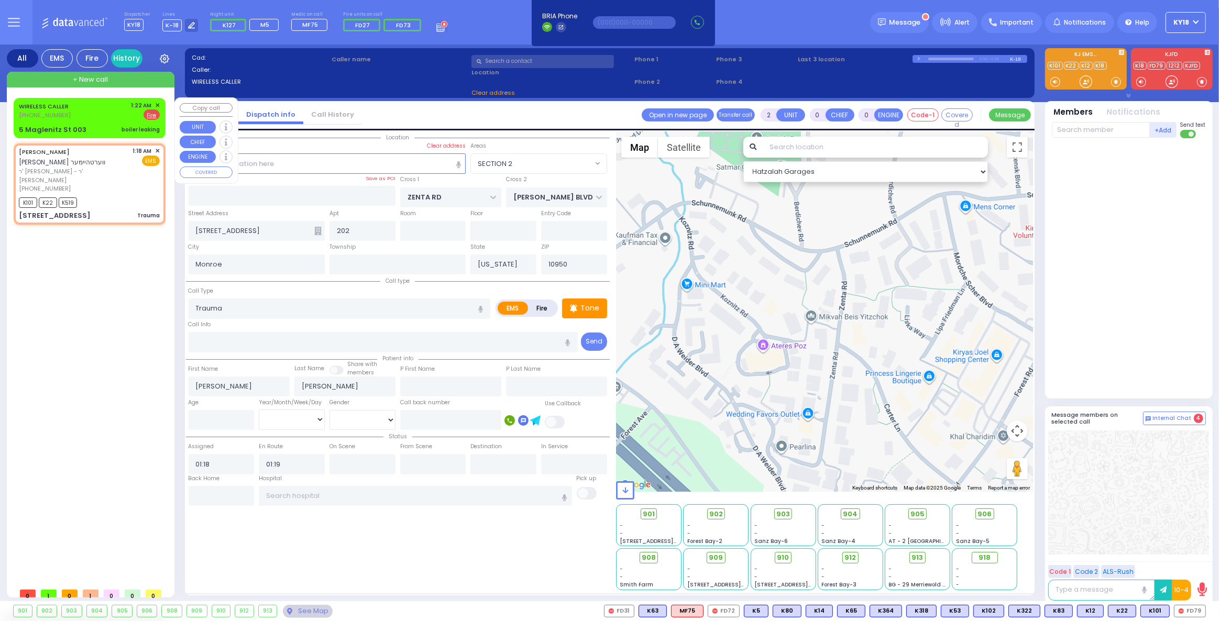
select select
radio input "true"
select select
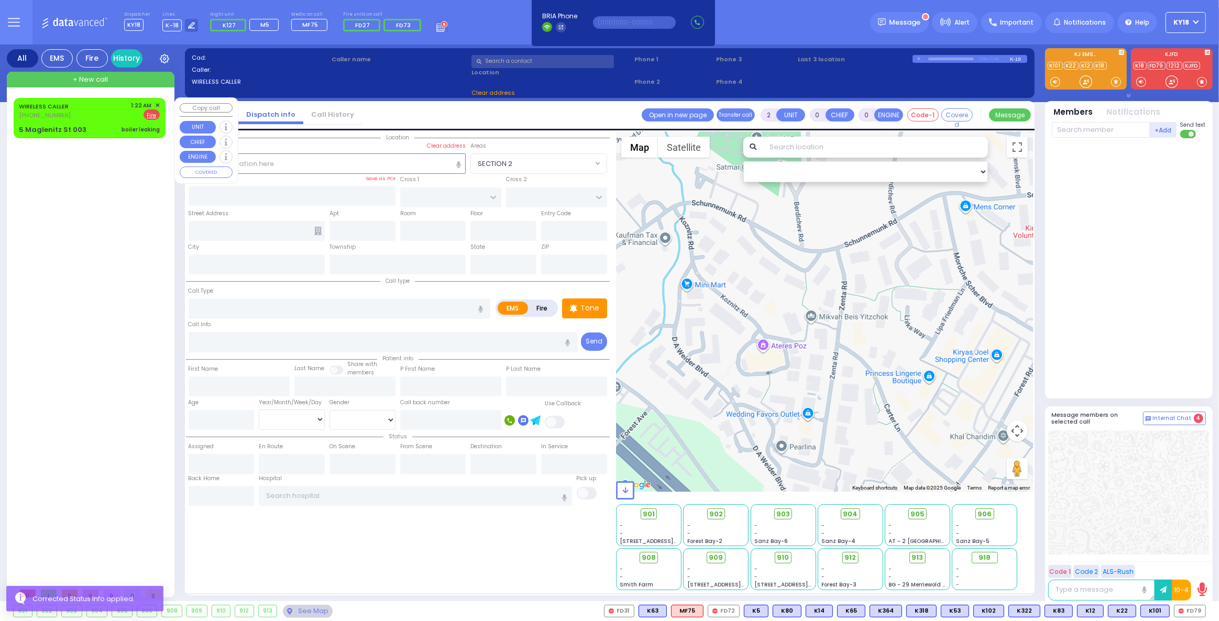
click at [116, 125] on div "5 Maglenitz St 003 boiler leaking" at bounding box center [89, 130] width 141 height 10
type input "1"
select select
type input "boiler leaking"
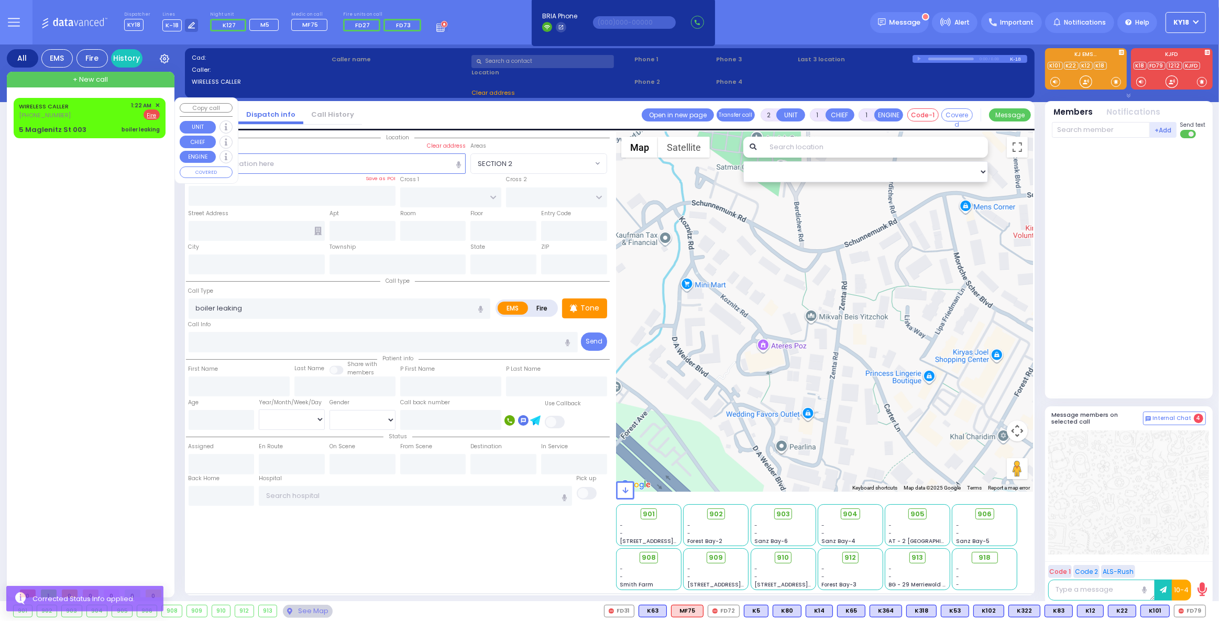
radio input "false"
radio input "true"
select select
type input "01:22"
select select "Hatzalah Garages"
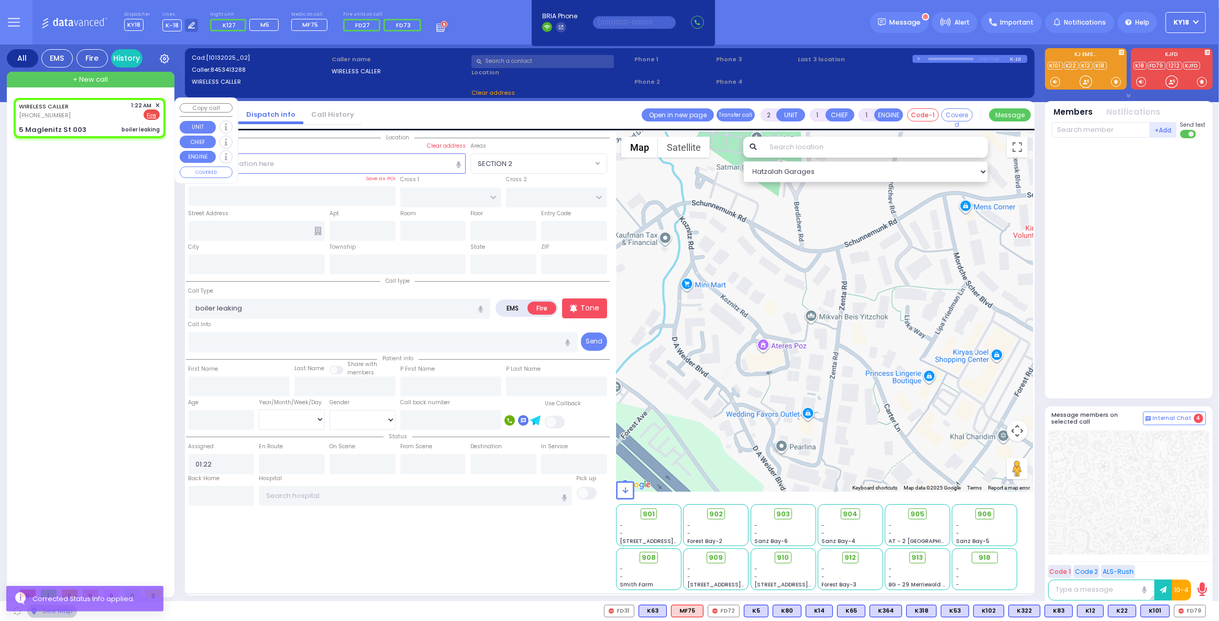
type input "[PERSON_NAME][GEOGRAPHIC_DATA]"
type input "CHUST RD"
type input "[STREET_ADDRESS]"
type input "003"
type input "Monroe"
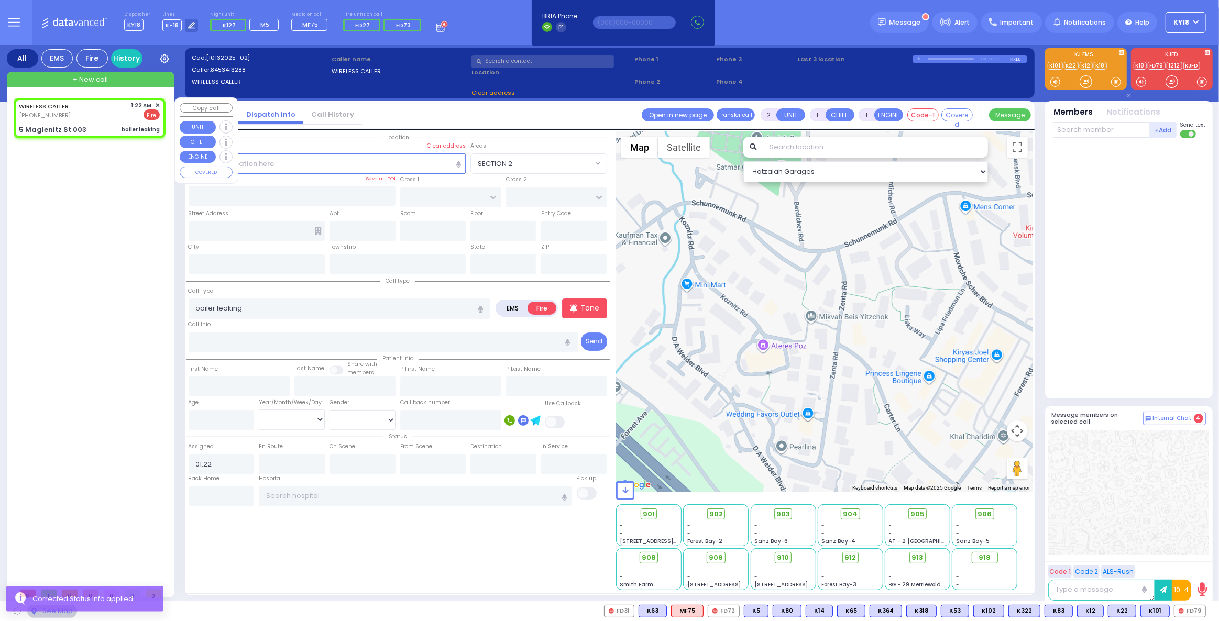
type input "[US_STATE]"
type input "10950"
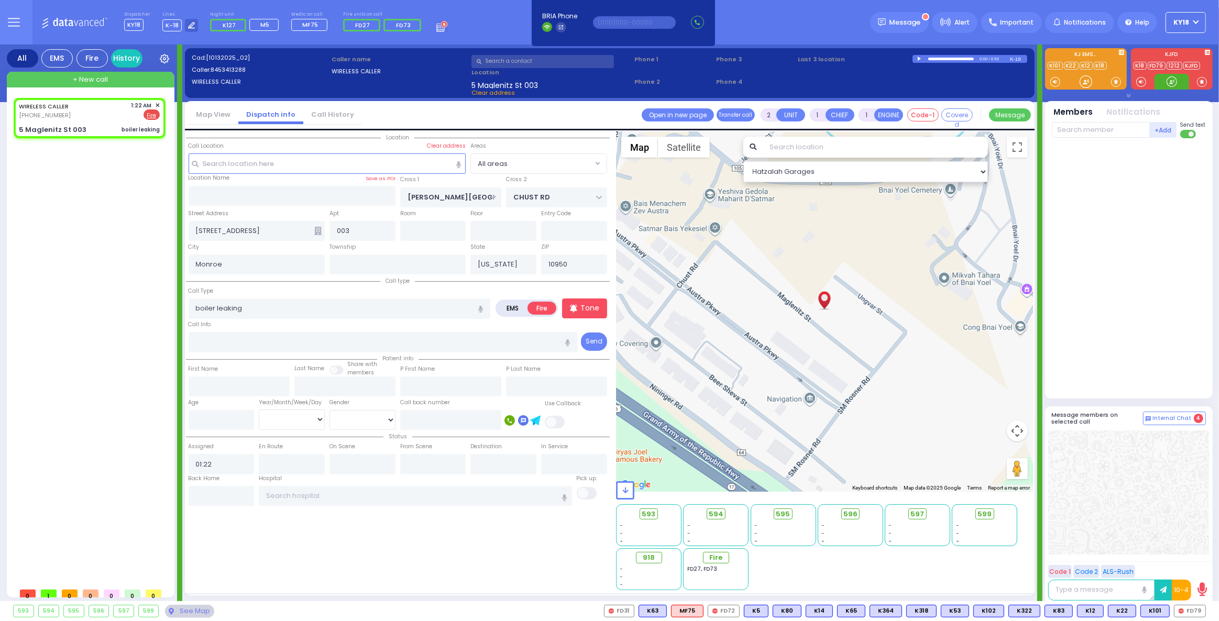
click at [1171, 84] on div at bounding box center [1171, 81] width 10 height 10
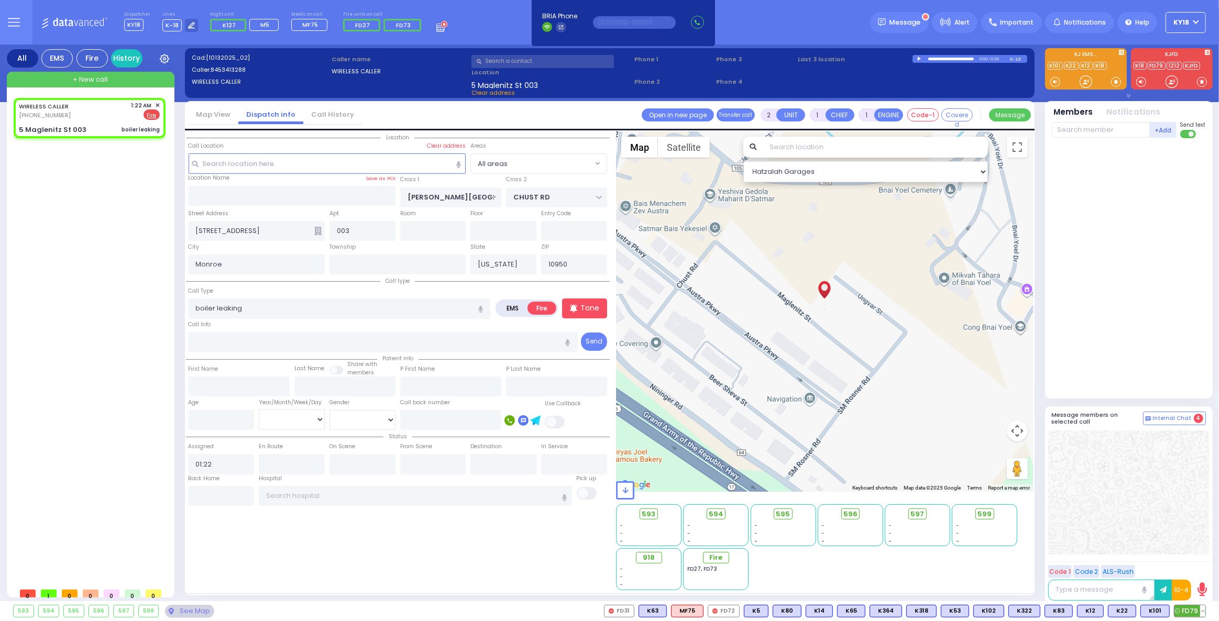
click at [1199, 615] on span "FD79" at bounding box center [1189, 611] width 31 height 12
select select
radio input "true"
select select
type input "01:24"
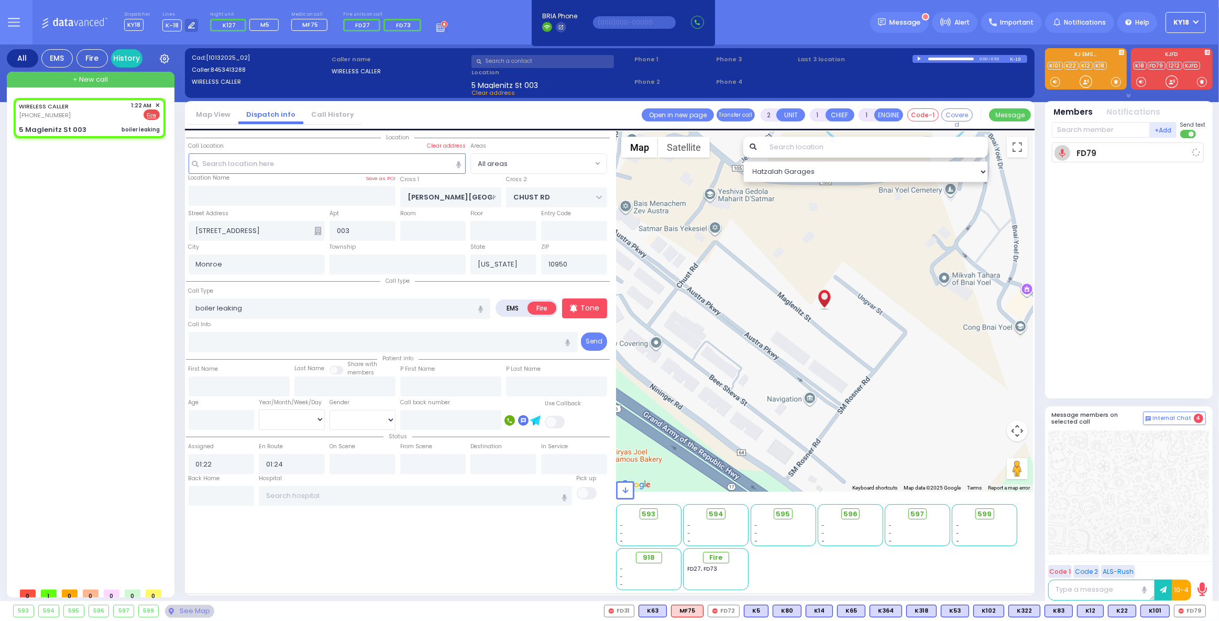
select select "Hatzalah Garages"
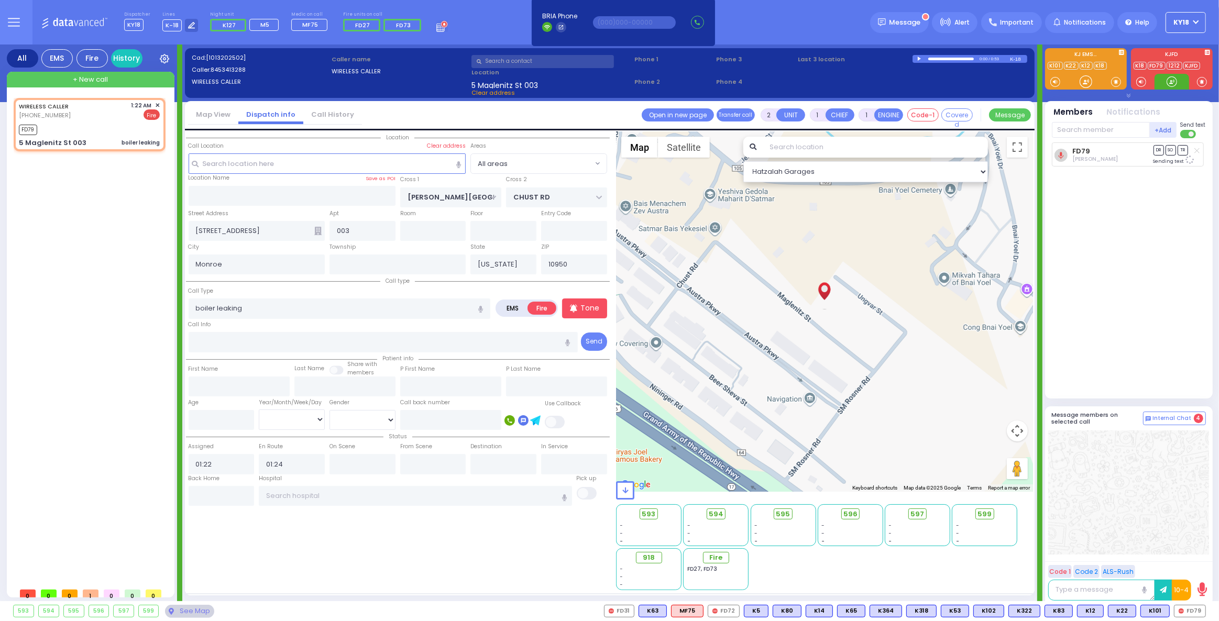
click at [1173, 84] on div at bounding box center [1171, 81] width 10 height 10
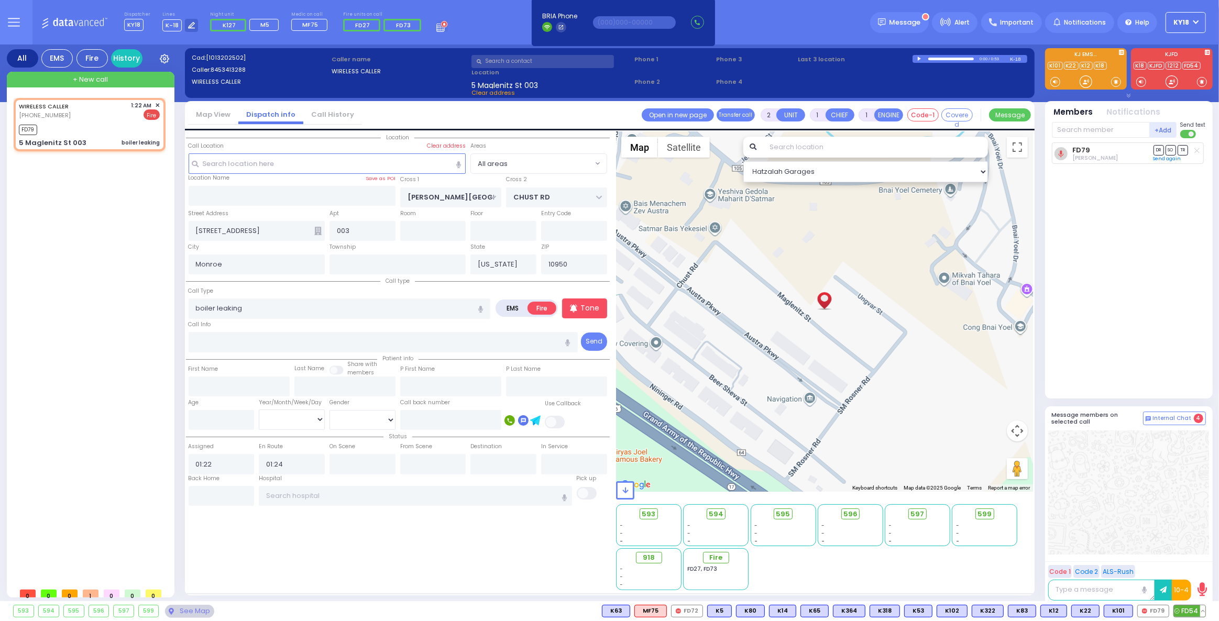
click at [1193, 610] on span "FD54" at bounding box center [1189, 611] width 31 height 12
select select
radio input "true"
select select
select select "Hatzalah Garages"
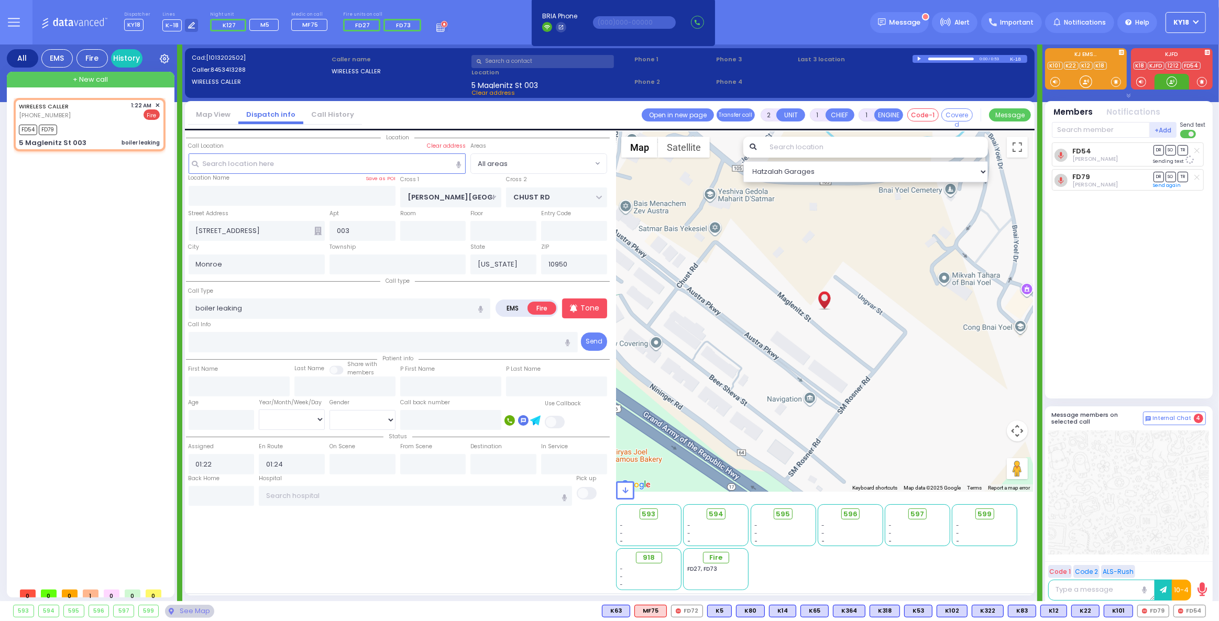
click at [1166, 83] on div at bounding box center [1171, 81] width 10 height 10
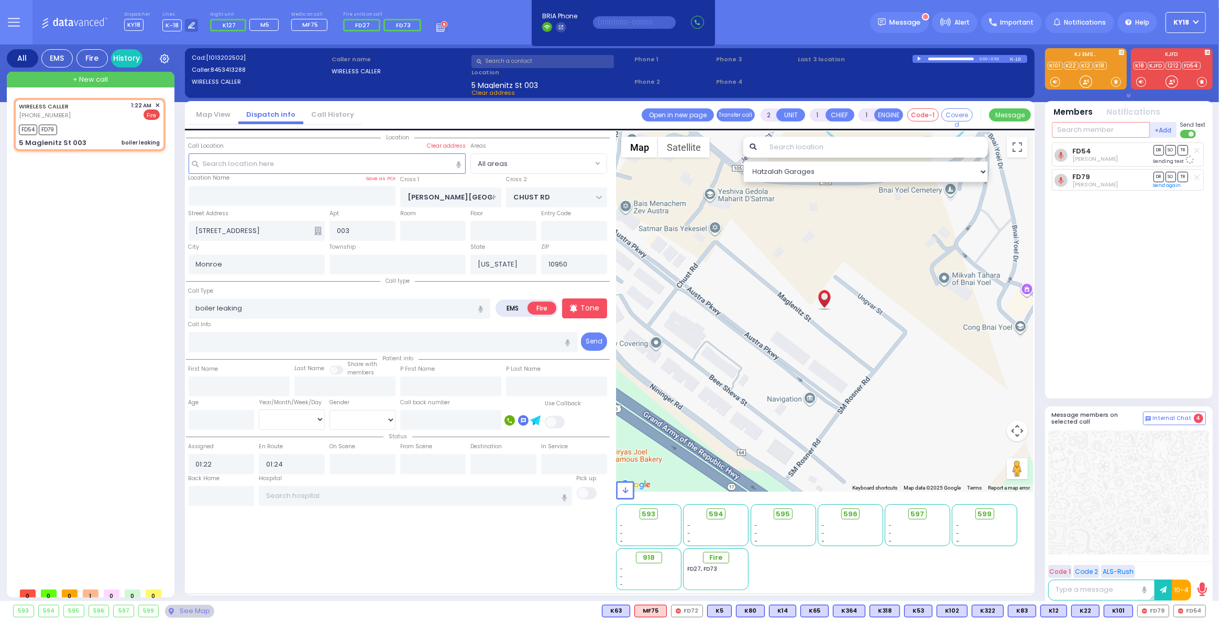
click at [1121, 128] on input "text" at bounding box center [1100, 130] width 98 height 16
click at [1188, 611] on span "FD324" at bounding box center [1187, 611] width 35 height 12
select select
radio input "true"
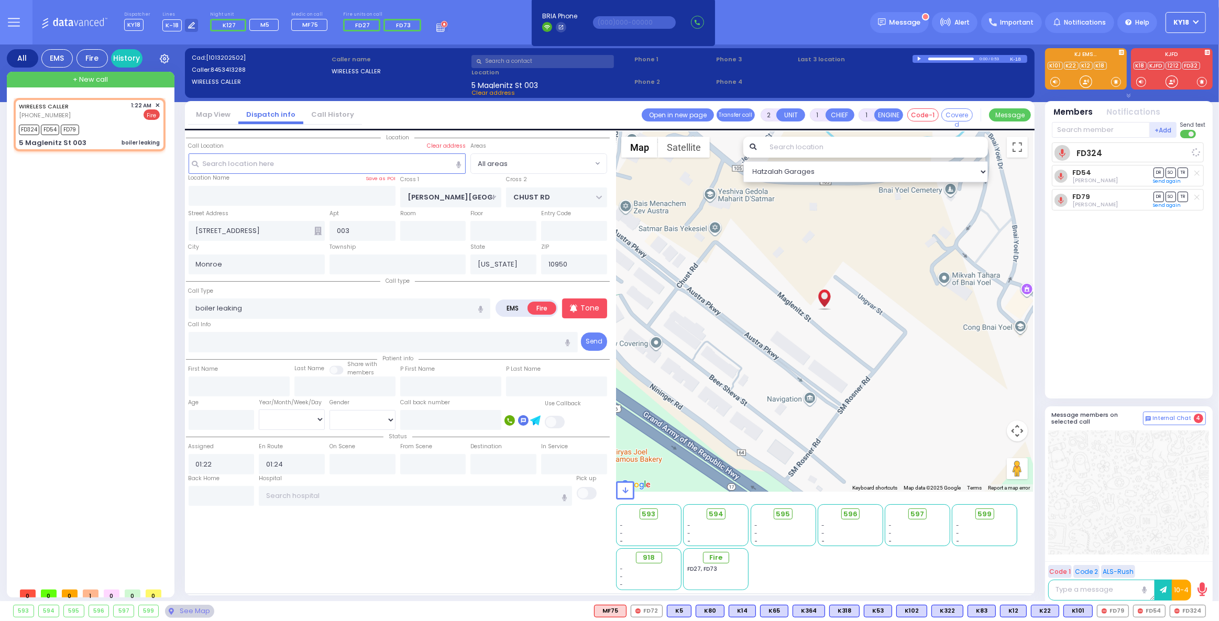
select select
select select "Hatzalah Garages"
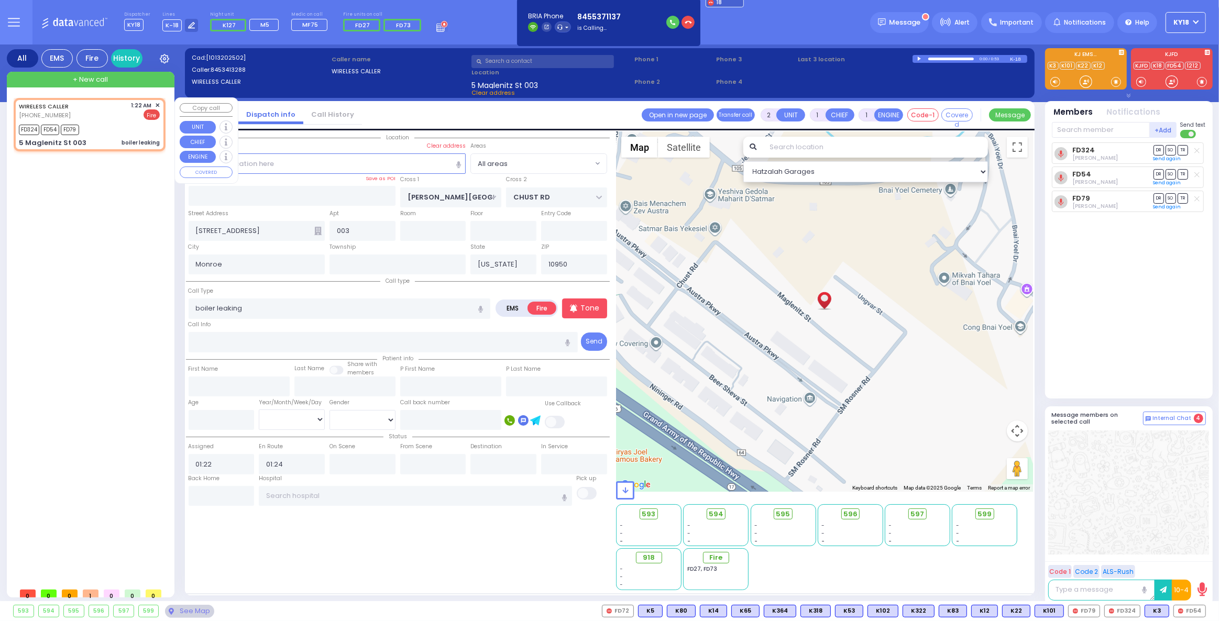
click at [158, 103] on span "✕" at bounding box center [157, 105] width 5 height 9
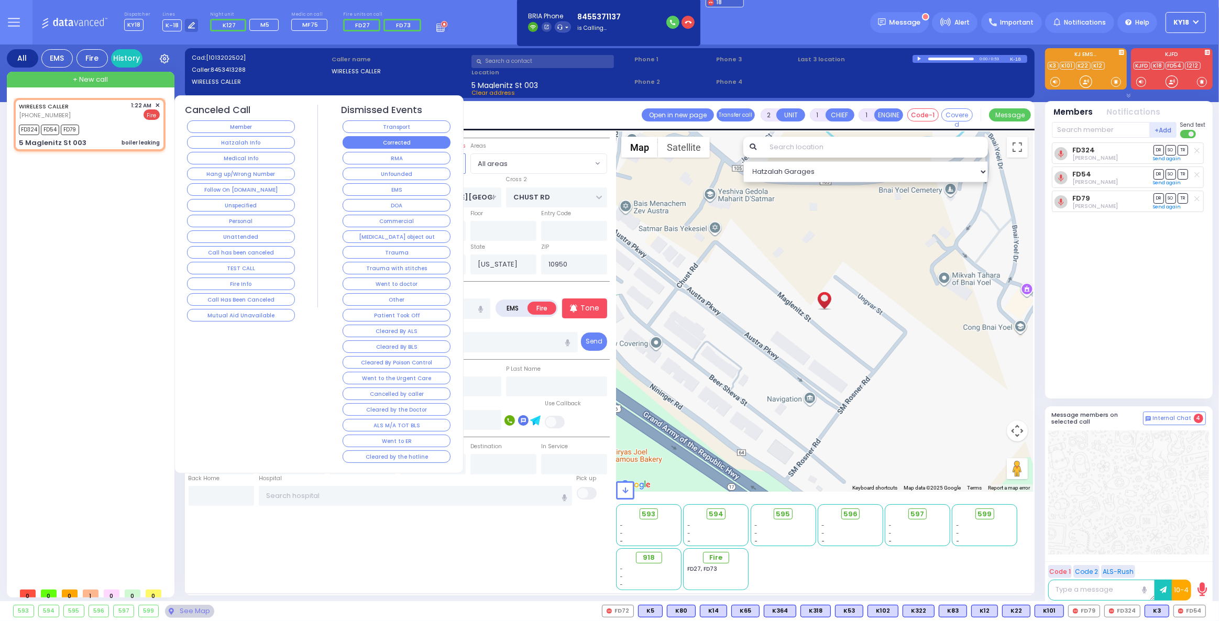
click at [385, 145] on button "Corrected" at bounding box center [396, 142] width 108 height 13
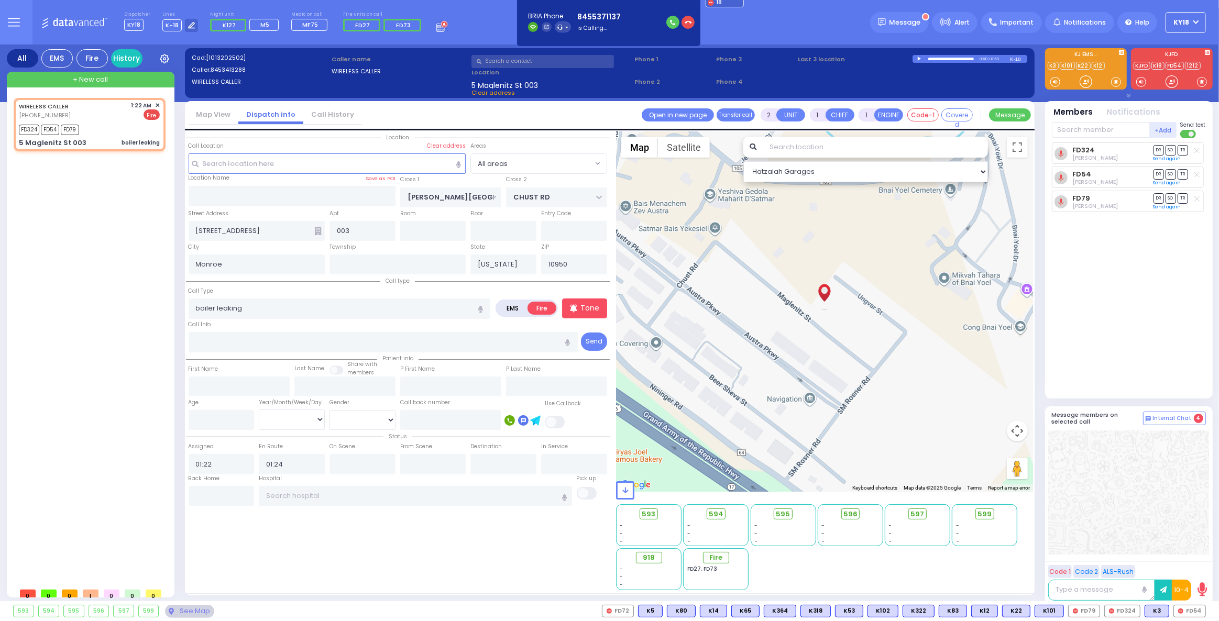
select select
radio input "true"
select select
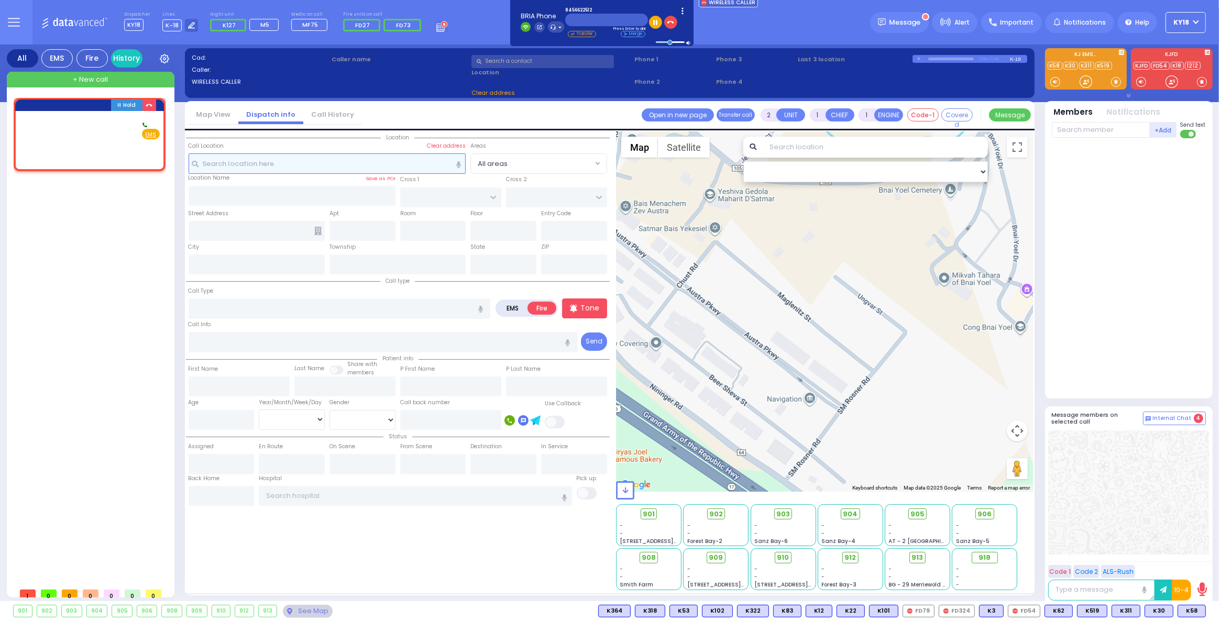
select select
radio input "true"
type input "[PERSON_NAME]"
type input "WIEDER"
select select
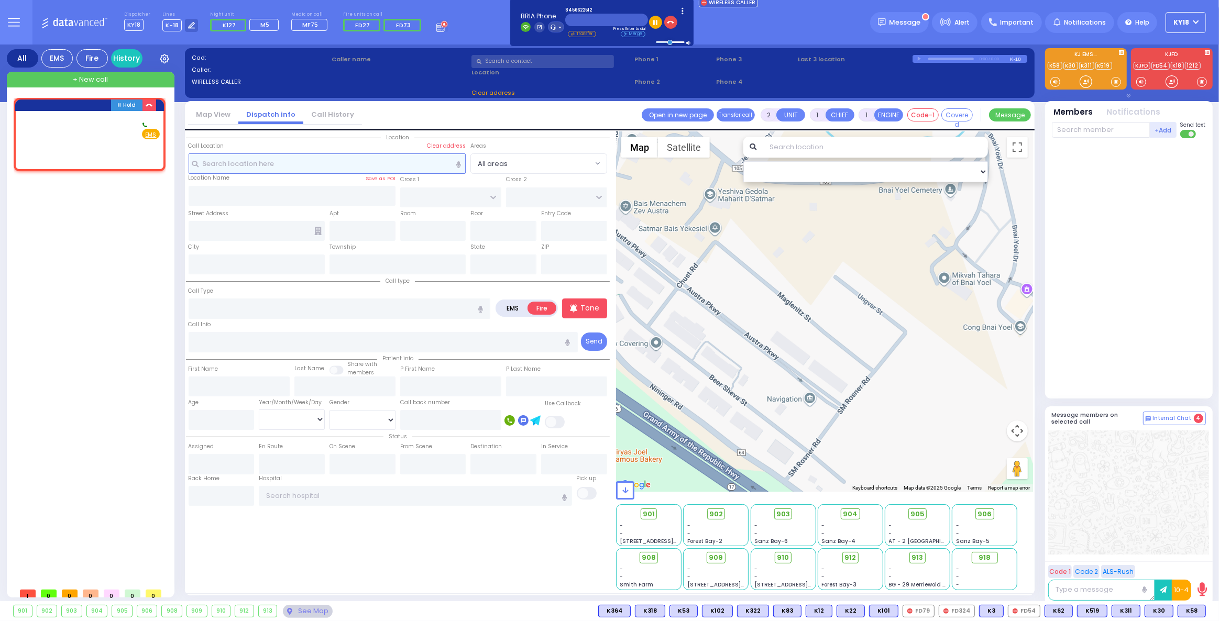
type input "01:43"
select select "Hatzalah Garages"
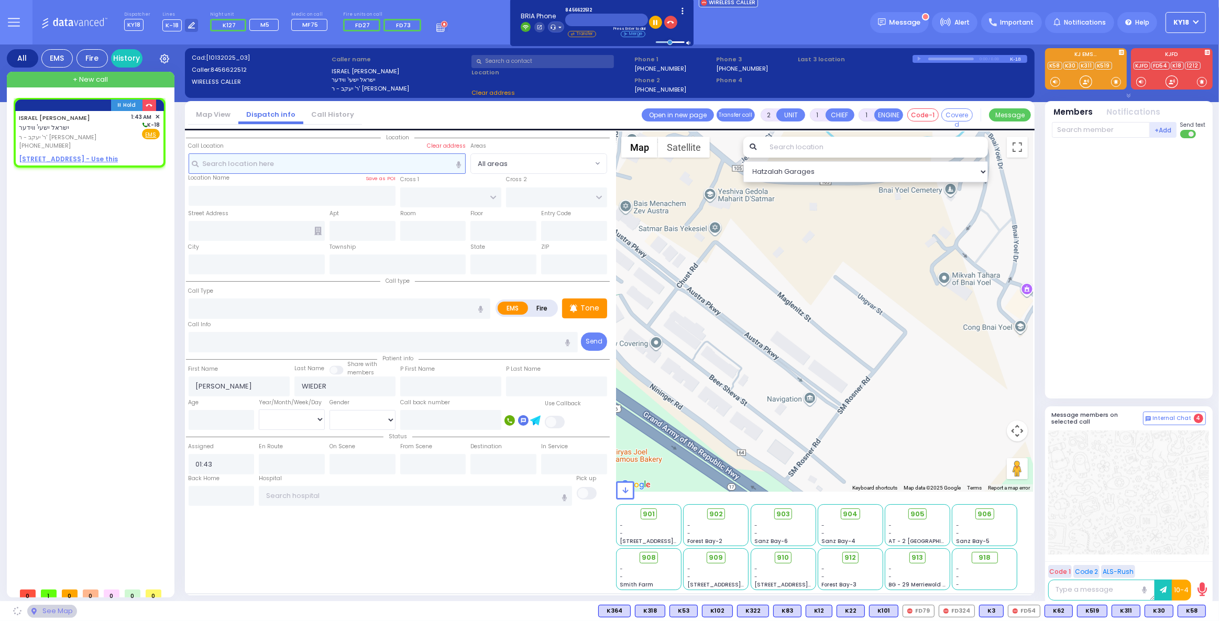
select select
radio input "true"
select select
select select "Hatzalah Garages"
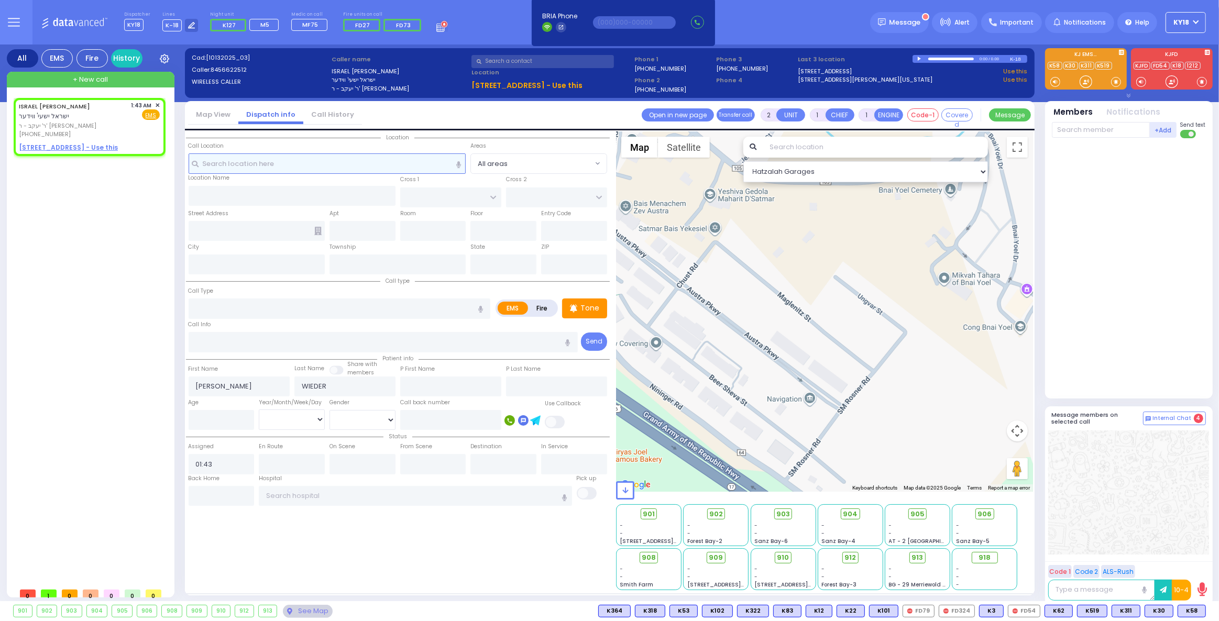
select select
radio input "true"
select select
select select "Hatzalah Garages"
click at [73, 130] on rect at bounding box center [74, 133] width 8 height 8
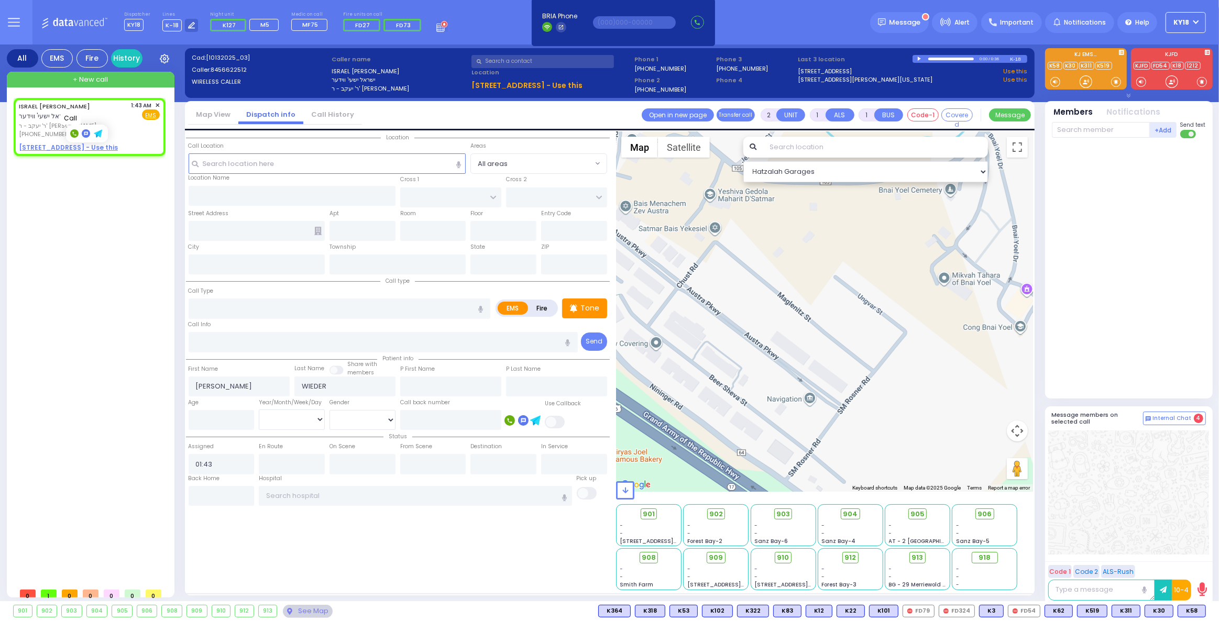
type input "8456622512"
click at [162, 102] on div "ISRAEL [PERSON_NAME] ישראל ישעי' ווידער ר' [PERSON_NAME]' [PERSON_NAME] [PHONE_…" at bounding box center [90, 126] width 148 height 55
select select
radio input "true"
select select
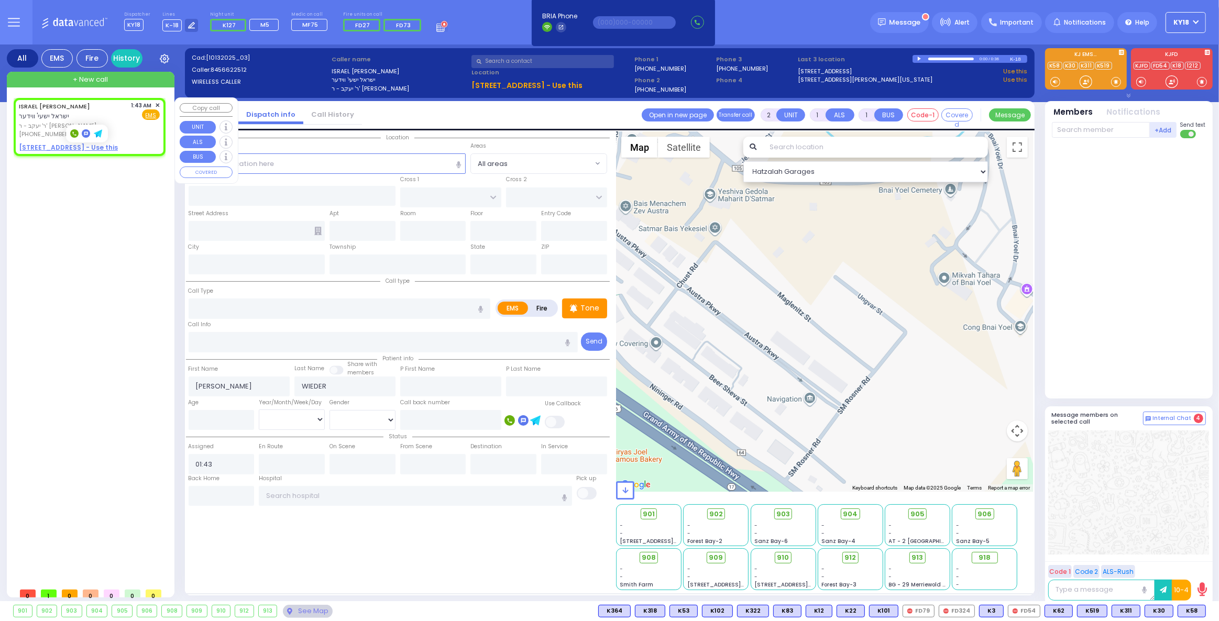
select select "Hatzalah Garages"
click at [162, 102] on div "ISRAEL [PERSON_NAME] ישראל ישעי' ווידער ר' [PERSON_NAME]' [PERSON_NAME] [PHONE_…" at bounding box center [90, 126] width 148 height 55
select select
radio input "true"
select select
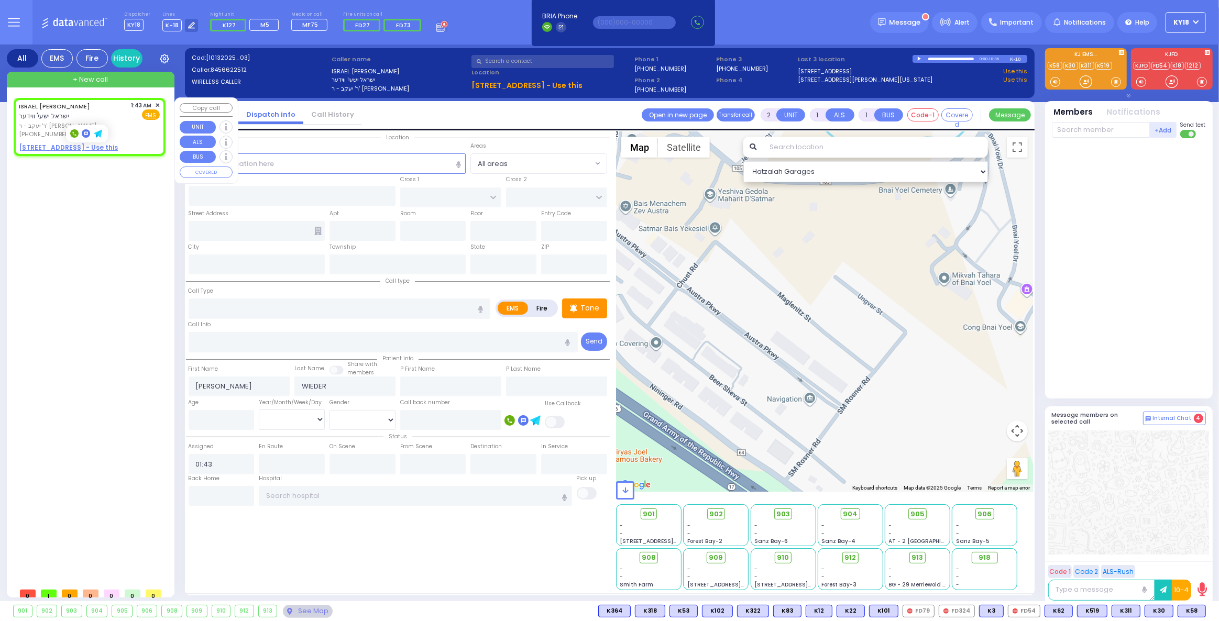
select select "Hatzalah Garages"
click at [159, 103] on span "✕" at bounding box center [157, 105] width 5 height 9
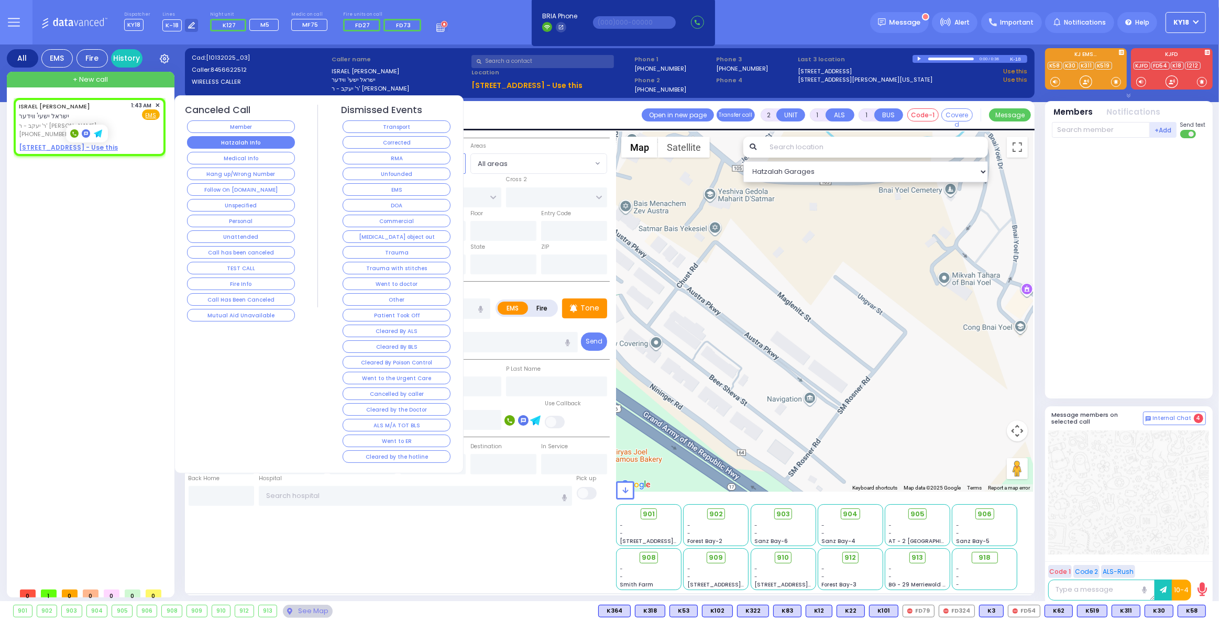
click at [227, 141] on button "Hatzalah Info" at bounding box center [241, 142] width 108 height 13
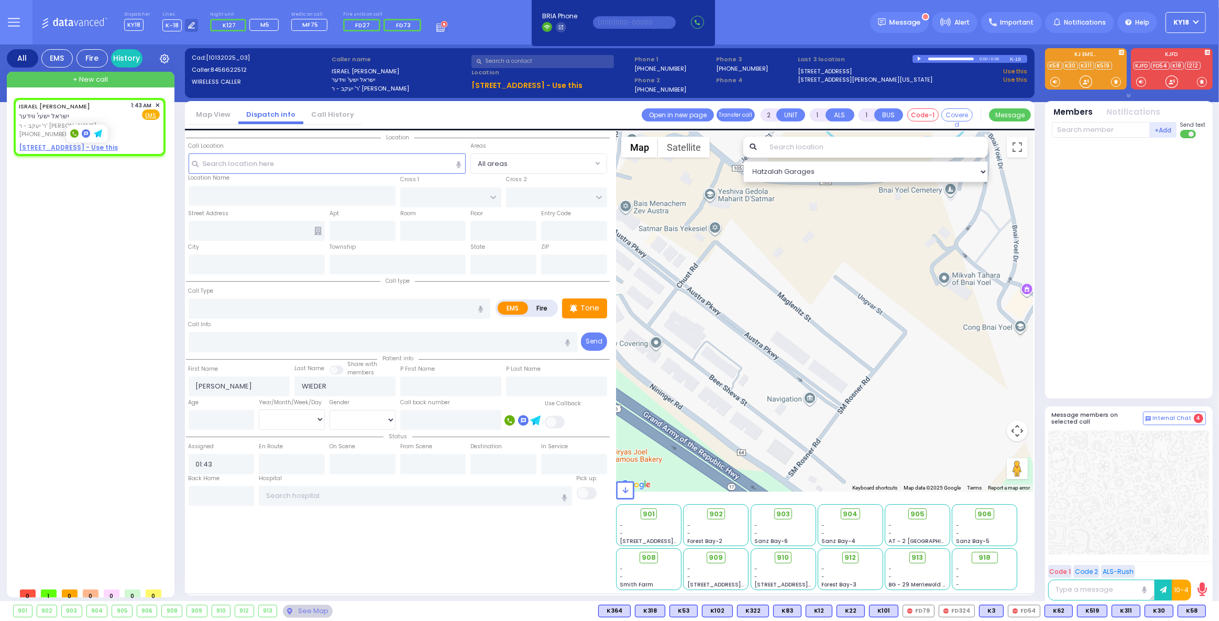
select select
radio input "true"
select select
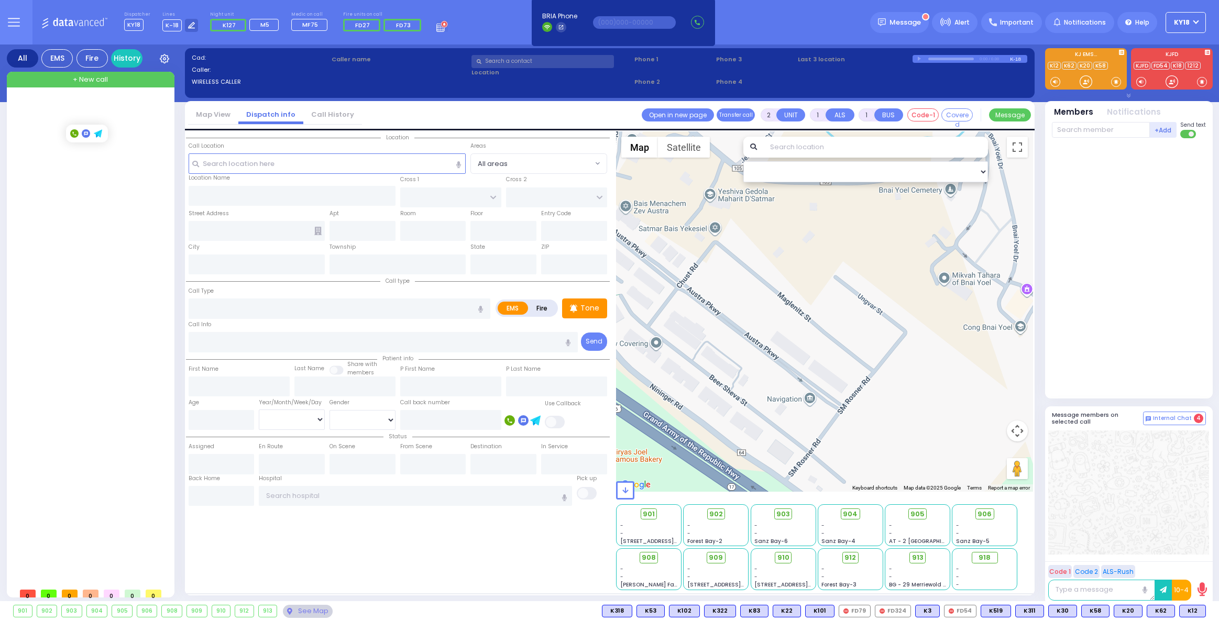
select select
